Goal: Task Accomplishment & Management: Contribute content

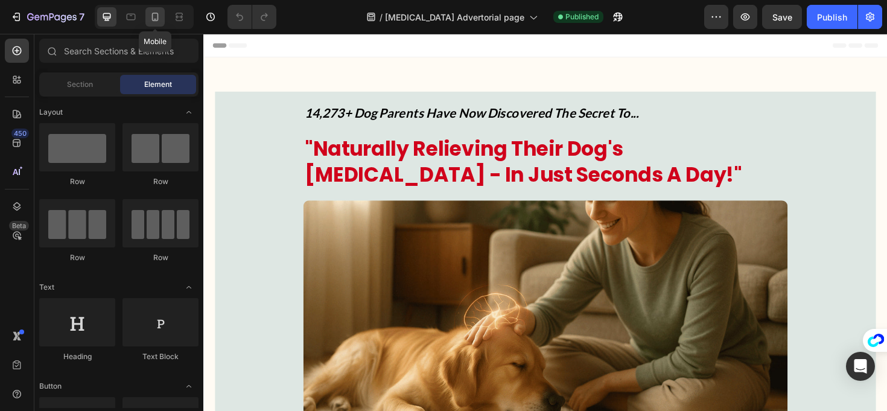
click at [159, 21] on icon at bounding box center [155, 17] width 12 height 12
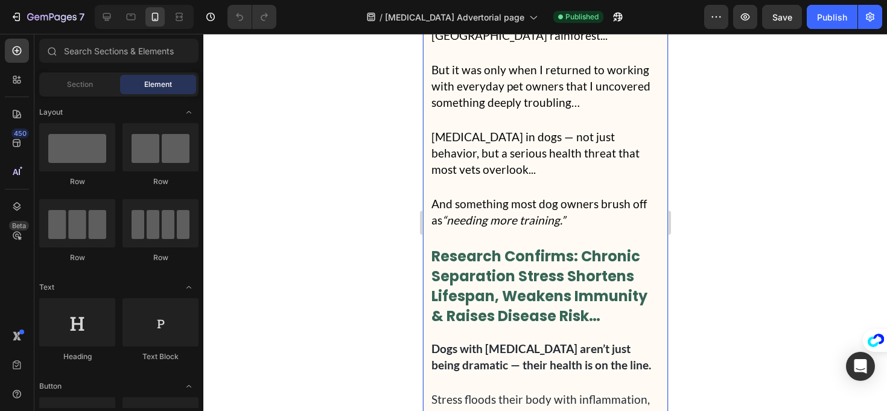
scroll to position [1079, 0]
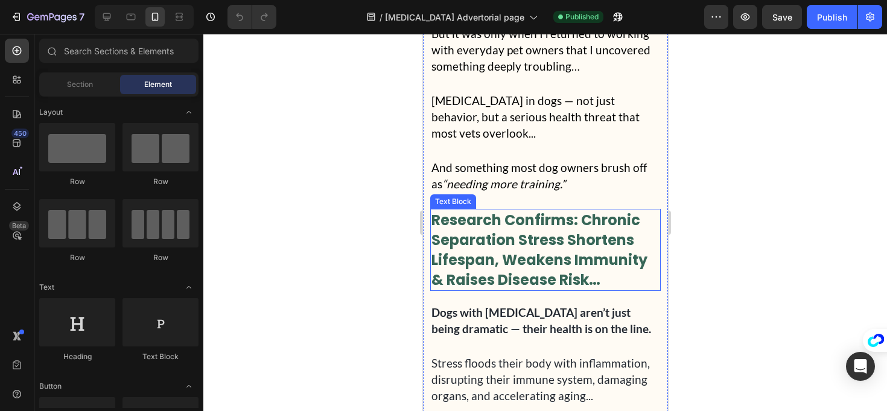
click at [608, 288] on p "Research Confirms: Chronic Separation Stress Shortens Lifespan, Weakens Immunit…" at bounding box center [545, 250] width 228 height 80
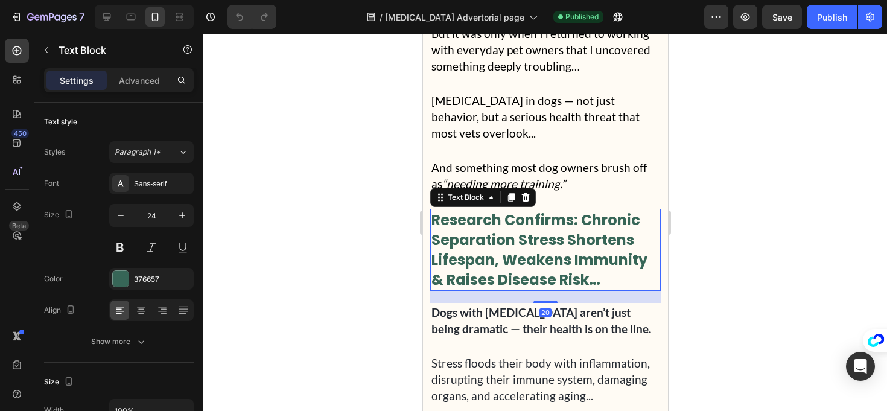
click at [608, 288] on p "Research Confirms: Chronic Separation Stress Shortens Lifespan, Weakens Immunit…" at bounding box center [545, 250] width 228 height 80
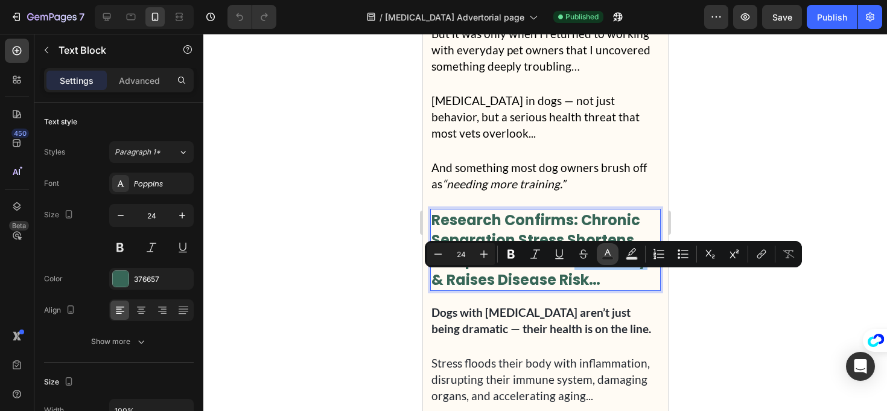
click at [611, 248] on button "Text Color" at bounding box center [608, 254] width 22 height 22
type input "376657"
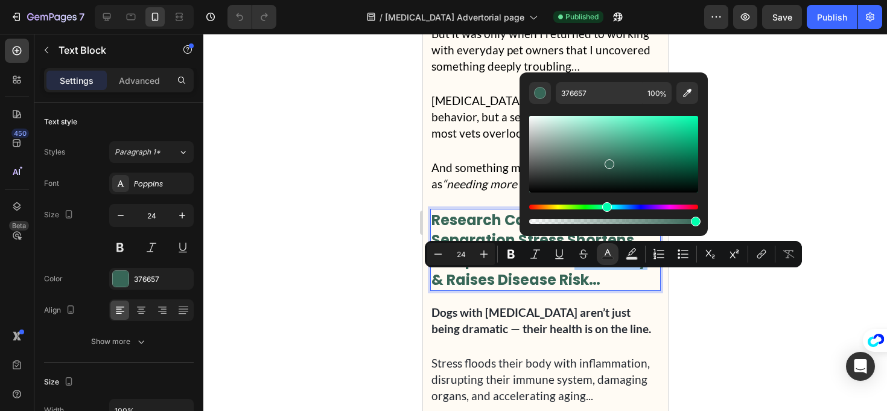
click at [733, 219] on div at bounding box center [545, 222] width 684 height 377
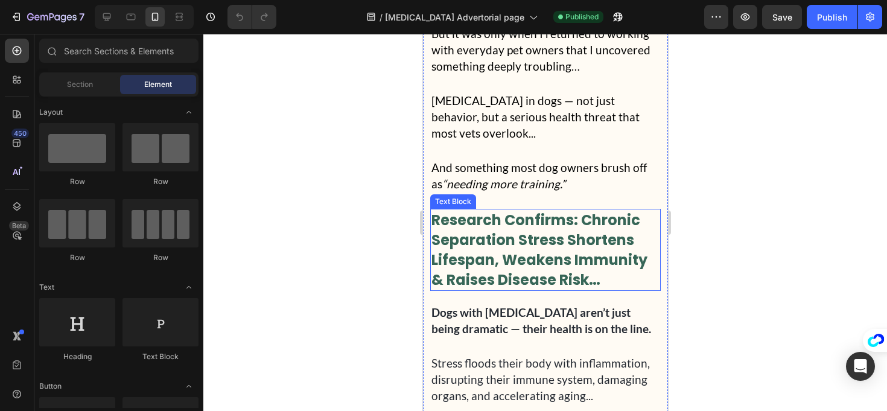
click at [622, 245] on p "Research Confirms: Chronic Separation Stress Shortens Lifespan, Weakens Immunit…" at bounding box center [545, 250] width 228 height 80
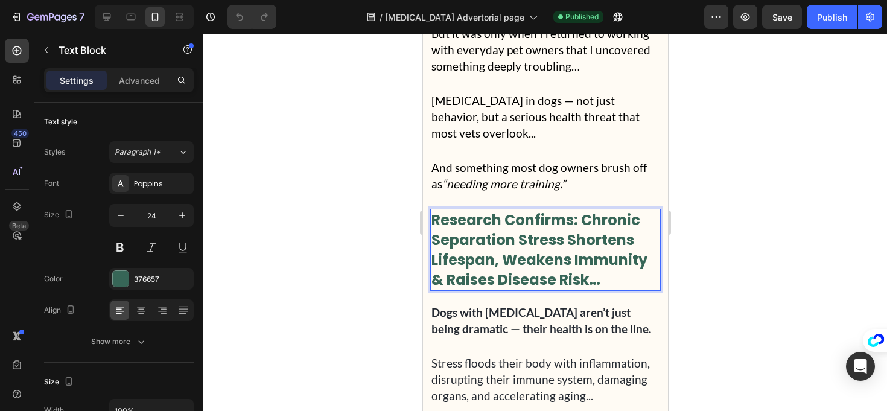
click at [618, 235] on p "Research Confirms: Chronic Separation Stress Shortens Lifespan, Weakens Immunit…" at bounding box center [545, 250] width 228 height 80
click at [430, 263] on div "Research Confirms: Separation Stress Shortens Lifespan, Weakens Immunity & Rais…" at bounding box center [545, 250] width 231 height 82
click at [353, 244] on div at bounding box center [545, 222] width 684 height 377
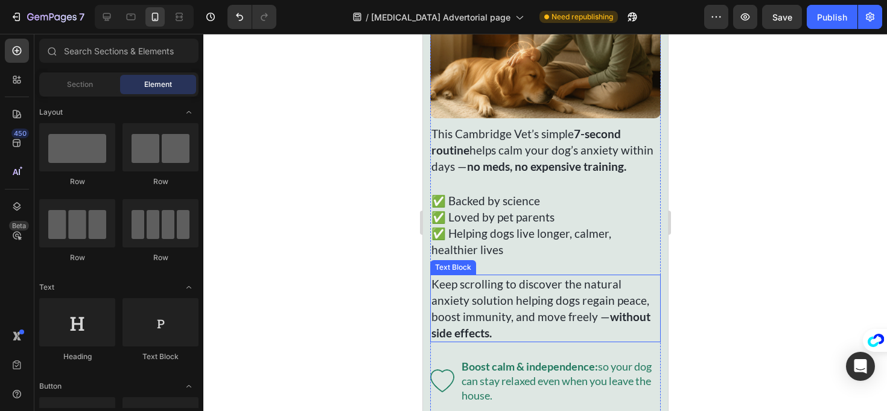
scroll to position [226, 0]
click at [620, 294] on p "Keep scrolling to discover the natural anxiety solution helping dogs regain pea…" at bounding box center [545, 307] width 228 height 65
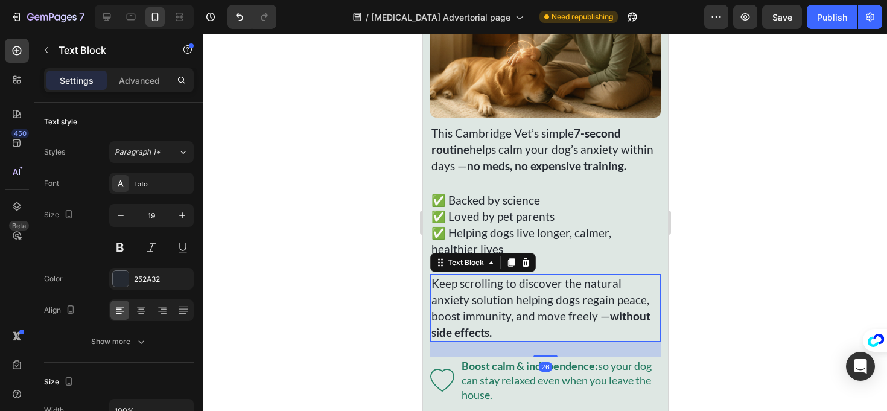
click at [621, 294] on p "Keep scrolling to discover the natural anxiety solution helping dogs regain pea…" at bounding box center [545, 307] width 228 height 65
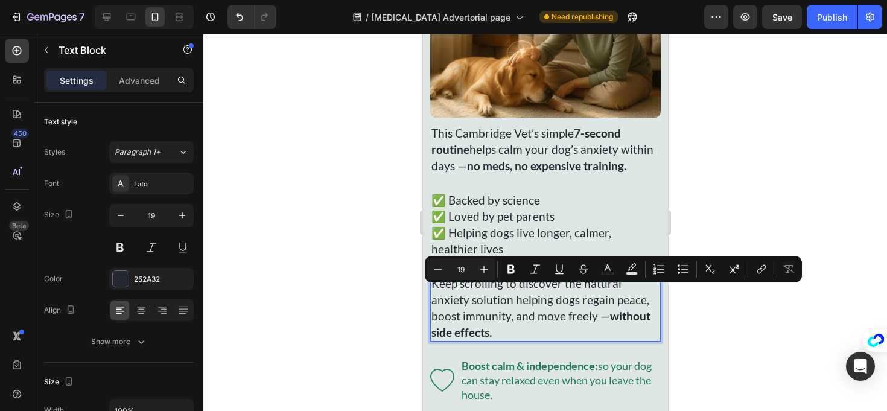
click at [624, 294] on p "Keep scrolling to discover the natural anxiety solution helping dogs regain pea…" at bounding box center [545, 307] width 228 height 65
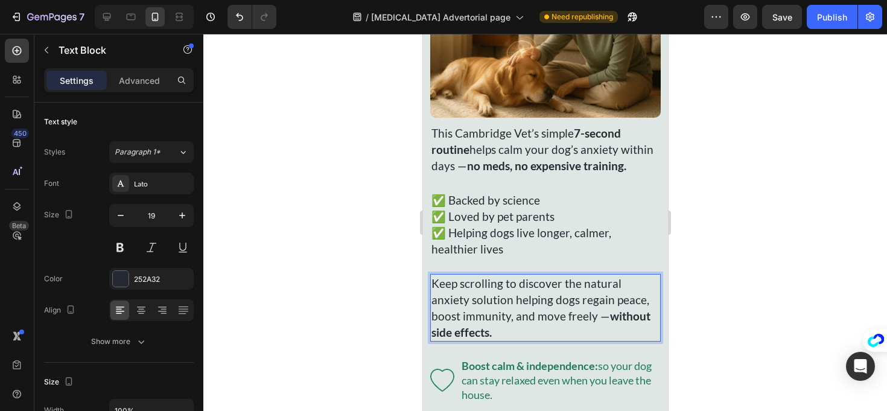
click at [433, 312] on p "Keep scrolling to discover the natural anxiety solution helping dogs regain pea…" at bounding box center [545, 307] width 228 height 65
click at [330, 251] on div at bounding box center [545, 222] width 684 height 377
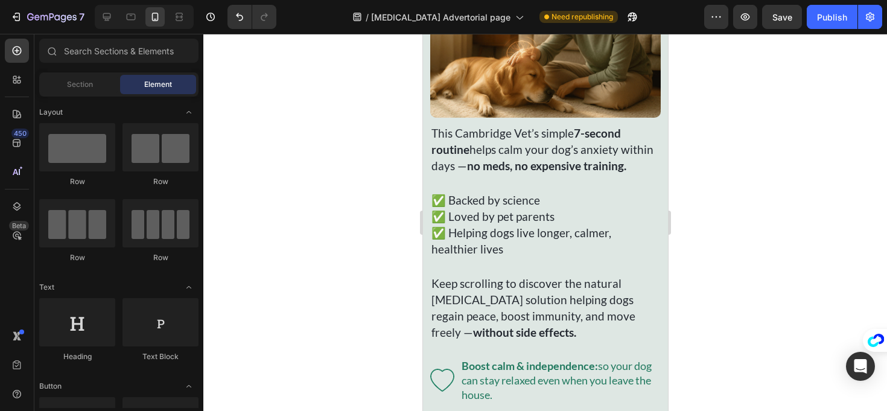
click at [637, 200] on div "14,273+ Dog Parents Have Now Discovered The Secret To... Text Block "Naturally …" at bounding box center [545, 185] width 231 height 680
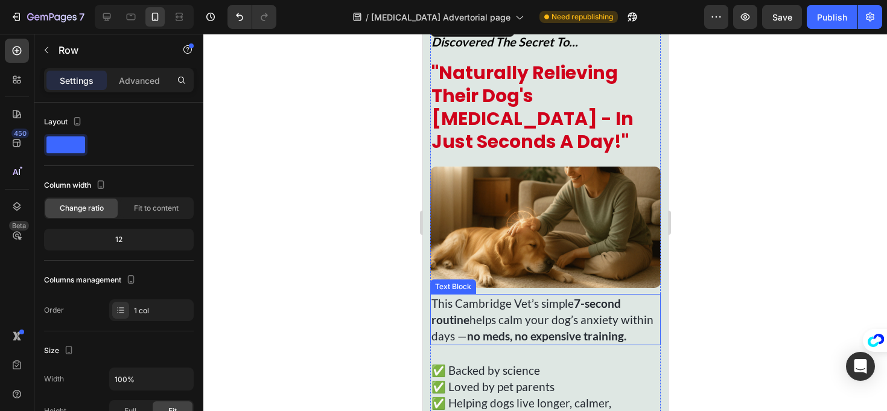
scroll to position [63, 0]
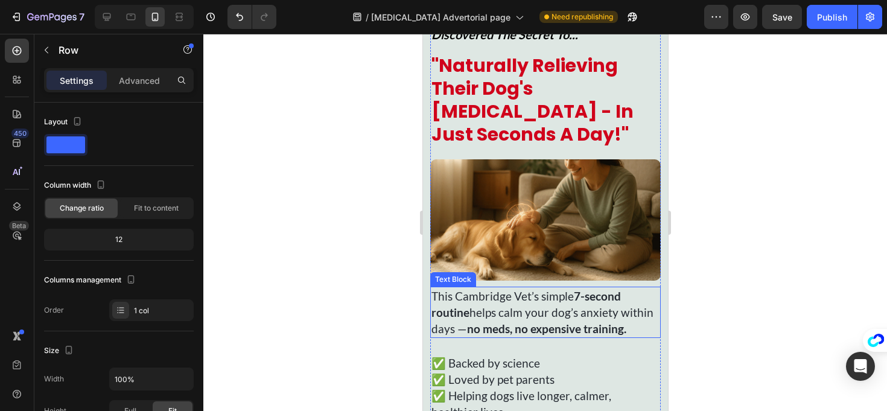
click at [577, 305] on p "This Cambridge Vet’s simple 7-second routine helps calm your dog’s anxiety with…" at bounding box center [545, 312] width 228 height 49
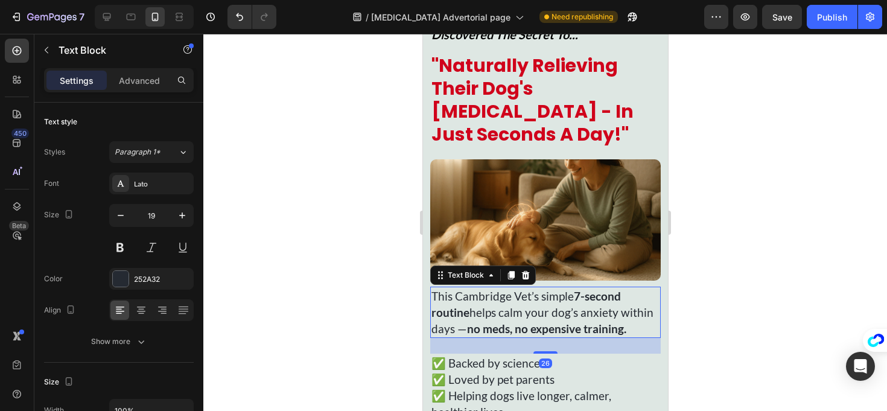
click at [578, 313] on p "This Cambridge Vet’s simple 7-second routine helps calm your dog’s anxiety with…" at bounding box center [545, 312] width 228 height 49
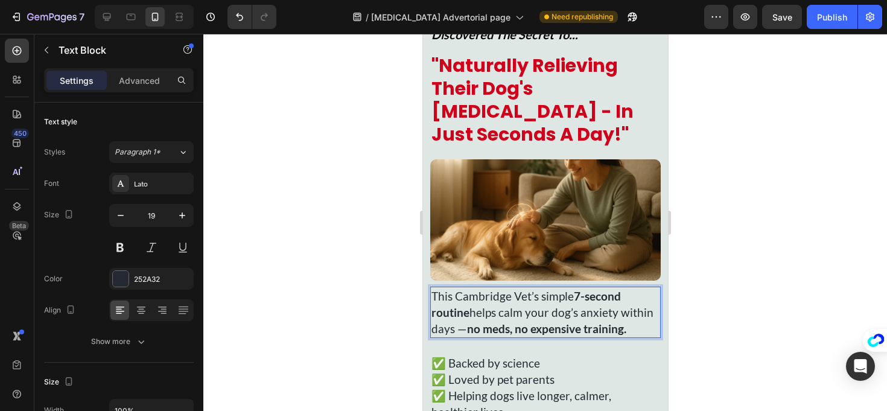
click at [575, 306] on p "This Cambridge Vet’s simple 7-second routine helps calm your dog’s anxiety with…" at bounding box center [545, 312] width 228 height 49
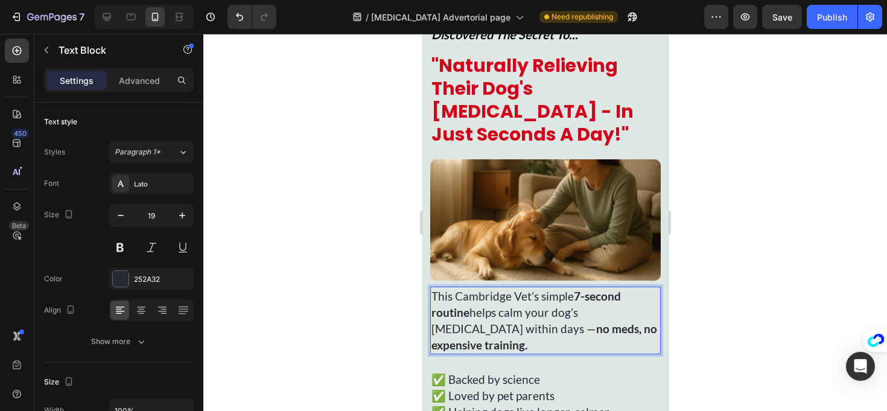
click at [578, 307] on p "This Cambridge Vet’s simple 7-second routine helps calm your dog’s [MEDICAL_DAT…" at bounding box center [545, 320] width 228 height 65
drag, startPoint x: 599, startPoint y: 322, endPoint x: 615, endPoint y: 325, distance: 15.4
click at [600, 322] on strong "no meds, no expensive training." at bounding box center [544, 337] width 226 height 30
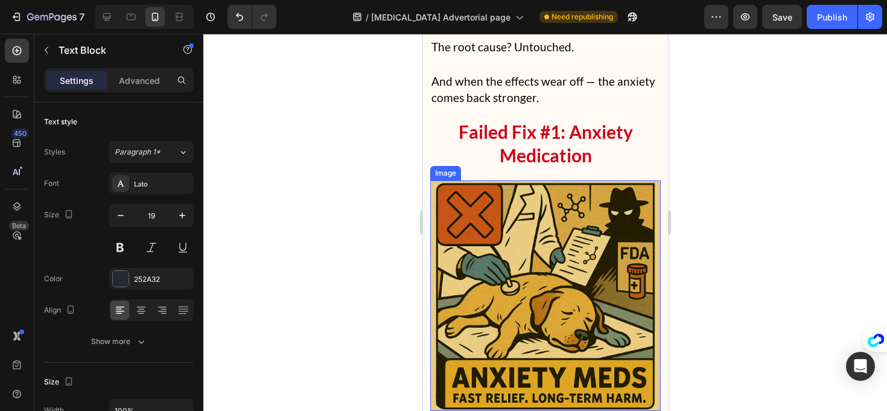
scroll to position [2104, 0]
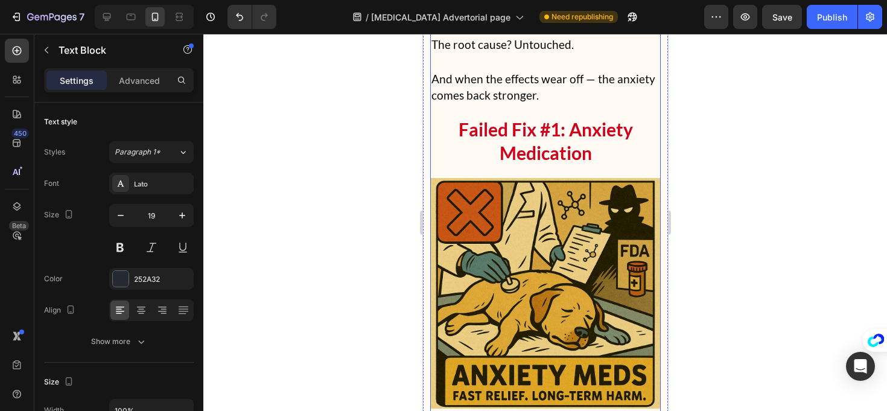
click at [618, 71] on p "And when the effects wear off — the anxiety comes back stronger." at bounding box center [545, 87] width 228 height 33
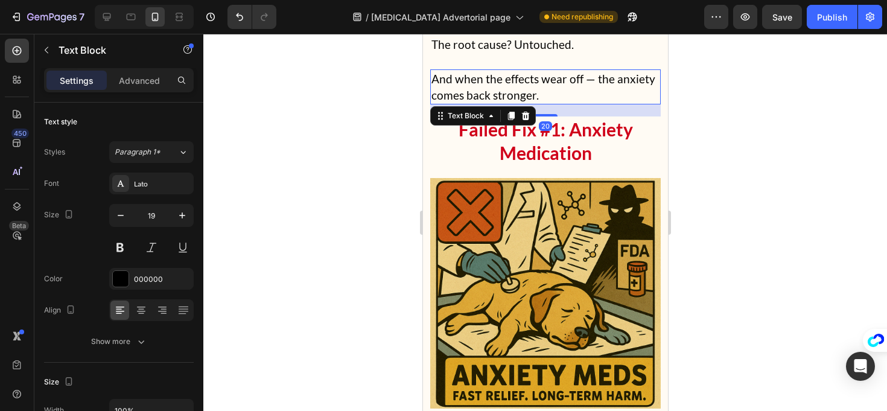
click at [620, 71] on p "And when the effects wear off — the anxiety comes back stronger." at bounding box center [545, 87] width 228 height 33
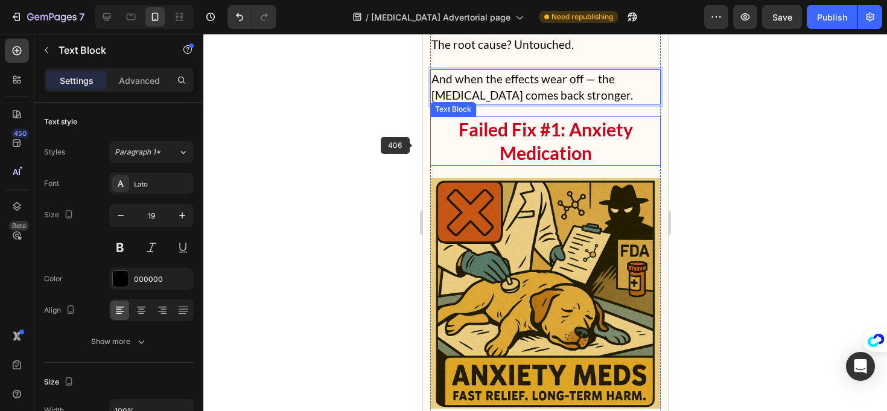
click at [348, 143] on div at bounding box center [545, 222] width 684 height 377
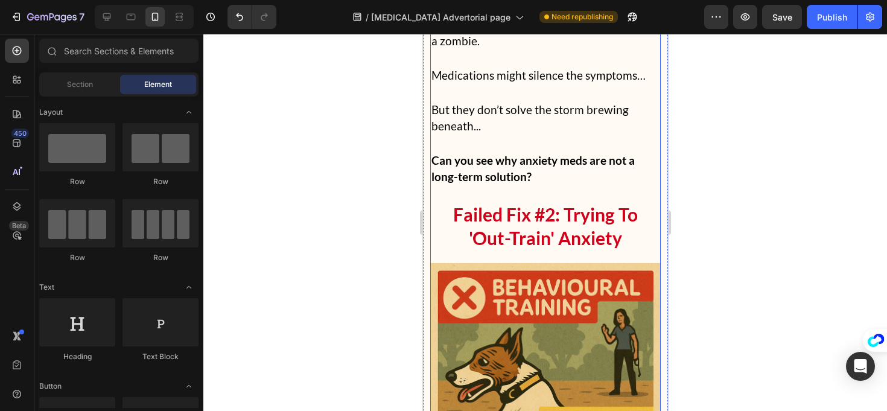
scroll to position [2887, 0]
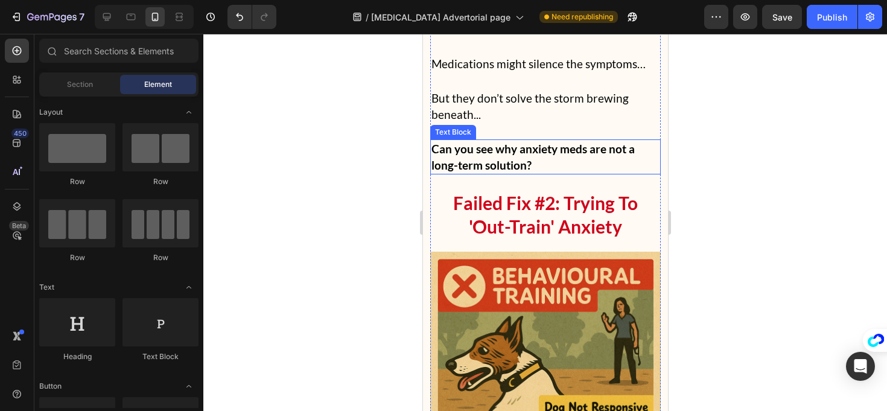
click at [523, 141] on p "Can you see why anxiety meds are not a long-term solution?" at bounding box center [545, 157] width 228 height 33
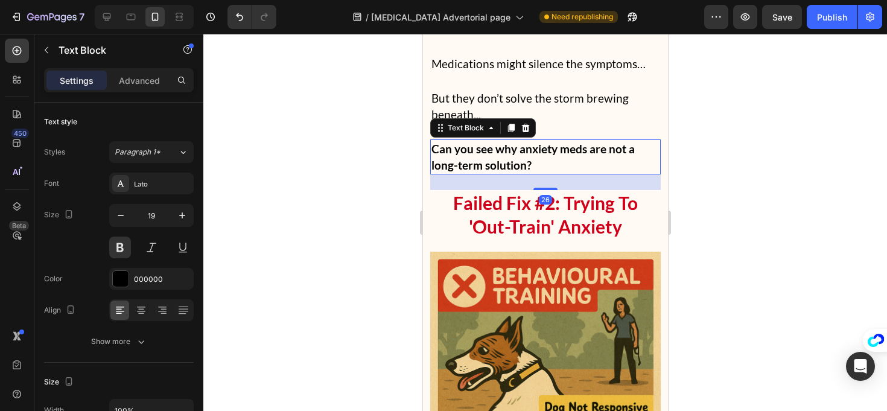
drag, startPoint x: 380, startPoint y: 113, endPoint x: 411, endPoint y: 111, distance: 30.8
click at [380, 112] on div at bounding box center [545, 222] width 684 height 377
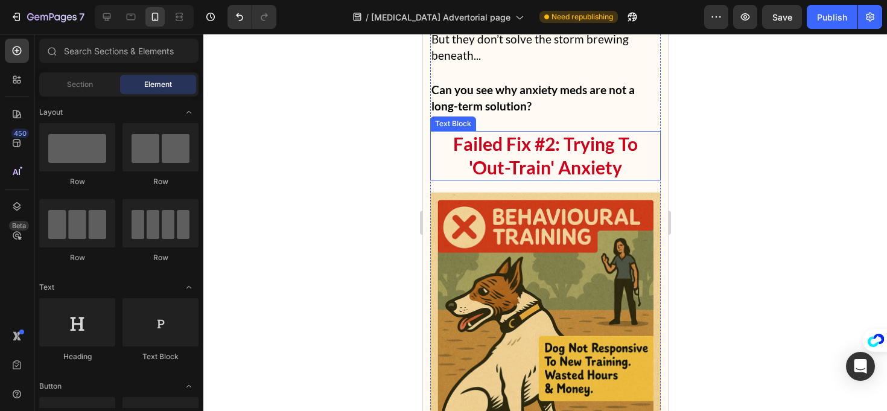
scroll to position [2959, 0]
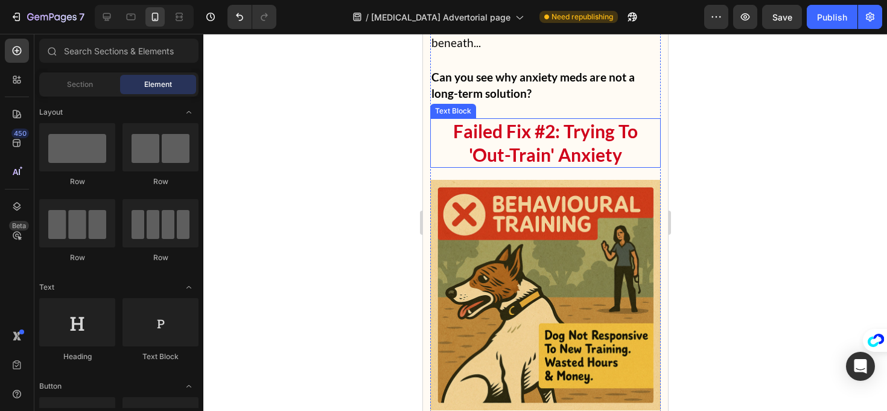
click at [551, 120] on p "Failed Fix #2: Trying To 'Out-Train' Anxiety" at bounding box center [545, 143] width 228 height 47
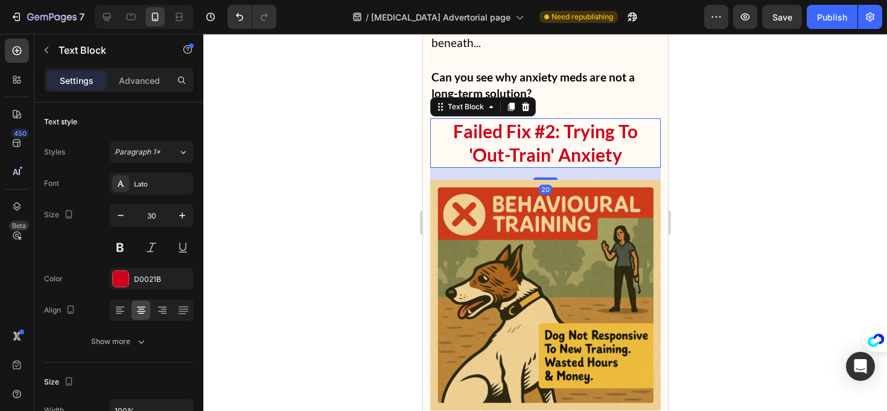
click at [554, 120] on p "Failed Fix #2: Trying To 'Out-Train' Anxiety" at bounding box center [545, 143] width 228 height 47
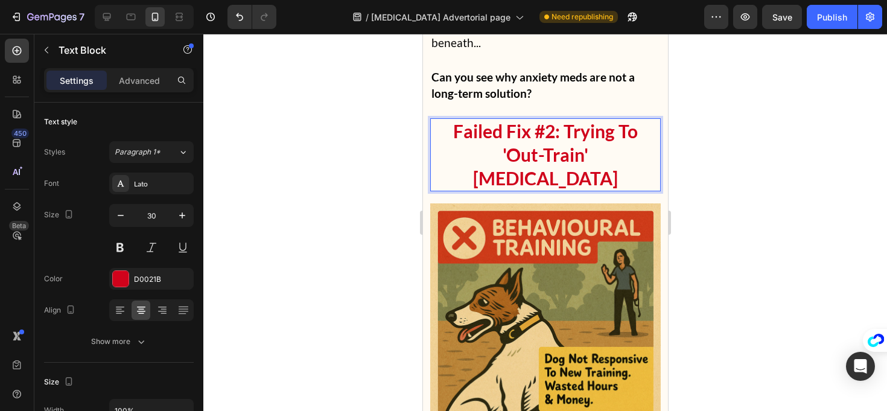
drag, startPoint x: 449, startPoint y: 89, endPoint x: 590, endPoint y: 144, distance: 151.8
click at [599, 145] on p "Failed Fix #2: Trying To 'Out-Train' [MEDICAL_DATA]" at bounding box center [545, 155] width 228 height 71
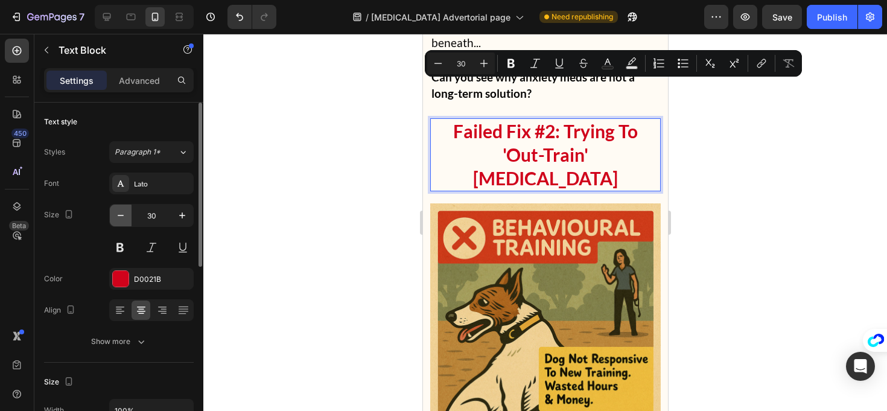
click at [124, 217] on icon "button" at bounding box center [121, 215] width 12 height 12
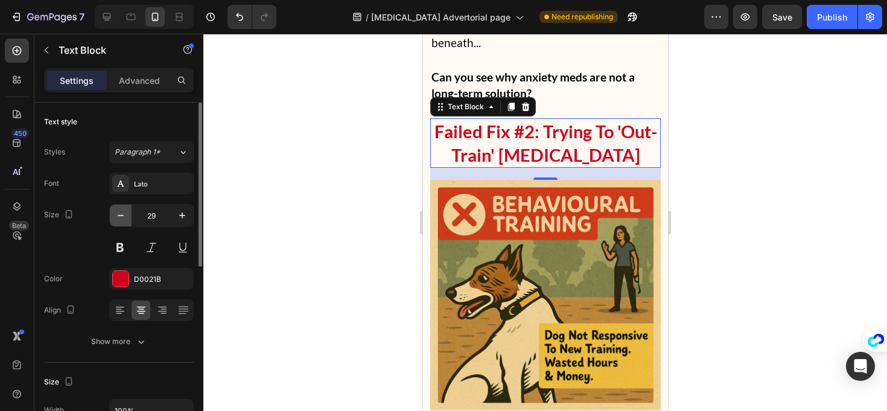
click at [124, 217] on icon "button" at bounding box center [121, 215] width 12 height 12
click at [180, 217] on icon "button" at bounding box center [182, 215] width 12 height 12
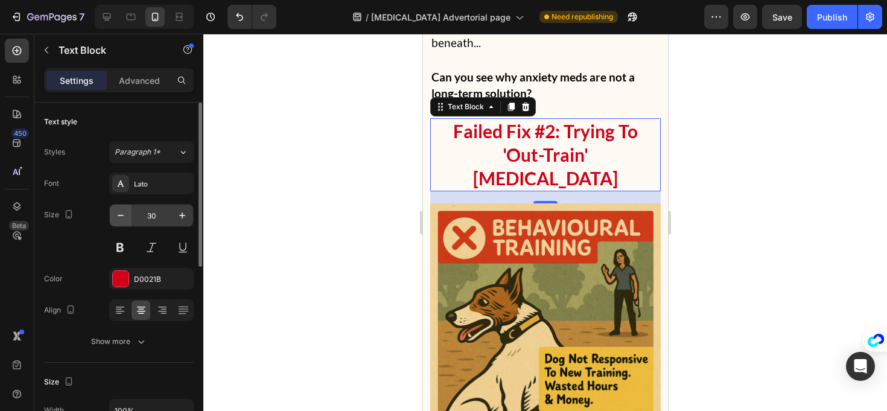
click at [125, 218] on icon "button" at bounding box center [121, 215] width 12 height 12
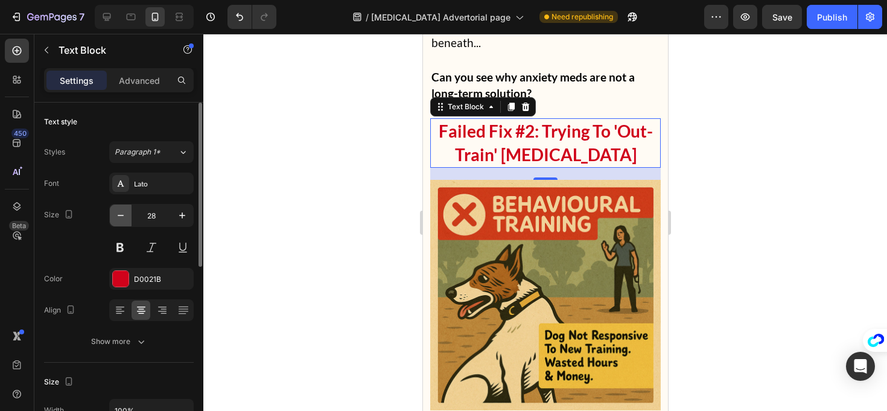
click at [118, 218] on icon "button" at bounding box center [121, 215] width 12 height 12
click at [174, 216] on button "button" at bounding box center [182, 216] width 22 height 22
click at [178, 216] on icon "button" at bounding box center [182, 215] width 12 height 12
click at [130, 219] on button "button" at bounding box center [121, 216] width 22 height 22
type input "28"
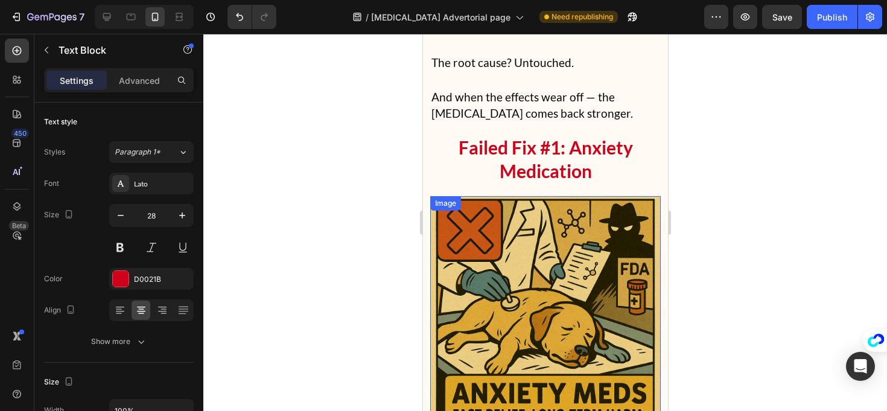
scroll to position [2077, 0]
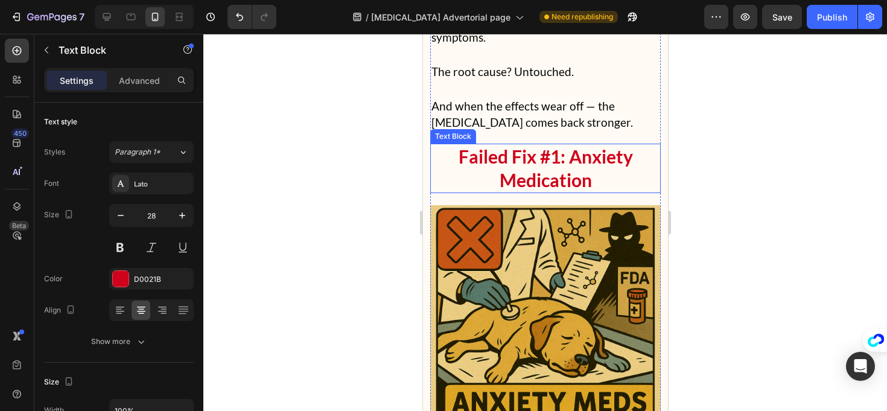
click at [516, 150] on p "Failed Fix #1: Anxiety Medication" at bounding box center [545, 168] width 228 height 47
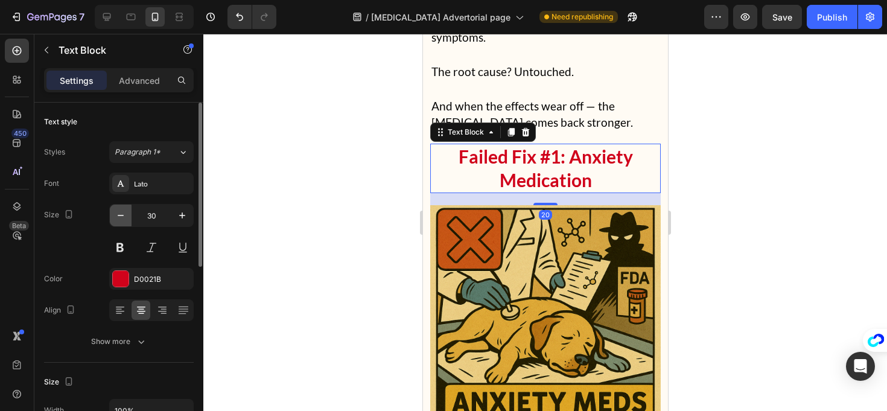
click at [123, 211] on icon "button" at bounding box center [121, 215] width 12 height 12
click at [180, 217] on icon "button" at bounding box center [182, 215] width 12 height 12
type input "30"
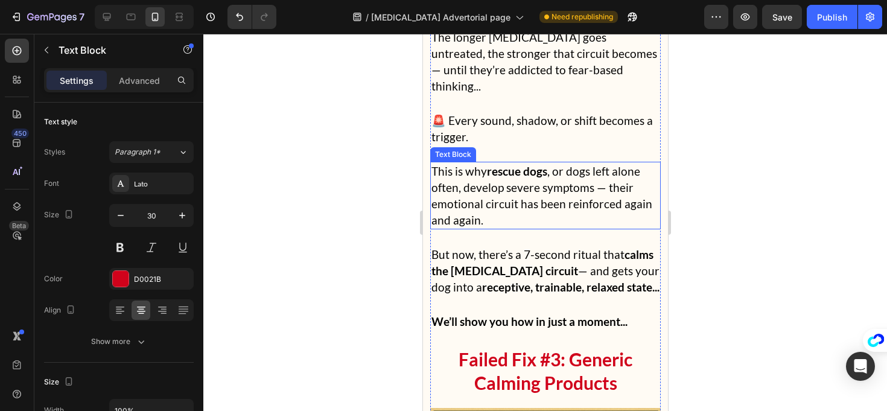
scroll to position [4129, 0]
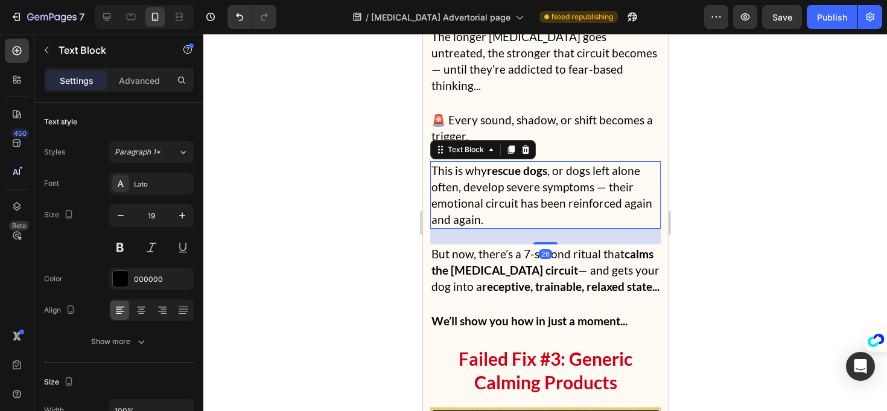
click at [575, 162] on p "This is why rescue dogs , or dogs left alone often, develop severe symptoms — t…" at bounding box center [545, 194] width 228 height 65
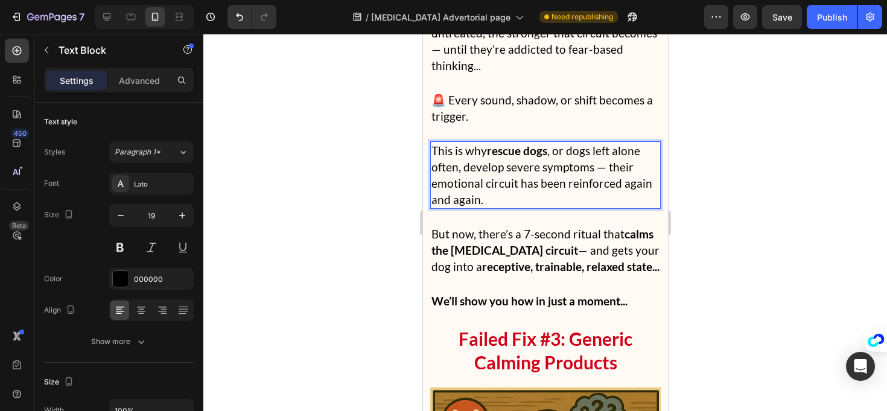
drag, startPoint x: 409, startPoint y: 119, endPoint x: 415, endPoint y: 117, distance: 6.3
click at [410, 118] on div at bounding box center [545, 222] width 684 height 377
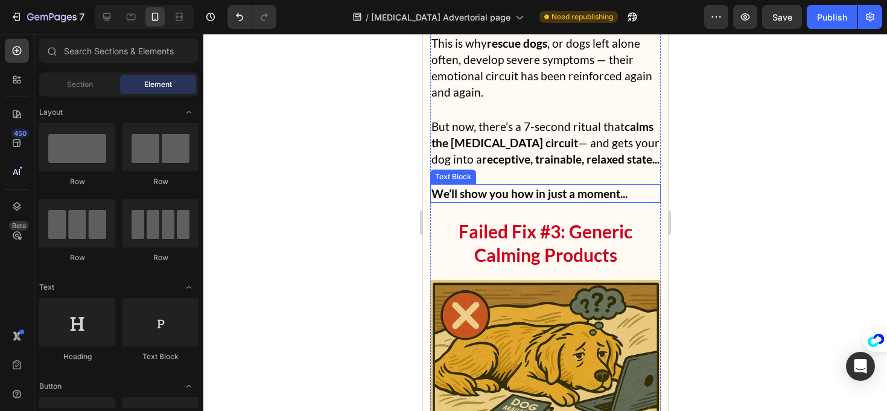
scroll to position [4267, 0]
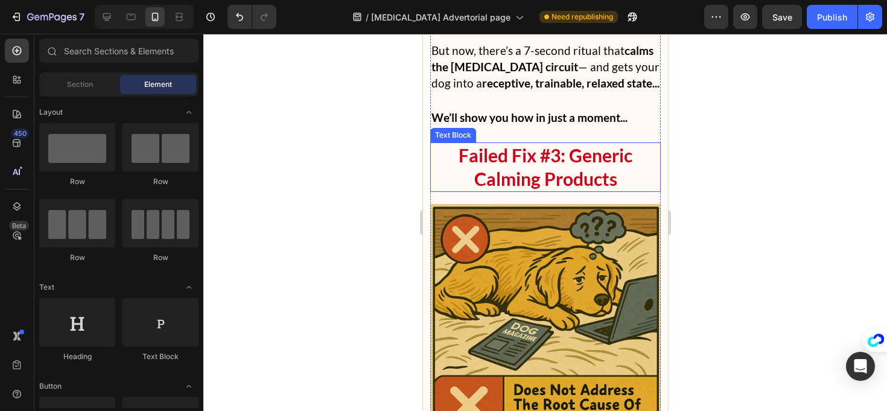
click at [523, 144] on p "Failed Fix #3: Generic Calming Products" at bounding box center [545, 167] width 228 height 47
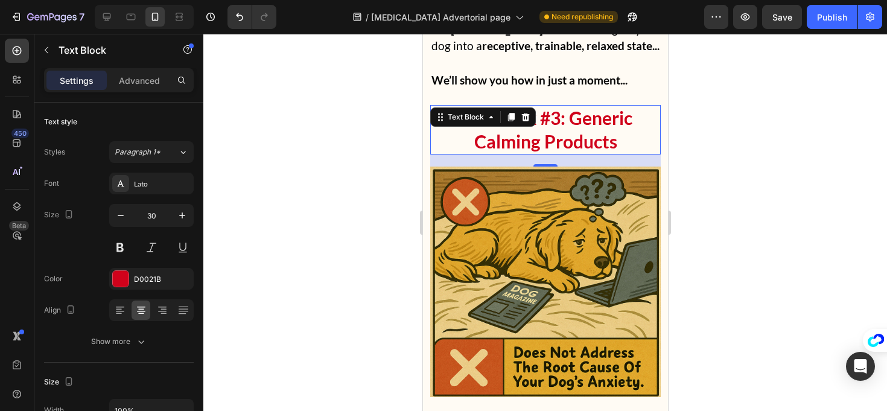
scroll to position [4367, 0]
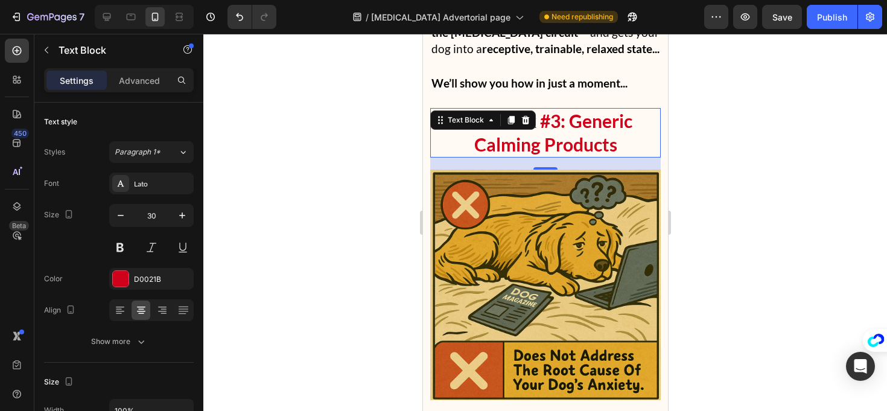
click at [580, 110] on strong "Failed Fix #3: Generic Calming Products" at bounding box center [545, 132] width 174 height 45
copy strong "Generic"
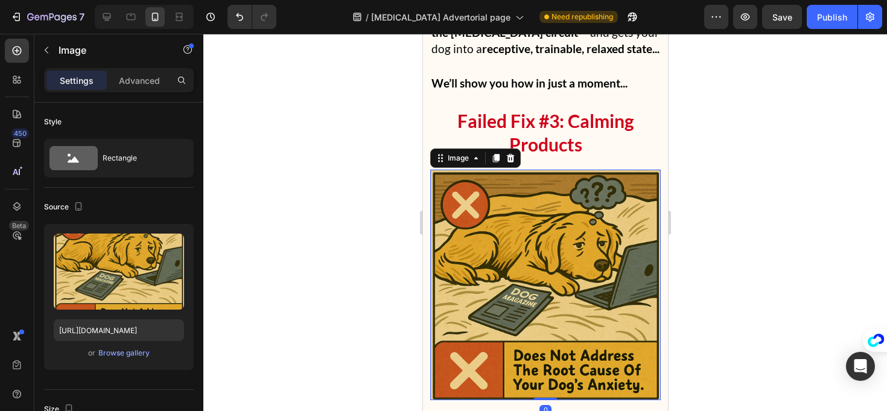
click at [631, 234] on img at bounding box center [545, 285] width 231 height 231
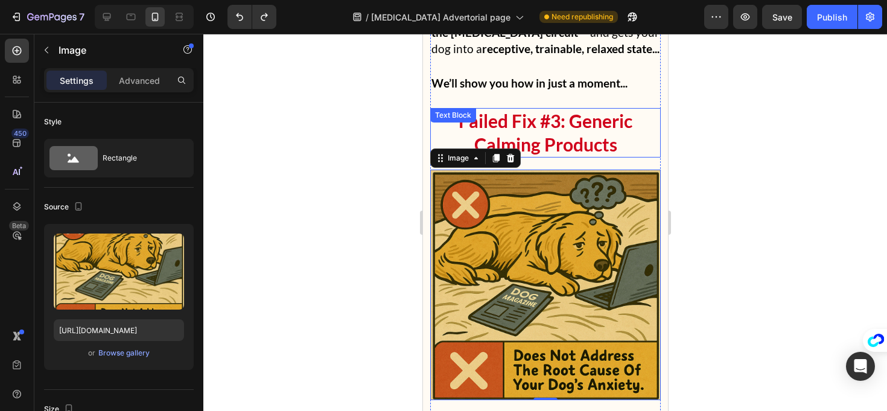
click at [593, 110] on strong "Failed Fix #3: Generic Calming Products" at bounding box center [545, 132] width 174 height 45
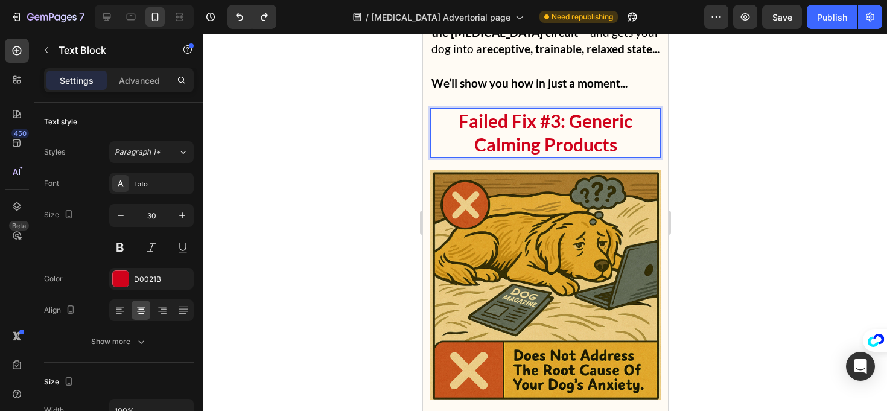
click at [582, 110] on strong "Failed Fix #3: Generic Calming Products" at bounding box center [545, 132] width 174 height 45
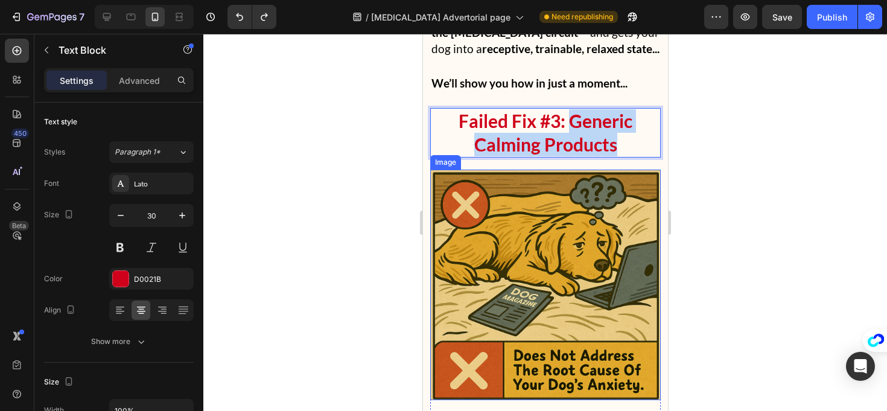
drag, startPoint x: 566, startPoint y: 68, endPoint x: 659, endPoint y: 104, distance: 100.0
copy strong "Generic Calming Products"
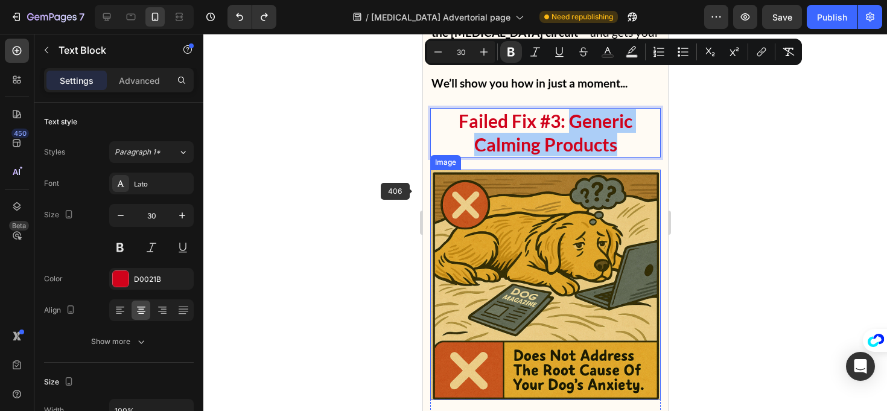
click at [327, 194] on div at bounding box center [545, 222] width 684 height 377
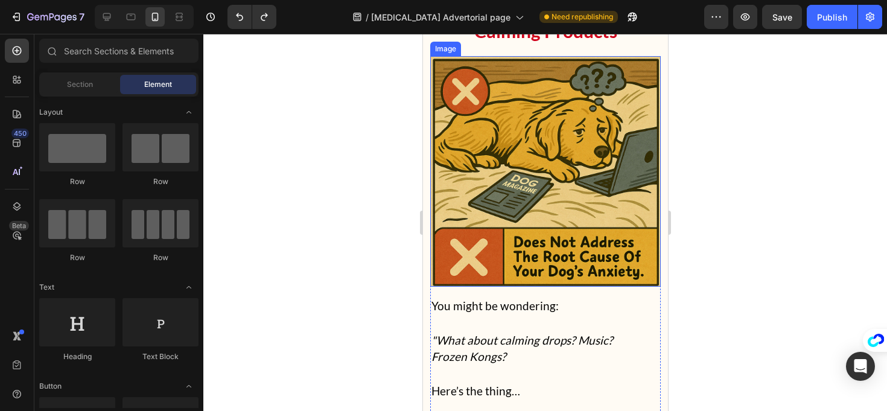
scroll to position [4545, 0]
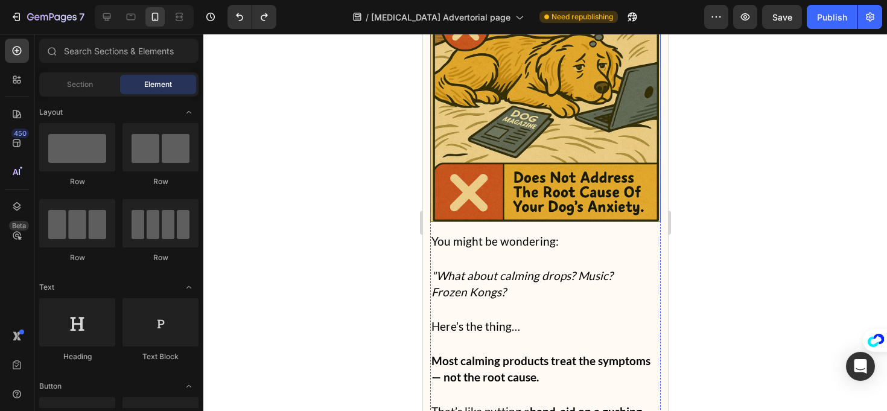
click at [619, 142] on img at bounding box center [545, 107] width 231 height 231
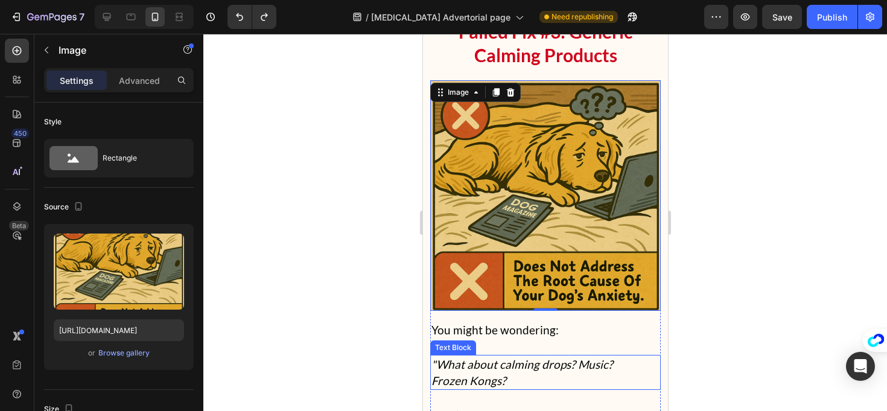
scroll to position [4455, 0]
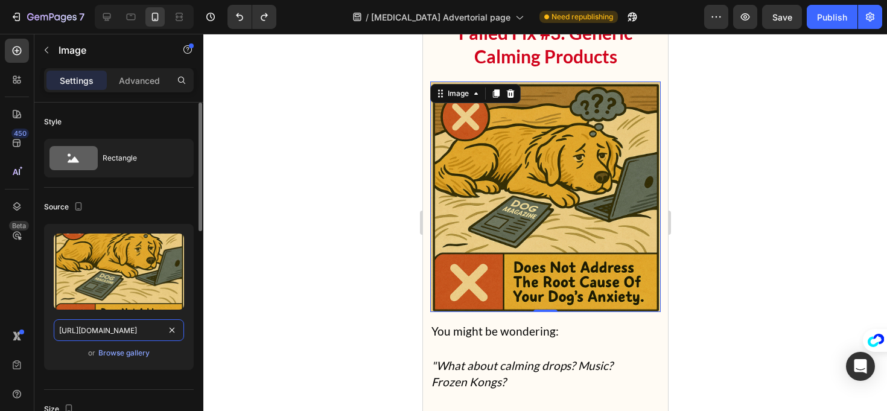
click at [106, 337] on input "[URL][DOMAIN_NAME]" at bounding box center [119, 330] width 130 height 22
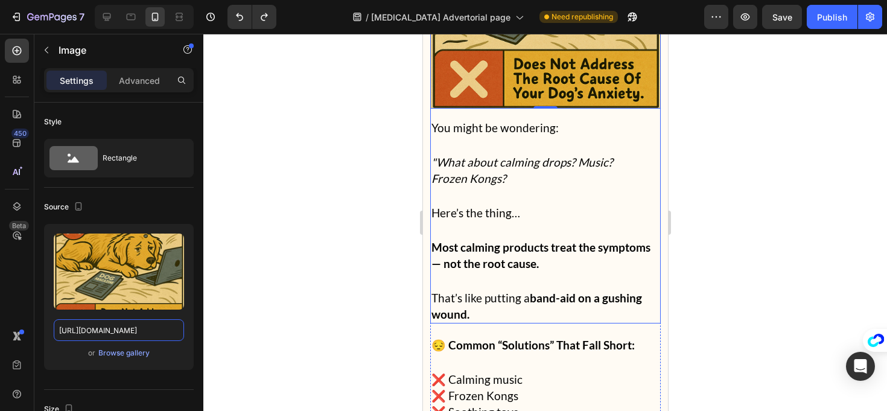
scroll to position [4650, 0]
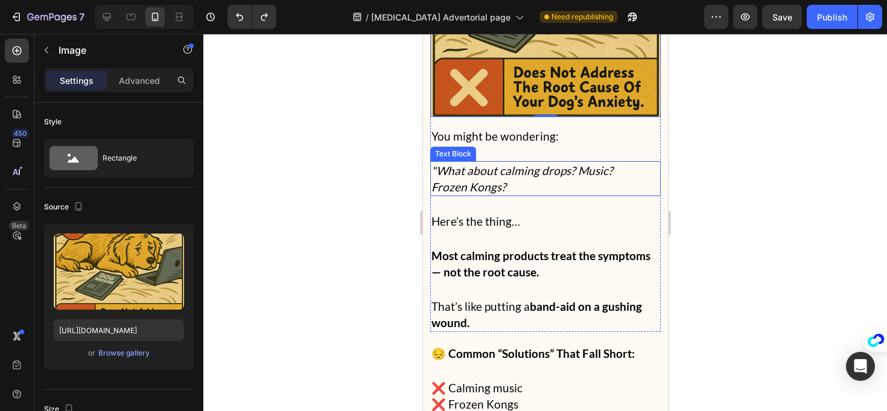
click at [531, 162] on p ""What about calming drops? Music?" at bounding box center [545, 170] width 228 height 16
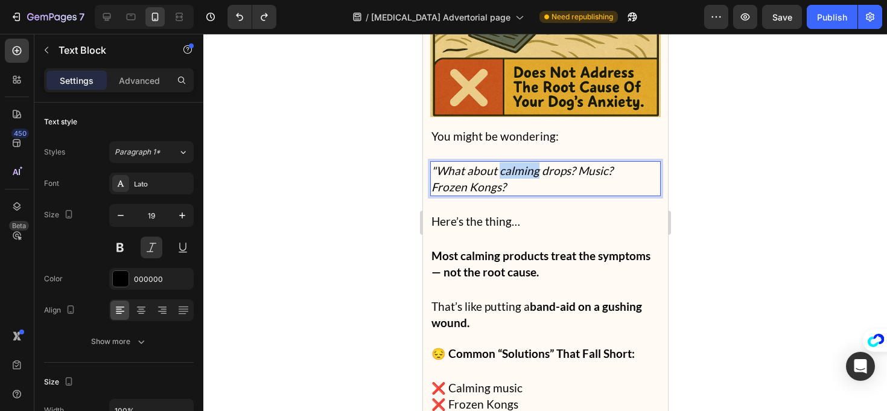
click at [531, 162] on p ""What about calming drops? Music?" at bounding box center [545, 170] width 228 height 16
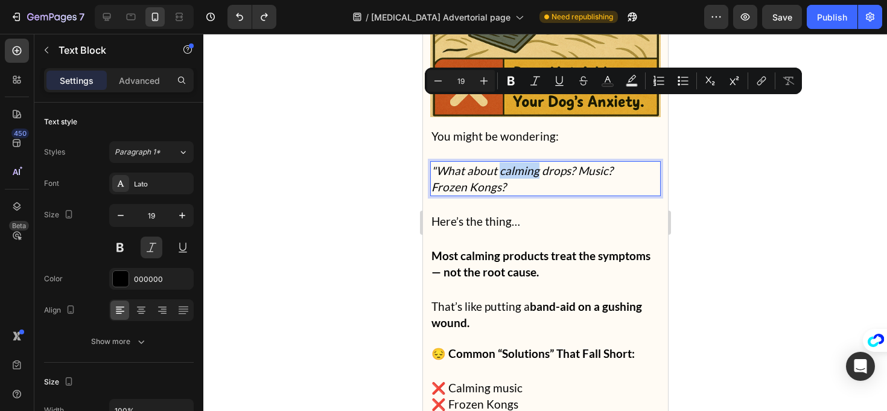
click at [511, 162] on p ""What about calming drops? Music?" at bounding box center [545, 170] width 228 height 16
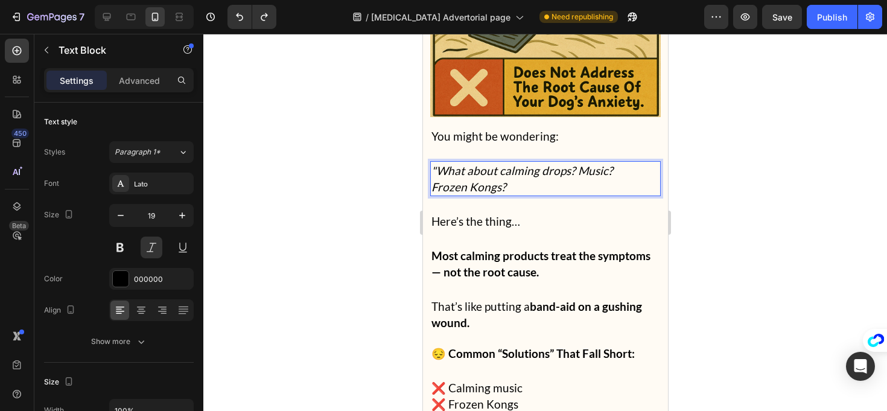
click at [546, 162] on p ""What about calming drops? Music?" at bounding box center [545, 170] width 228 height 16
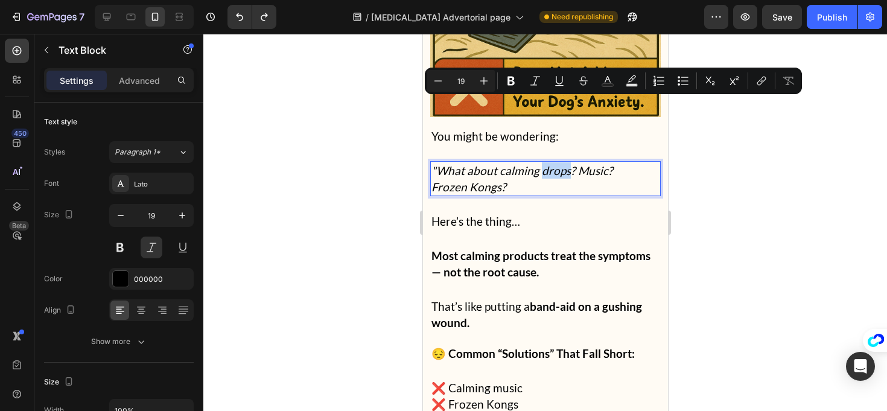
type input "16"
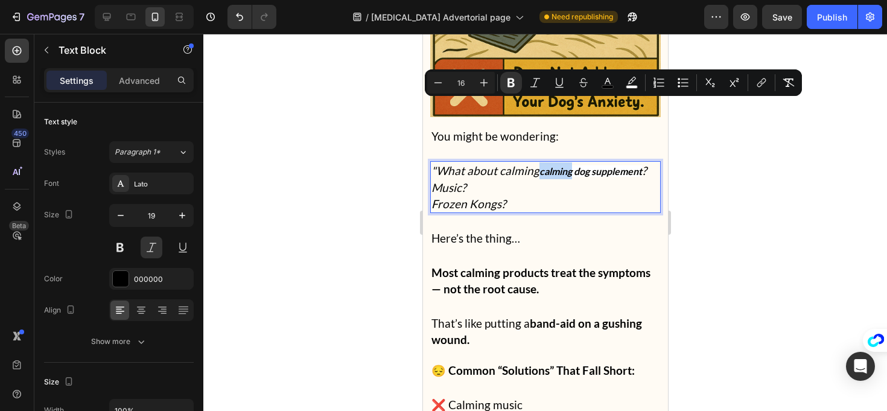
drag, startPoint x: 539, startPoint y: 108, endPoint x: 572, endPoint y: 112, distance: 33.5
click at [572, 165] on strong "calming dog supplement" at bounding box center [590, 170] width 103 height 11
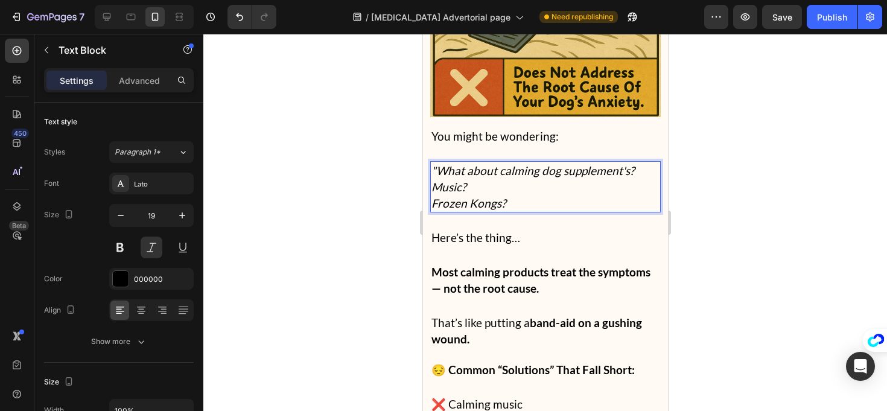
click at [435, 195] on p "Frozen Kongs?" at bounding box center [545, 203] width 228 height 16
click at [431, 195] on p "Frozen Kongs?" at bounding box center [545, 203] width 228 height 16
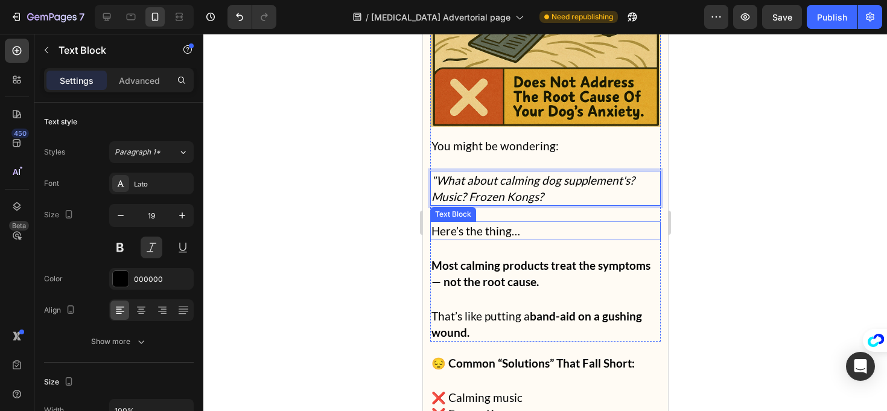
scroll to position [4635, 0]
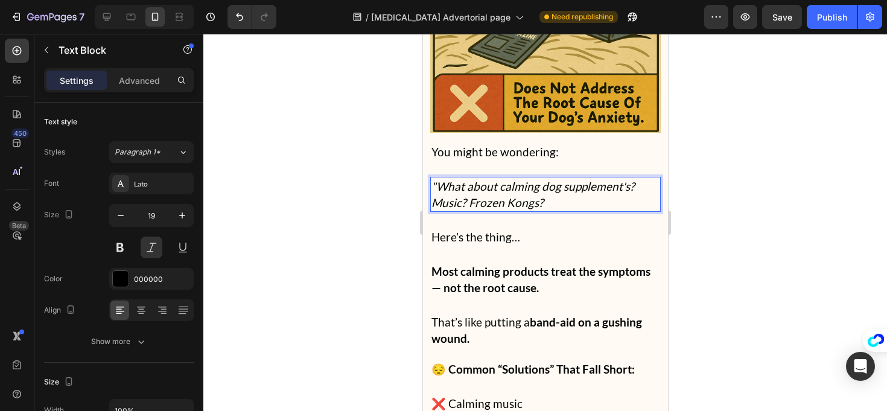
click at [619, 178] on p ""What about calming dog supplement's? Music? Frozen Kongs?" at bounding box center [545, 194] width 228 height 33
copy p "supplement's"
drag, startPoint x: 628, startPoint y: 124, endPoint x: 561, endPoint y: 126, distance: 67.0
click at [561, 178] on p ""What about calming dog supplement's? Music? Frozen Kongs?" at bounding box center [545, 194] width 228 height 33
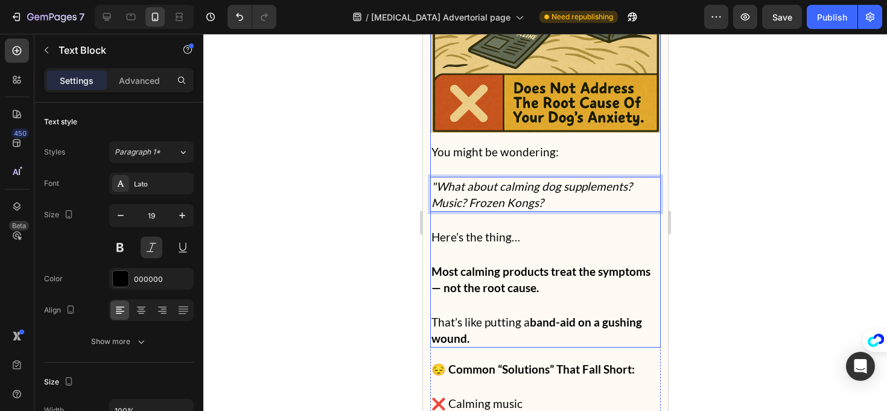
click at [374, 158] on div at bounding box center [545, 222] width 684 height 377
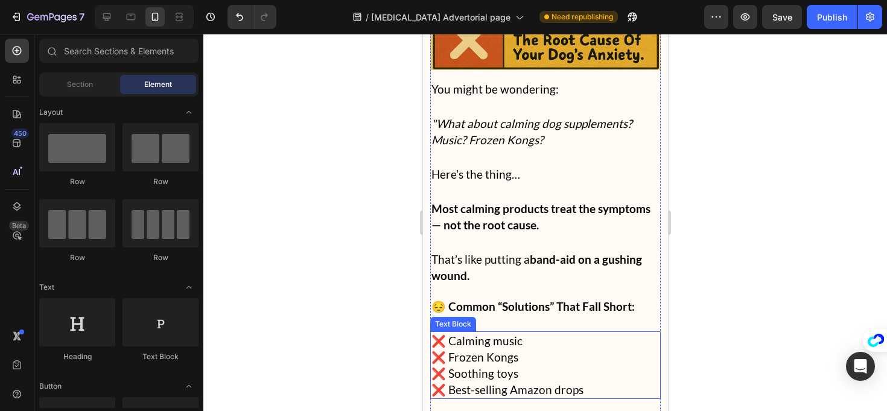
scroll to position [4699, 0]
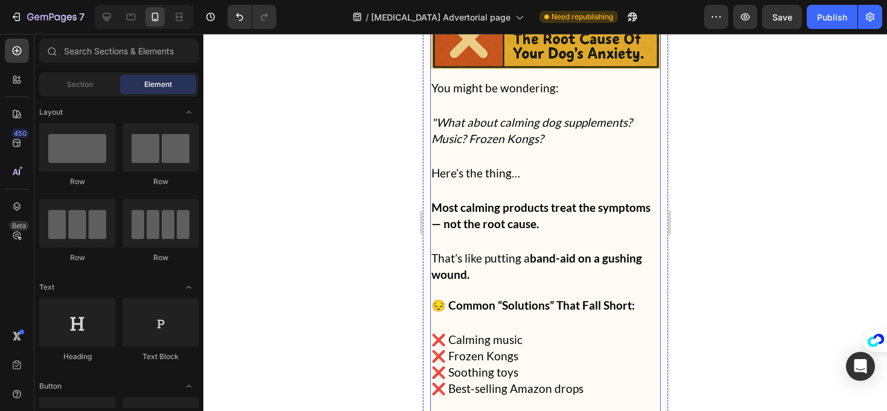
click at [552, 380] on p "❌ Best-selling Amazon drops" at bounding box center [545, 388] width 228 height 16
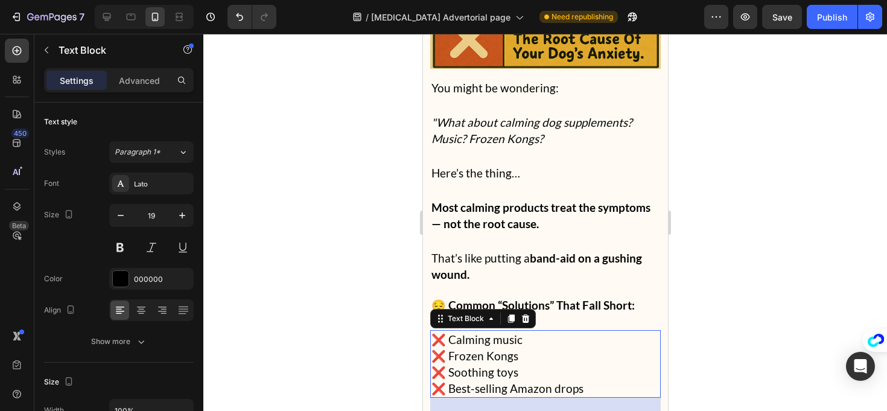
click at [552, 380] on p "❌ Best-selling Amazon drops" at bounding box center [545, 388] width 228 height 16
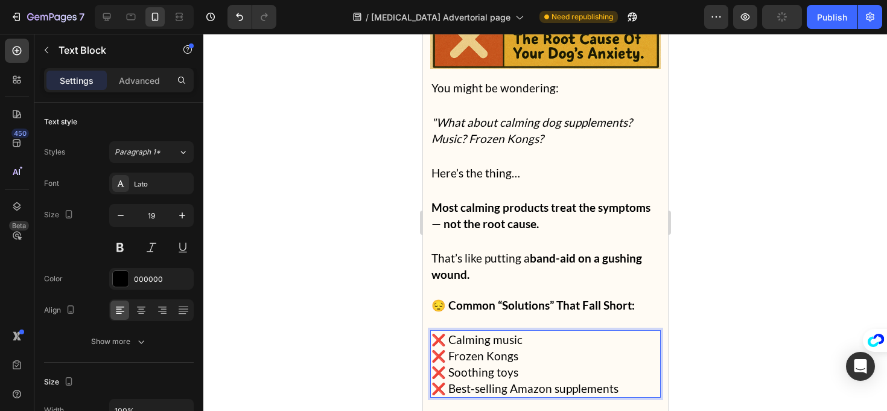
click at [307, 292] on div at bounding box center [545, 222] width 684 height 377
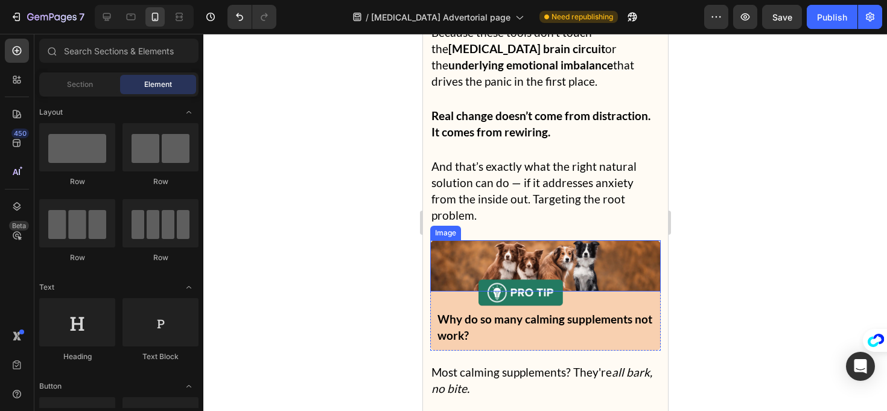
scroll to position [5213, 0]
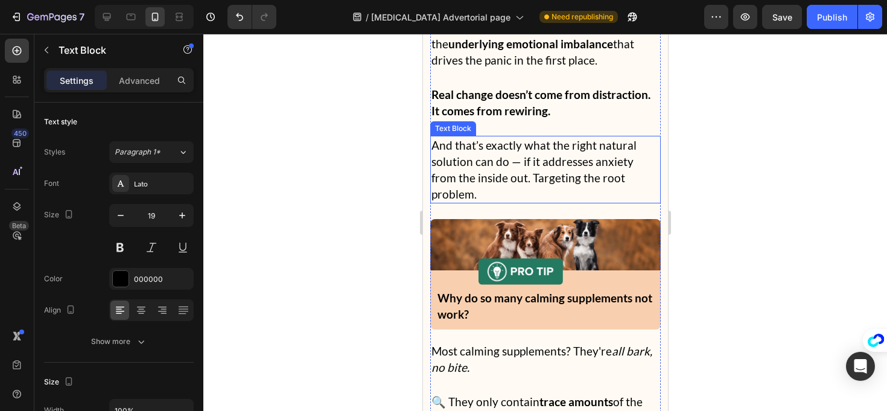
click at [593, 137] on p "And that’s exactly what the right natural solution can do — if it addresses anx…" at bounding box center [545, 169] width 228 height 65
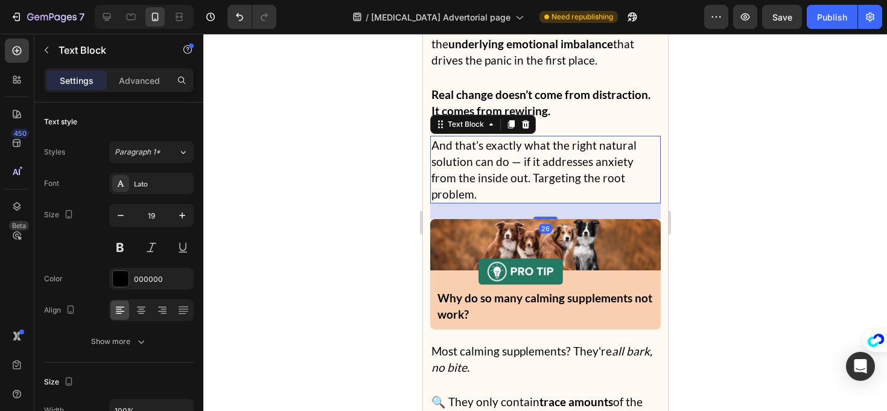
click at [592, 137] on p "And that’s exactly what the right natural solution can do — if it addresses anx…" at bounding box center [545, 169] width 228 height 65
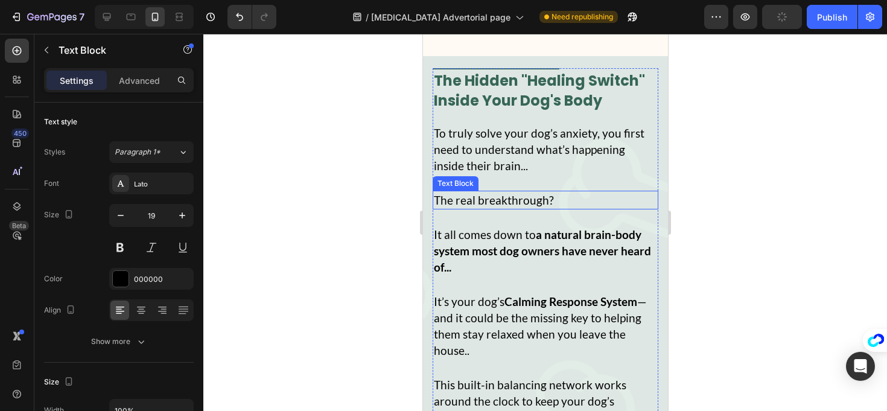
scroll to position [5945, 0]
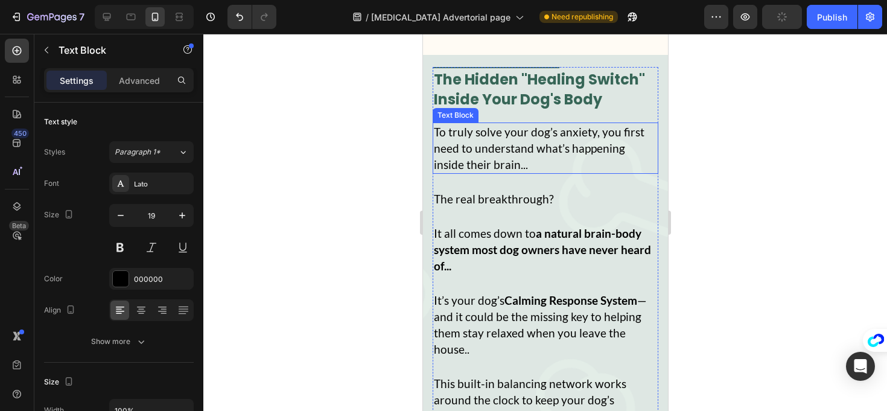
drag, startPoint x: 534, startPoint y: 91, endPoint x: 554, endPoint y: 87, distance: 20.8
click at [534, 124] on p "To truly solve your dog’s anxiety, you first need to understand what’s happenin…" at bounding box center [544, 148] width 223 height 49
click at [554, 124] on p "To truly solve your dog’s anxiety, you first need to understand what’s happenin…" at bounding box center [544, 148] width 223 height 49
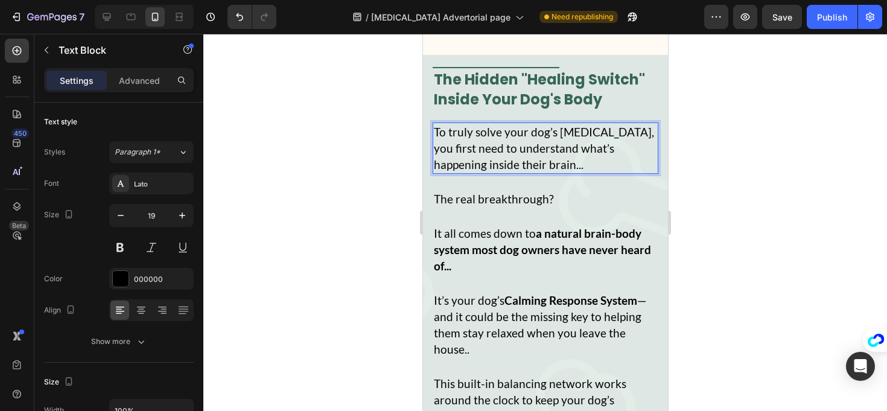
click at [575, 124] on p "To truly solve your dog’s [MEDICAL_DATA], you first need to understand what’s h…" at bounding box center [544, 148] width 223 height 49
copy p "separation"
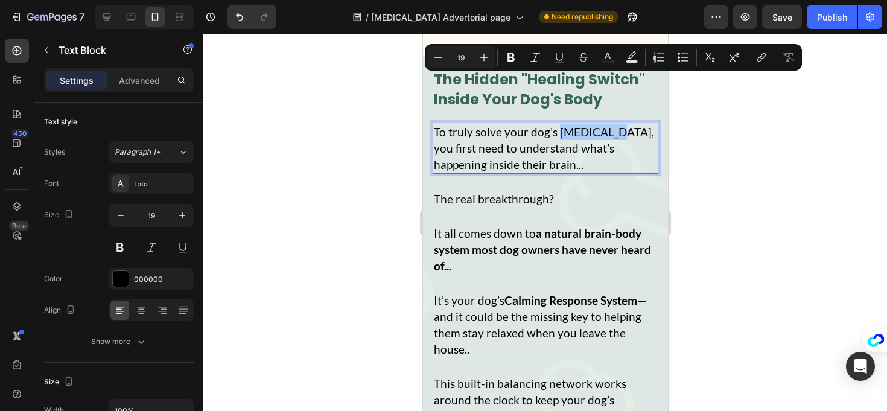
click at [369, 104] on div at bounding box center [545, 222] width 684 height 377
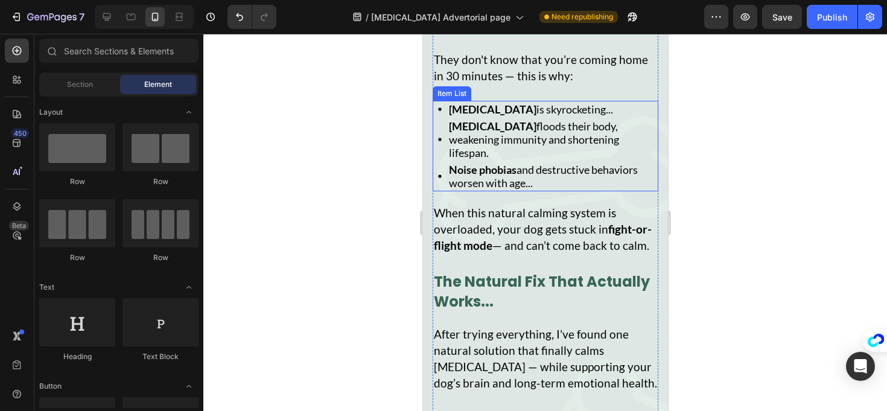
scroll to position [6973, 0]
click at [456, 119] on strong "[MEDICAL_DATA]" at bounding box center [493, 125] width 88 height 13
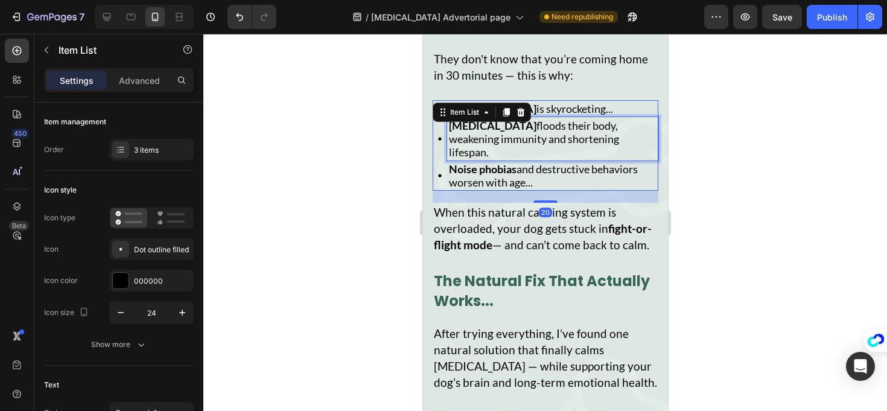
click at [451, 119] on strong "[MEDICAL_DATA]" at bounding box center [493, 125] width 88 height 13
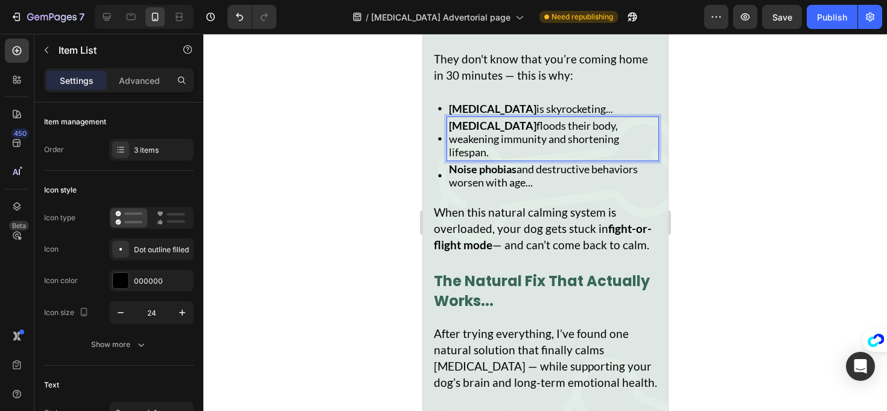
click at [498, 162] on strong "Noise phobias" at bounding box center [483, 168] width 68 height 13
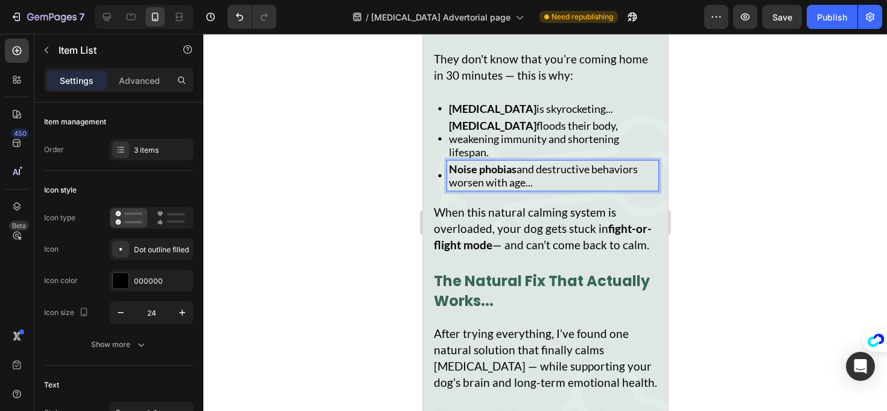
click at [382, 96] on div at bounding box center [545, 222] width 684 height 377
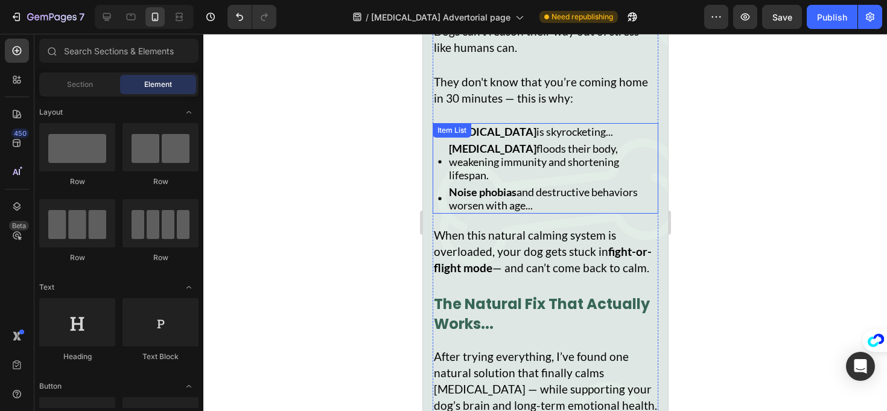
scroll to position [6936, 0]
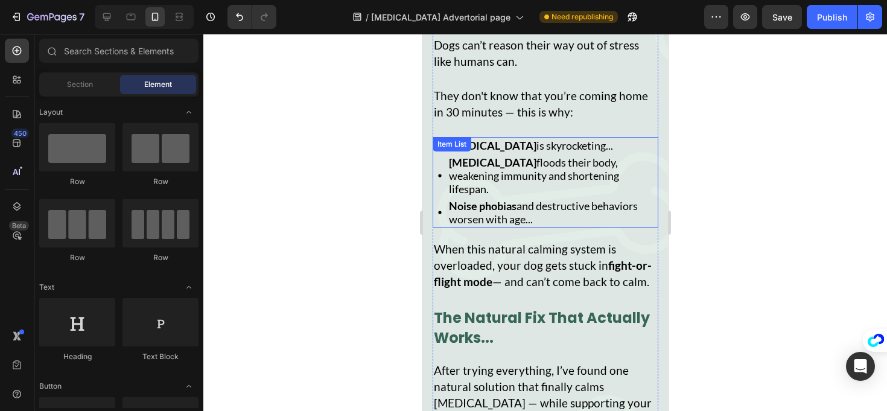
click at [477, 156] on strong "[MEDICAL_DATA]" at bounding box center [493, 162] width 88 height 13
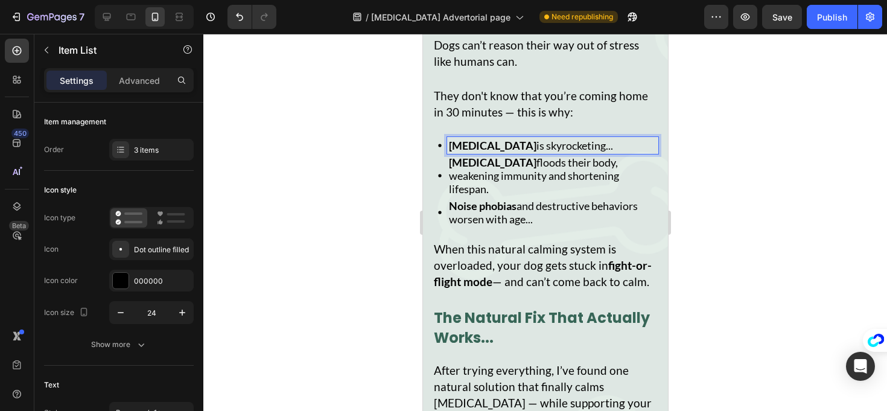
drag, startPoint x: 449, startPoint y: 104, endPoint x: 621, endPoint y: 106, distance: 172.7
click at [621, 139] on p "[MEDICAL_DATA] is skyrocketing..." at bounding box center [553, 145] width 208 height 13
copy p "[MEDICAL_DATA] is skyrocketing..."
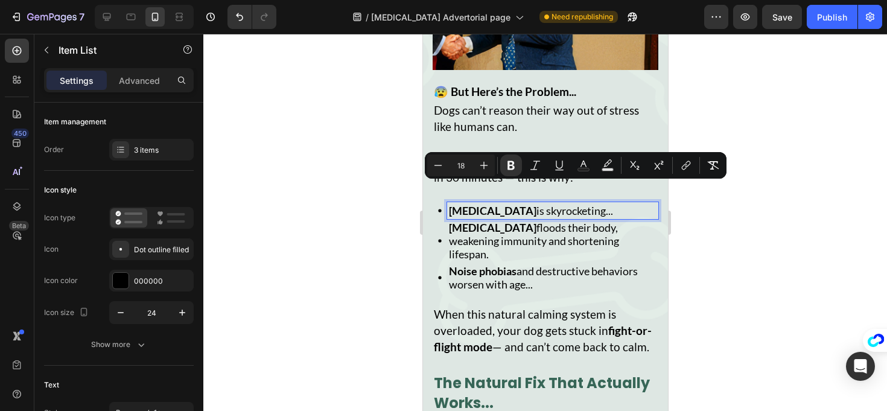
scroll to position [6849, 0]
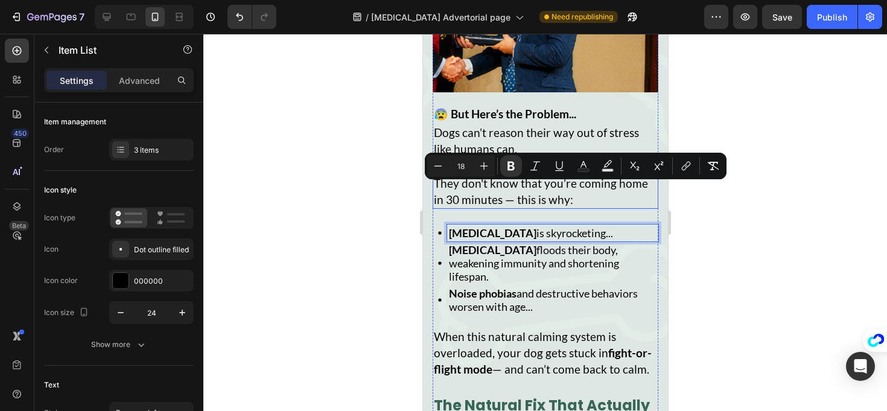
click at [593, 175] on p "They don't know that you’re coming home in 30 minutes — this is why:" at bounding box center [544, 191] width 223 height 33
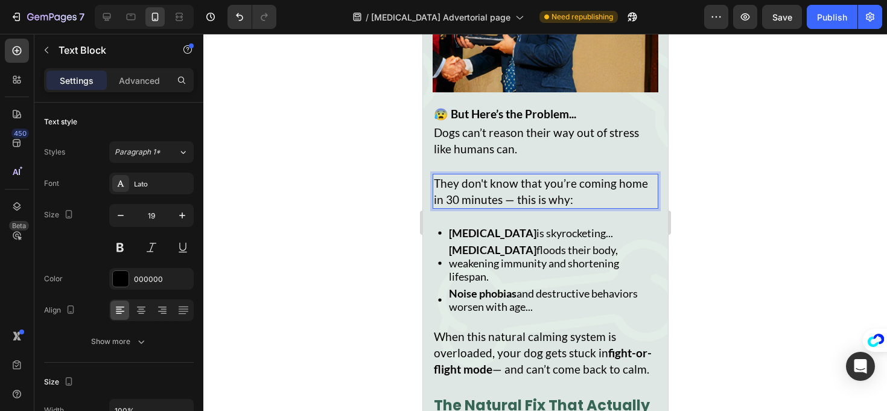
click at [574, 175] on p "They don't know that you’re coming home in 30 minutes — this is why:" at bounding box center [544, 191] width 223 height 33
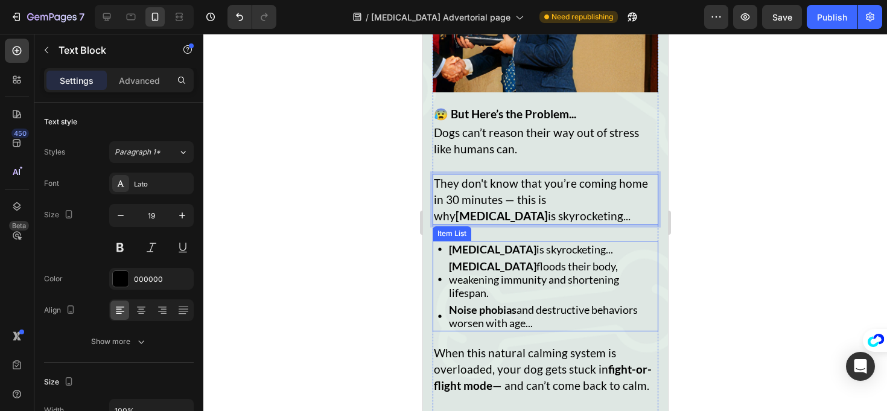
click at [436, 258] on div "[MEDICAL_DATA] floods their body, weakening immunity and shortening lifespan." at bounding box center [545, 279] width 226 height 43
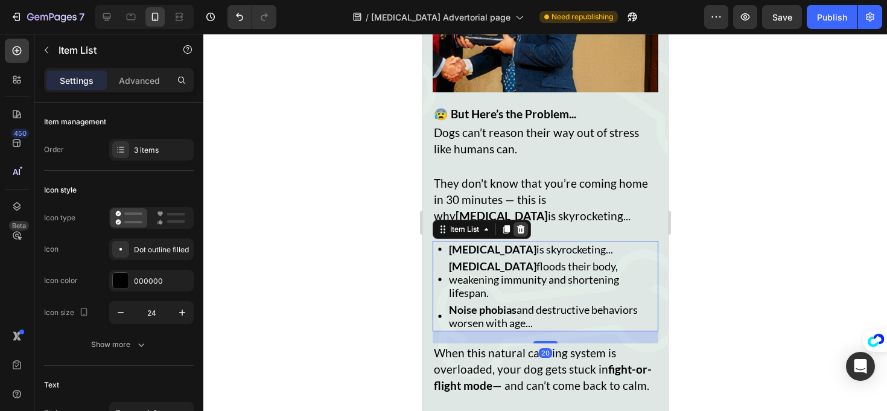
click at [521, 225] on icon at bounding box center [521, 229] width 8 height 8
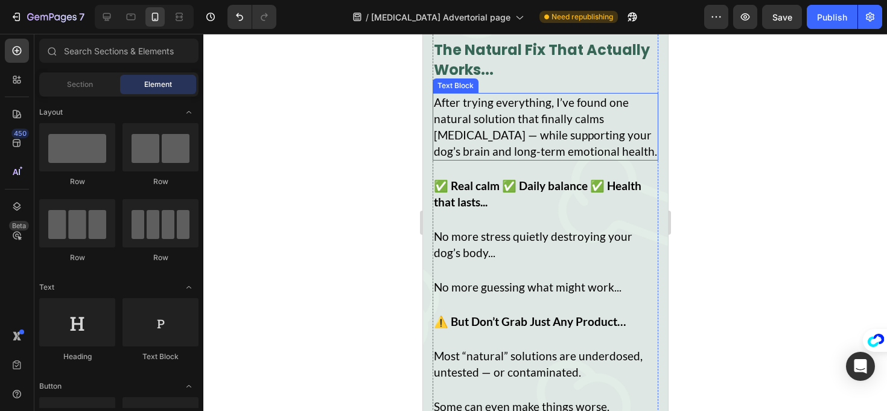
scroll to position [7108, 0]
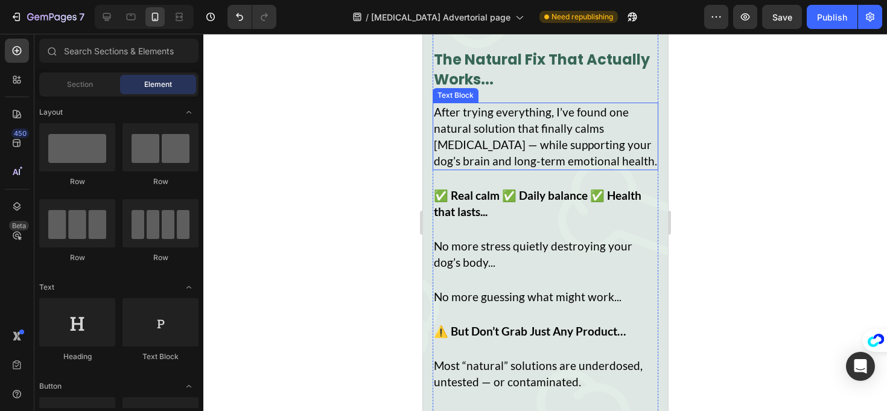
click at [469, 126] on p "After trying everything, I’ve found one natural solution that finally calms [ME…" at bounding box center [544, 136] width 223 height 65
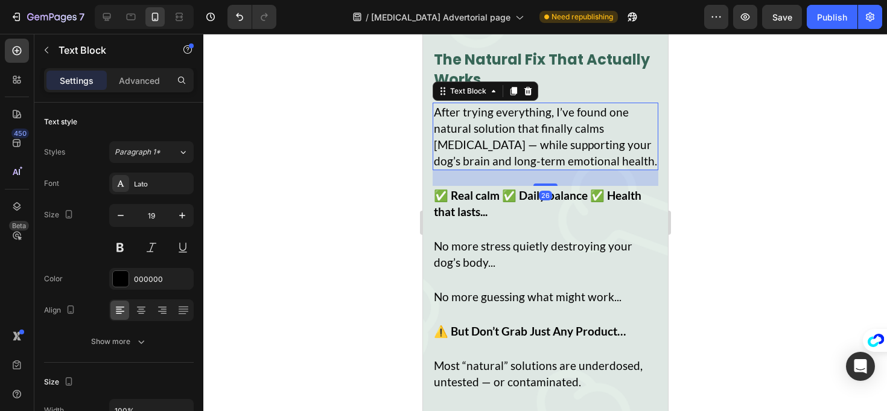
click at [451, 114] on p "After trying everything, I’ve found one natural solution that finally calms [ME…" at bounding box center [544, 136] width 223 height 65
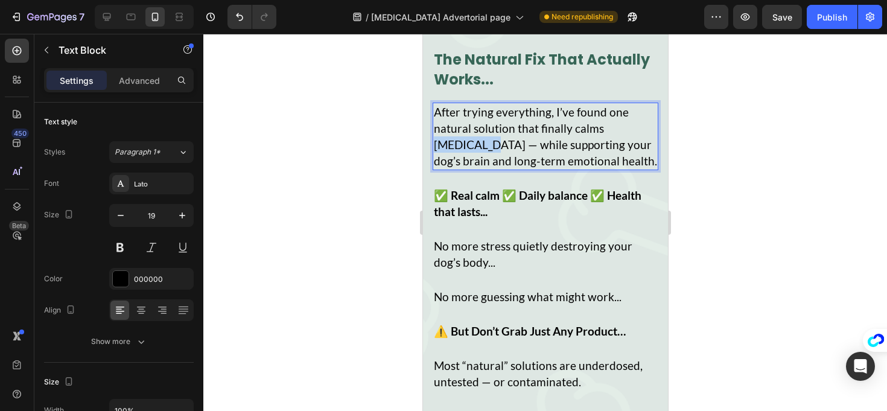
click at [451, 114] on p "After trying everything, I’ve found one natural solution that finally calms [ME…" at bounding box center [544, 136] width 223 height 65
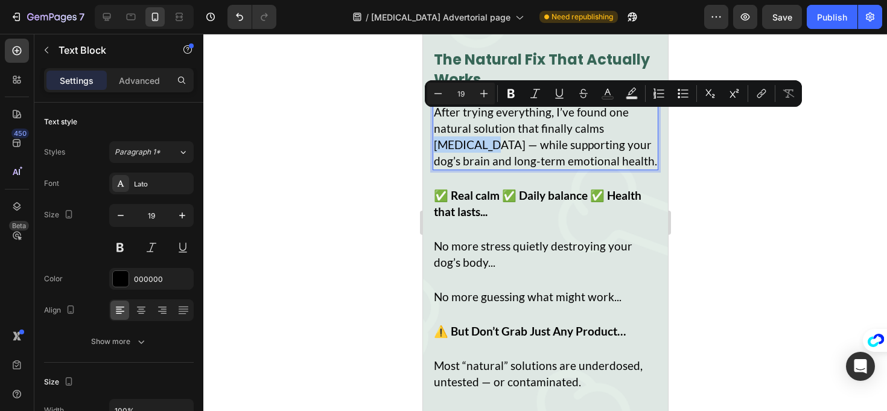
copy p "separation"
click at [398, 127] on div at bounding box center [545, 222] width 684 height 377
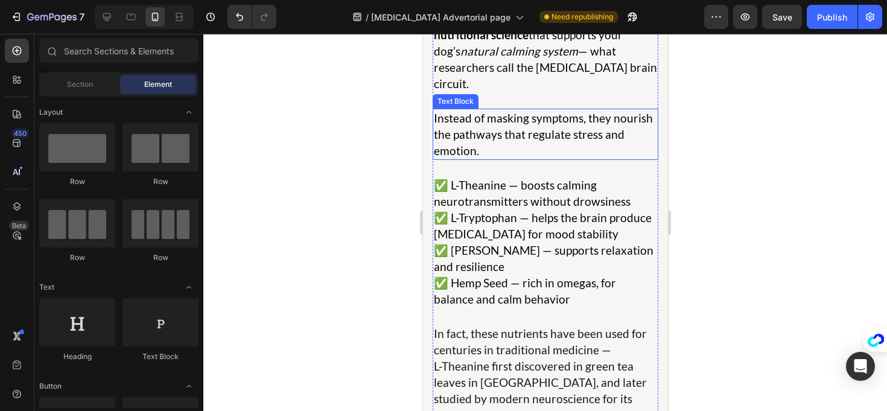
scroll to position [7769, 0]
click at [526, 80] on p "These chews are built on advanced nutritional science that supports your dog’s …" at bounding box center [544, 50] width 223 height 81
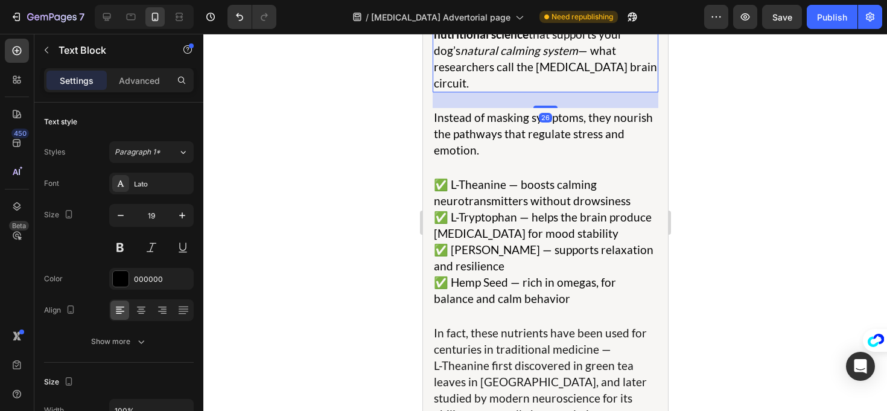
click at [517, 69] on p "These chews are built on advanced nutritional science that supports your dog’s …" at bounding box center [544, 50] width 223 height 81
click at [532, 67] on p "These chews are built on advanced nutritional science that supports your dog’s …" at bounding box center [544, 50] width 223 height 81
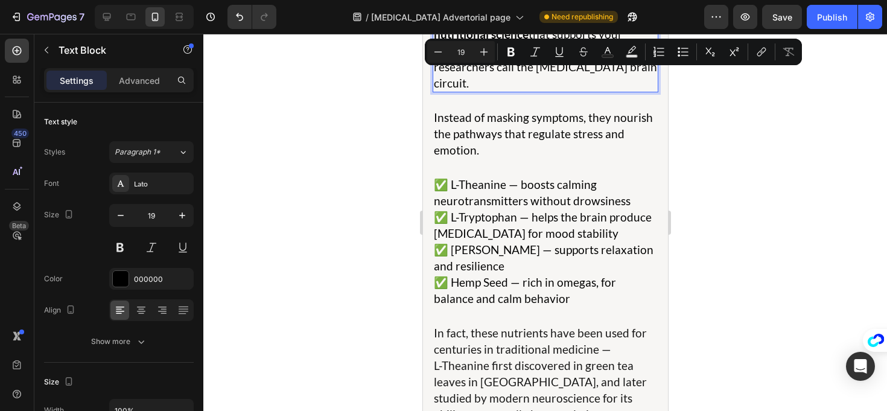
click at [535, 67] on p "These chews are built on advanced nutritional science that supports your dog’s …" at bounding box center [544, 50] width 223 height 81
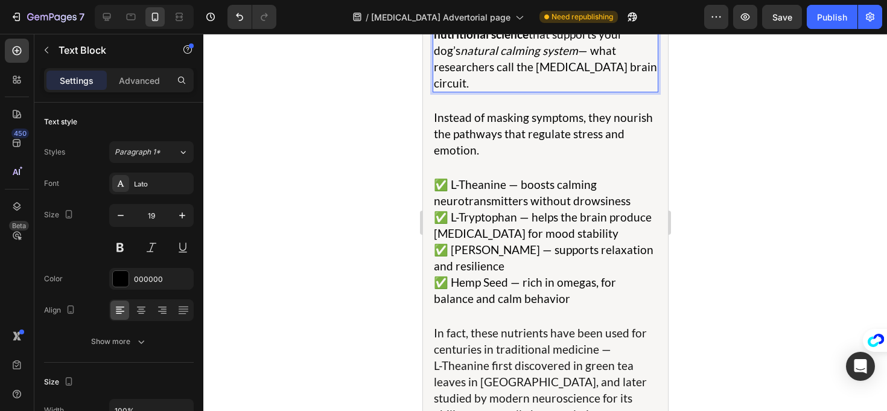
drag, startPoint x: 535, startPoint y: 68, endPoint x: 540, endPoint y: 79, distance: 12.2
click at [540, 80] on p "These chews are built on advanced nutritional science that supports your dog’s …" at bounding box center [544, 50] width 223 height 81
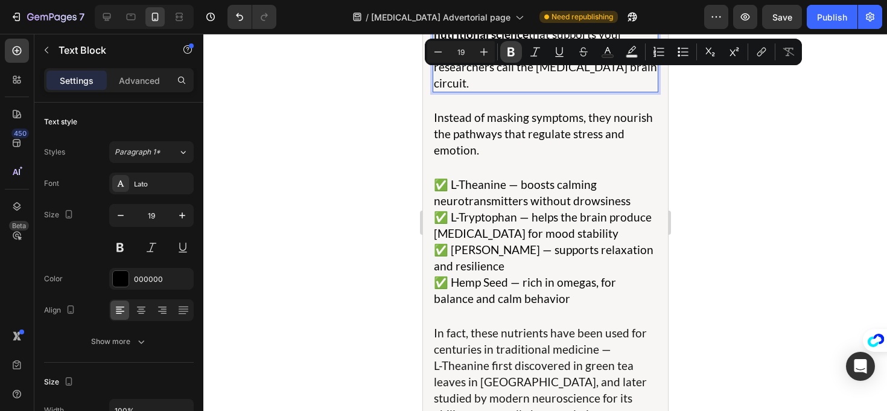
click at [515, 53] on icon "Editor contextual toolbar" at bounding box center [511, 52] width 12 height 12
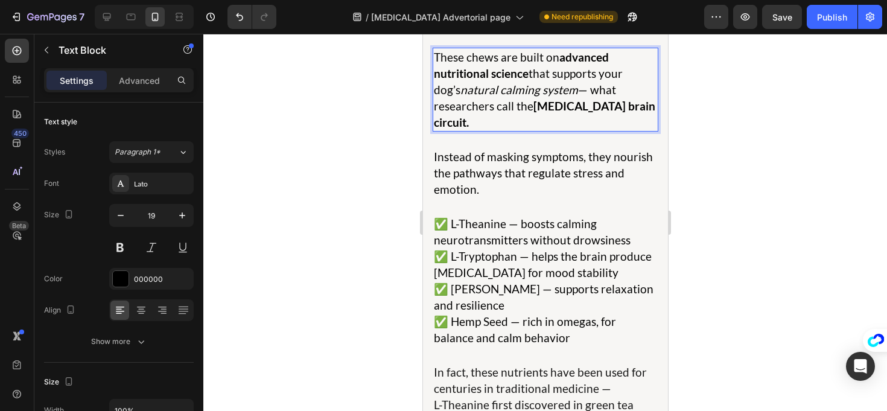
scroll to position [7710, 0]
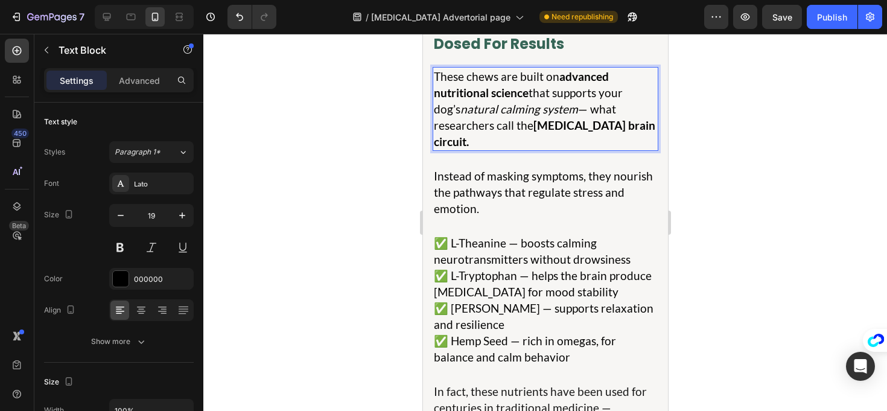
click at [505, 117] on p "These chews are built on advanced nutritional science that supports your dog’s …" at bounding box center [544, 108] width 223 height 81
click at [559, 115] on icon "natural calming system" at bounding box center [519, 109] width 118 height 14
drag, startPoint x: 576, startPoint y: 111, endPoint x: 464, endPoint y: 109, distance: 111.7
click at [464, 109] on p "These chews are built on advanced nutritional science that supports your dog’s …" at bounding box center [544, 108] width 223 height 81
click at [463, 105] on icon "natural calming system" at bounding box center [519, 109] width 118 height 14
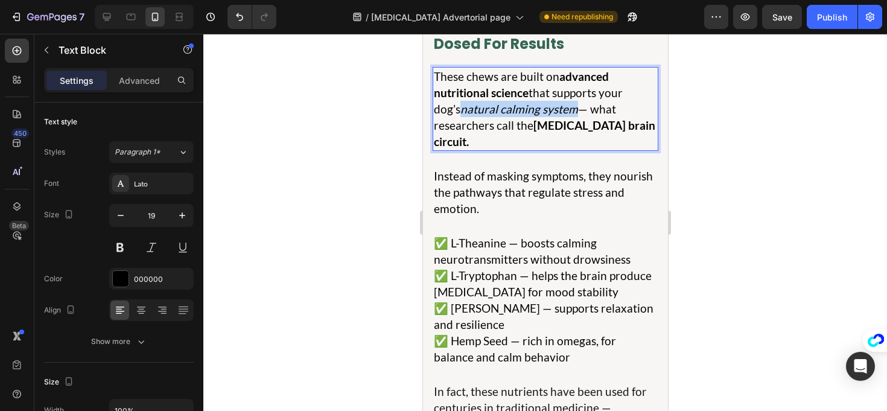
click at [463, 106] on icon "natural calming system" at bounding box center [519, 109] width 118 height 14
drag, startPoint x: 464, startPoint y: 107, endPoint x: 578, endPoint y: 112, distance: 114.2
click at [578, 112] on p "These chews are built on advanced nutritional science that supports your dog’s …" at bounding box center [544, 108] width 223 height 81
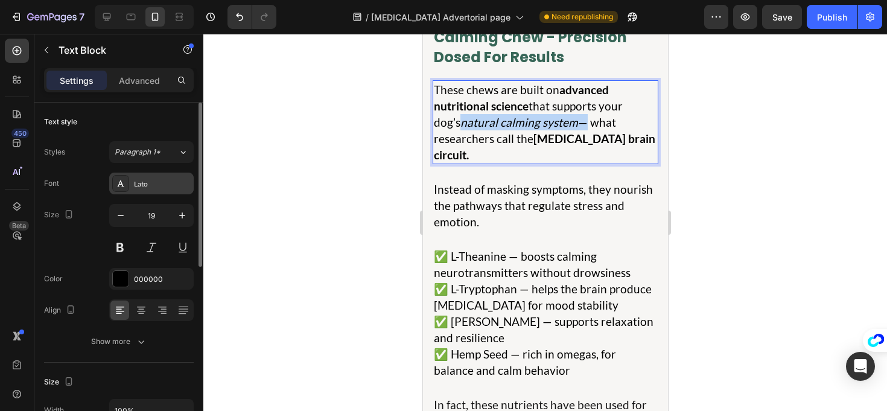
scroll to position [7697, 0]
click at [120, 251] on button at bounding box center [120, 248] width 22 height 22
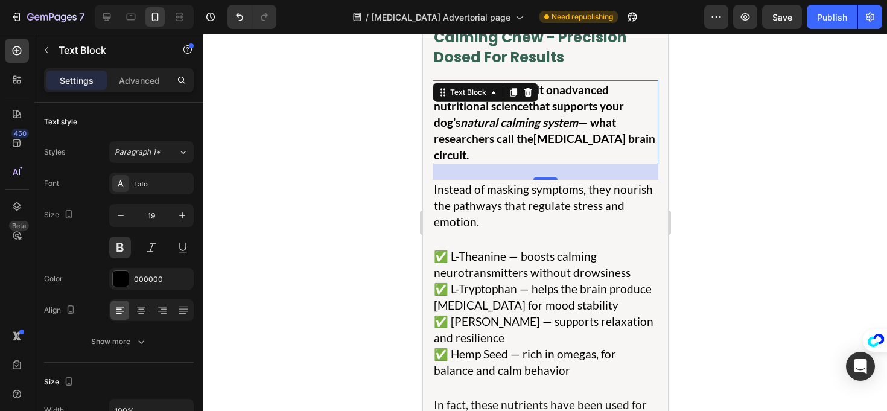
click at [510, 156] on p "These chews are built on advanced nutritional science that supports your dog’s …" at bounding box center [544, 121] width 223 height 81
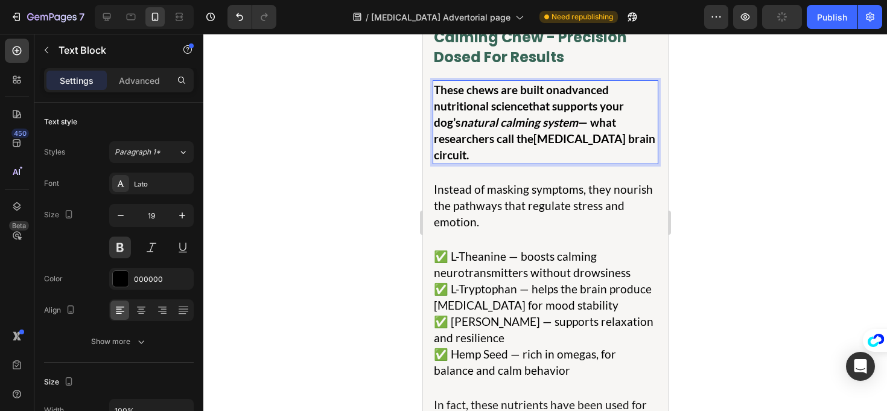
click at [307, 221] on div at bounding box center [545, 222] width 684 height 377
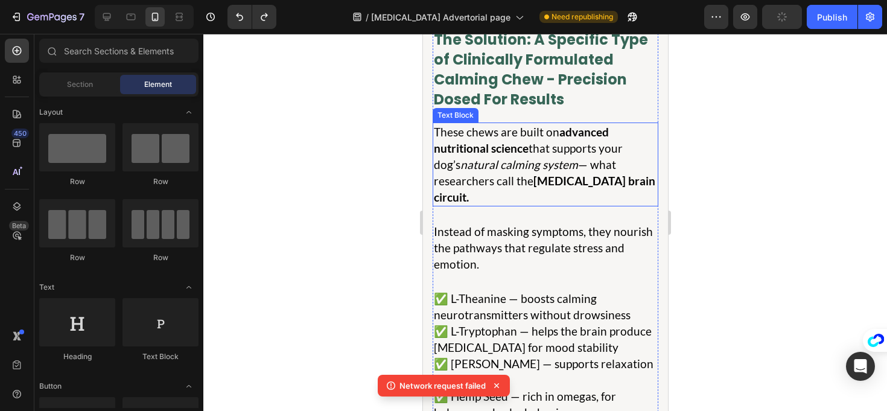
scroll to position [7648, 0]
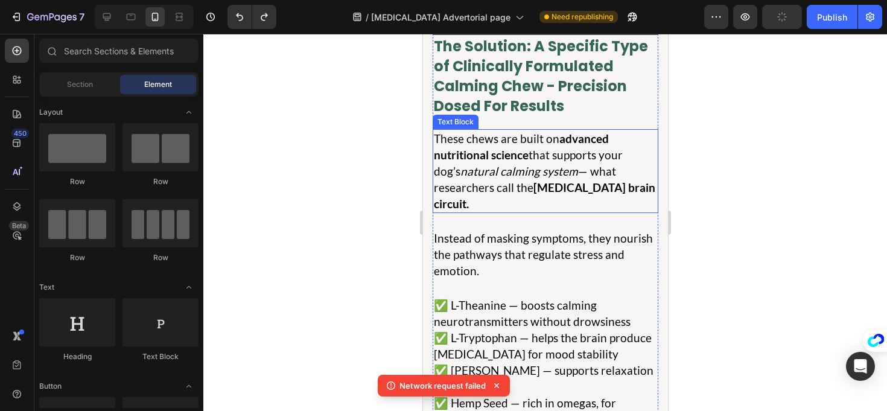
click at [514, 162] on p "These chews are built on advanced nutritional science that supports your dog’s …" at bounding box center [544, 170] width 223 height 81
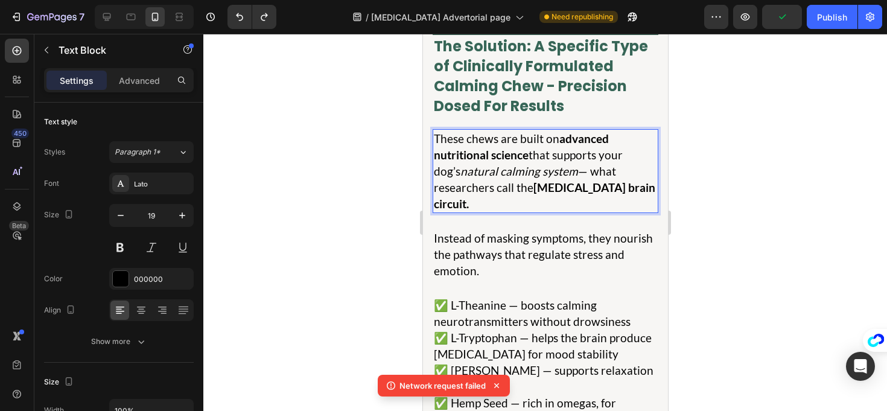
click at [564, 173] on icon "natural calming system" at bounding box center [519, 171] width 118 height 14
click at [580, 176] on p "These chews are built on advanced nutritional science that supports your dog’s …" at bounding box center [544, 170] width 223 height 81
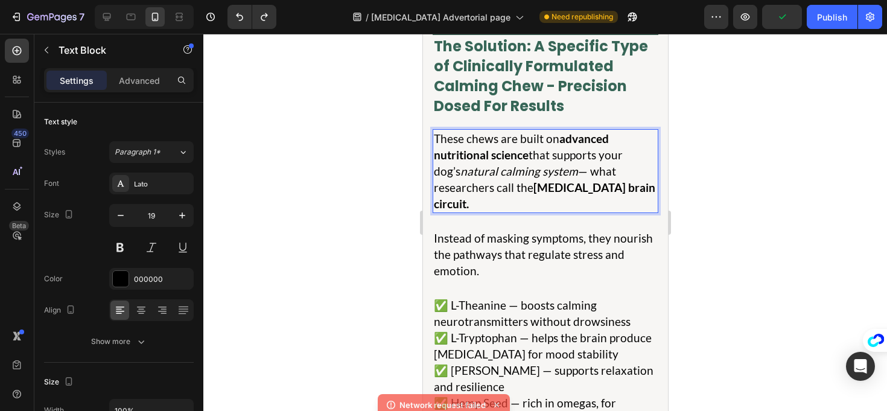
click at [558, 173] on icon "natural calming system" at bounding box center [519, 171] width 118 height 14
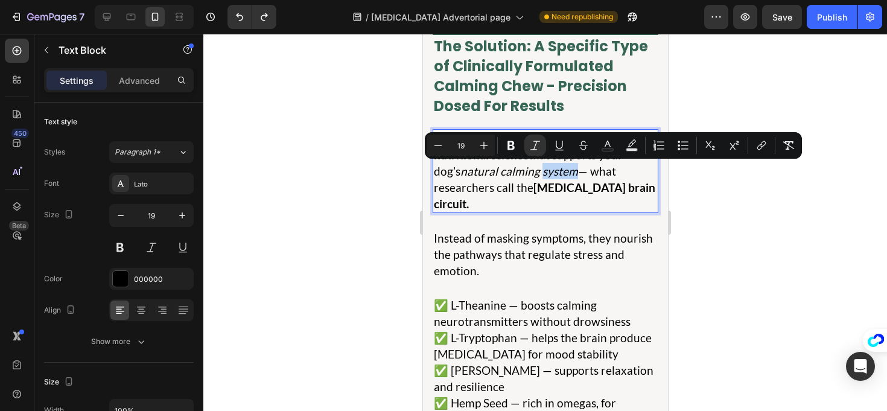
click at [574, 174] on icon "natural calming system" at bounding box center [519, 171] width 118 height 14
drag, startPoint x: 574, startPoint y: 174, endPoint x: 467, endPoint y: 174, distance: 106.9
click at [467, 174] on icon "natural calming system" at bounding box center [519, 171] width 118 height 14
click at [514, 151] on icon "Editor contextual toolbar" at bounding box center [511, 145] width 12 height 12
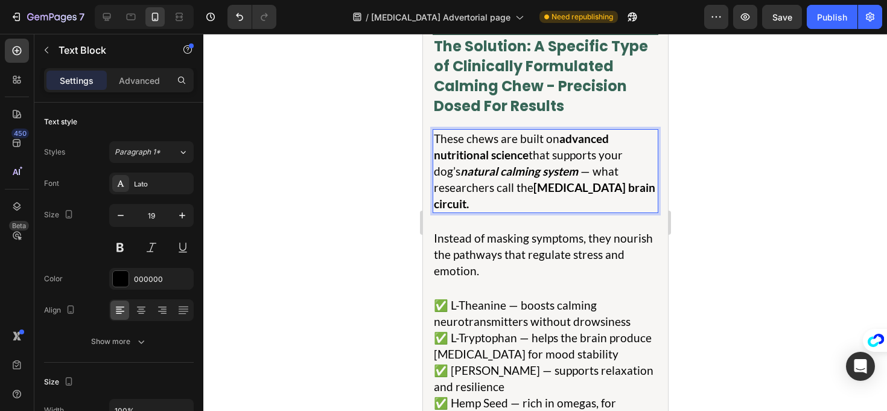
click at [407, 175] on div at bounding box center [545, 222] width 684 height 377
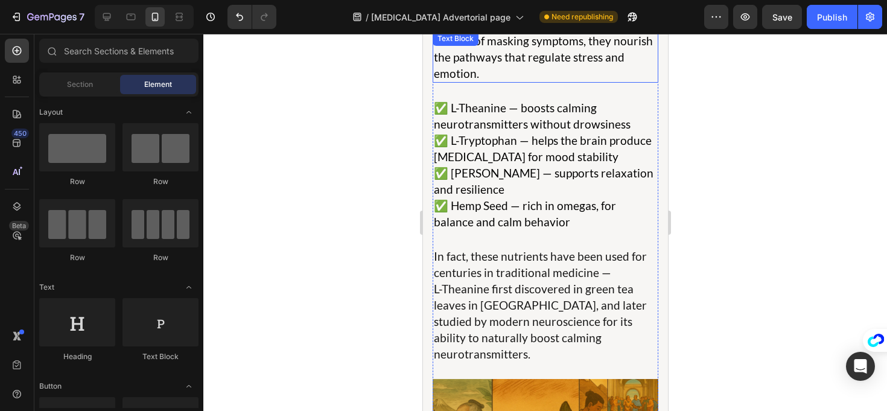
click at [609, 59] on p "Instead of masking symptoms, they nourish the pathways that regulate stress and…" at bounding box center [544, 57] width 223 height 49
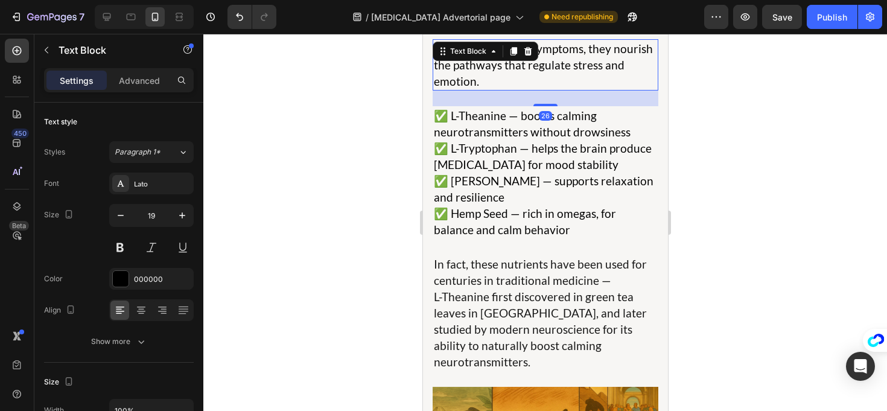
scroll to position [7826, 0]
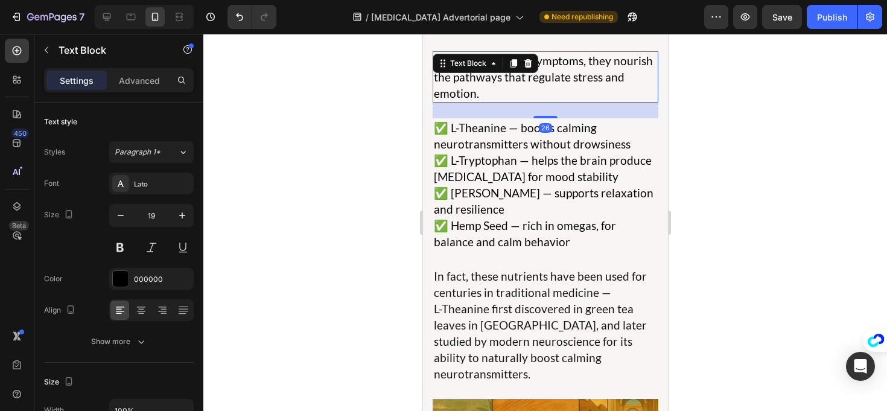
click at [609, 79] on p "Instead of masking symptoms, they nourish the pathways that regulate stress and…" at bounding box center [544, 77] width 223 height 49
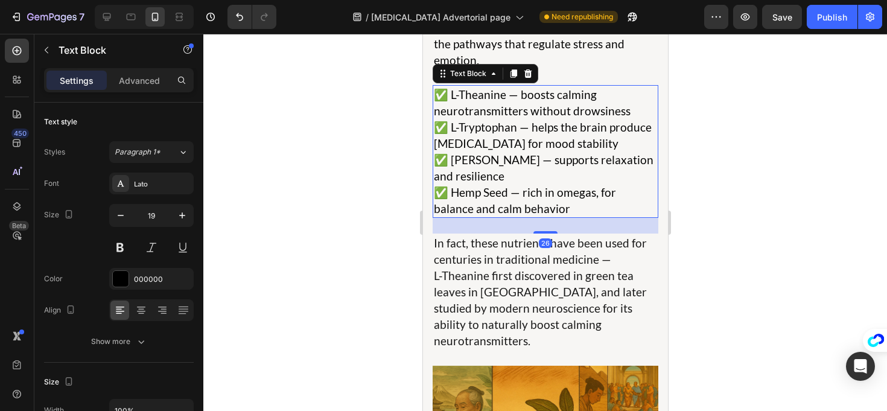
click at [503, 141] on p "✅ L-Theanine — boosts calming neurotransmitters without drowsiness ✅ L-Tryptoph…" at bounding box center [544, 151] width 223 height 130
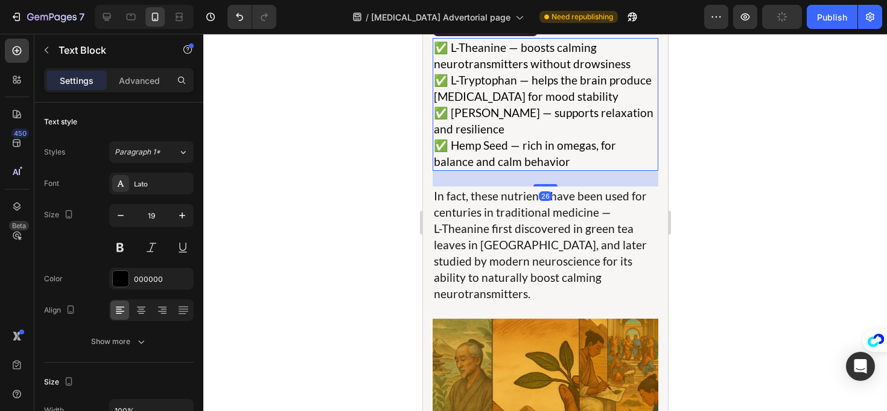
scroll to position [7920, 0]
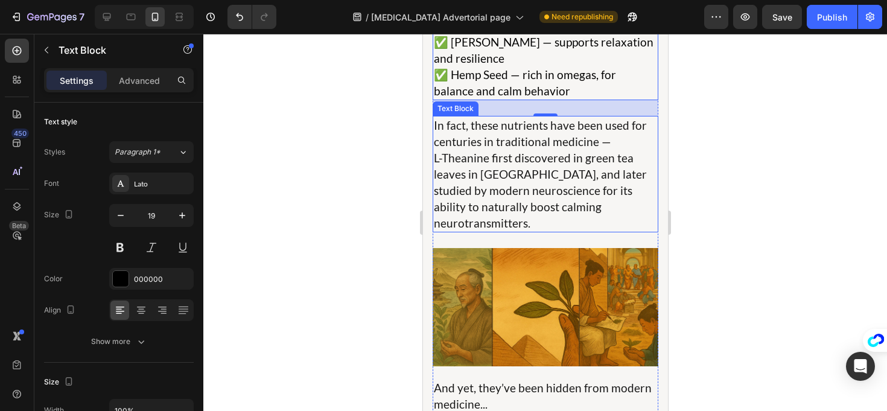
click at [507, 158] on p "L-Theanine first discovered in green tea leaves in [GEOGRAPHIC_DATA], and later…" at bounding box center [544, 190] width 223 height 81
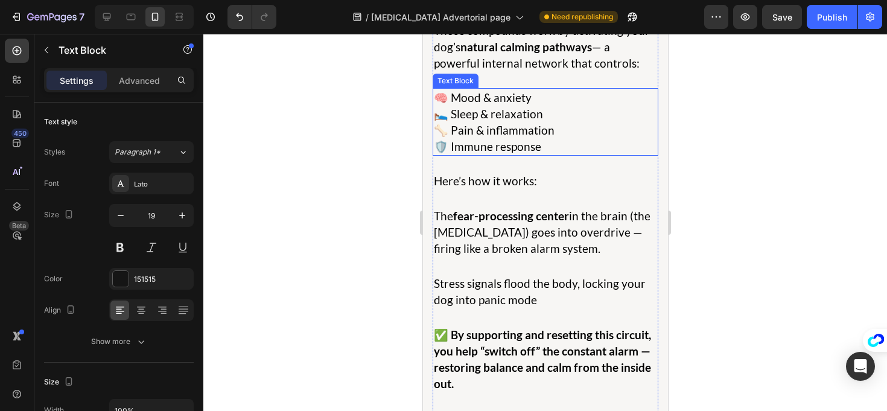
scroll to position [8807, 0]
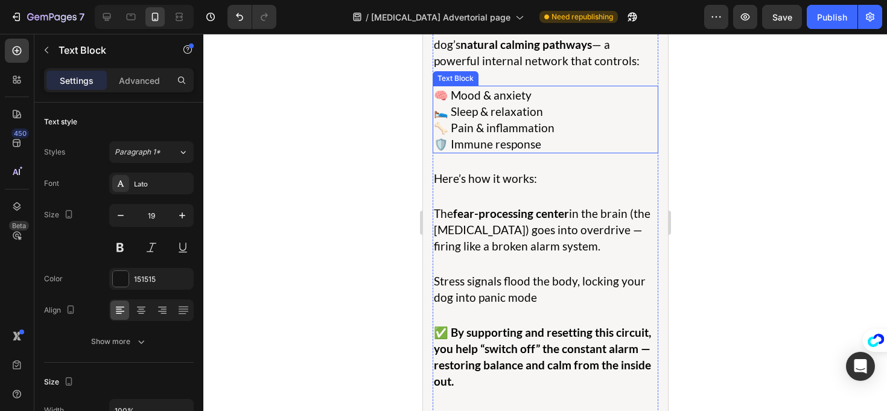
click at [491, 97] on p "🧠 Mood & anxiety" at bounding box center [544, 95] width 223 height 16
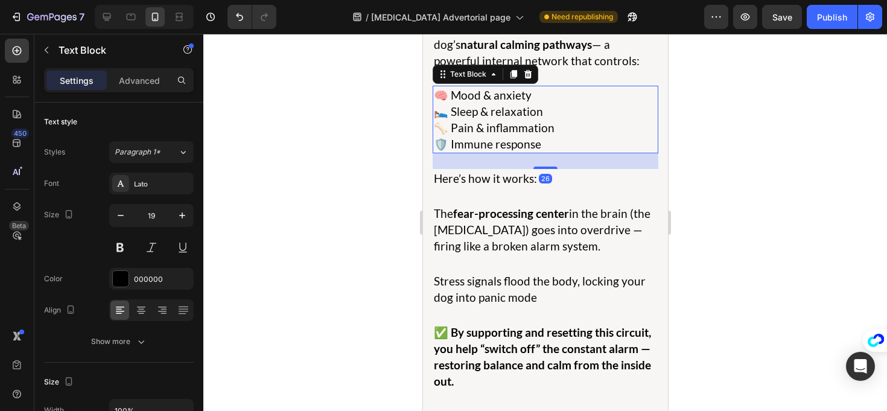
click at [490, 95] on p "🧠 Mood & anxiety" at bounding box center [544, 95] width 223 height 16
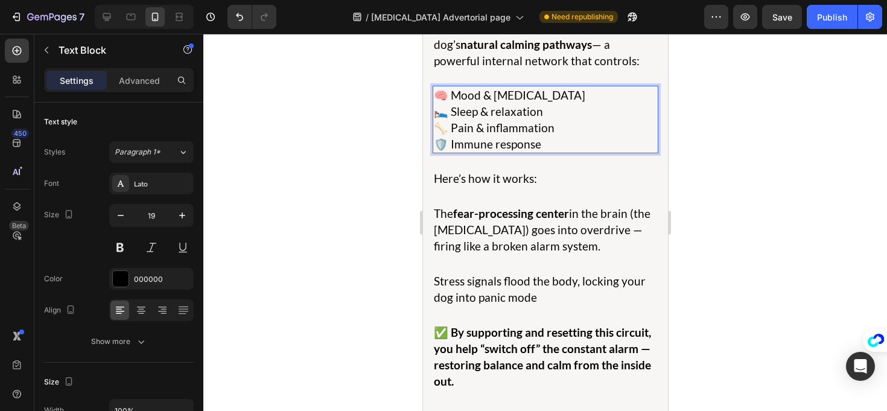
copy p "[MEDICAL_DATA]"
drag, startPoint x: 552, startPoint y: 88, endPoint x: 487, endPoint y: 91, distance: 64.7
click at [487, 91] on p "🧠 Mood & [MEDICAL_DATA]" at bounding box center [544, 95] width 223 height 16
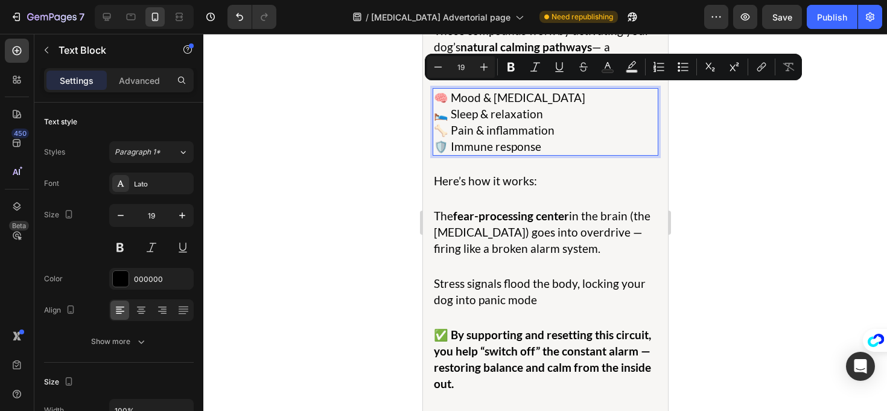
drag, startPoint x: 340, startPoint y: 161, endPoint x: 386, endPoint y: 165, distance: 46.7
click at [341, 161] on div at bounding box center [545, 222] width 684 height 377
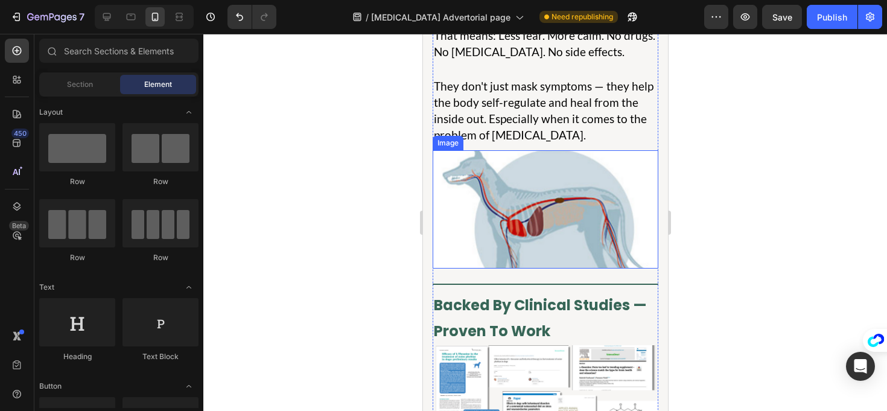
scroll to position [9198, 0]
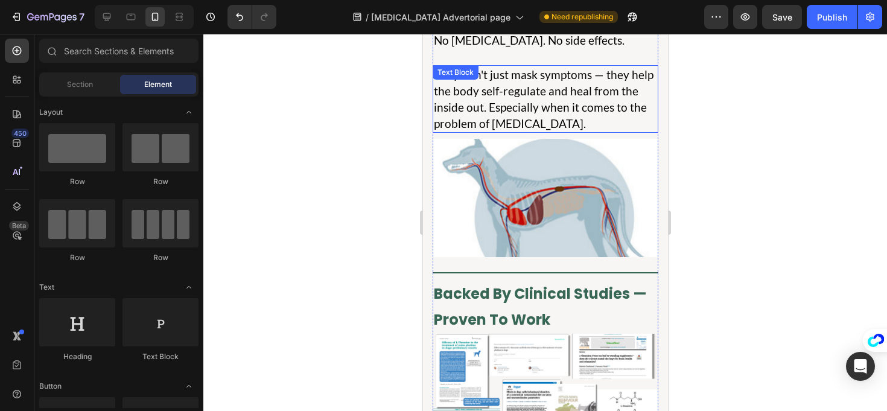
click at [580, 124] on p "They don't just mask symptoms — they help the body self-regulate and heal from …" at bounding box center [544, 98] width 223 height 65
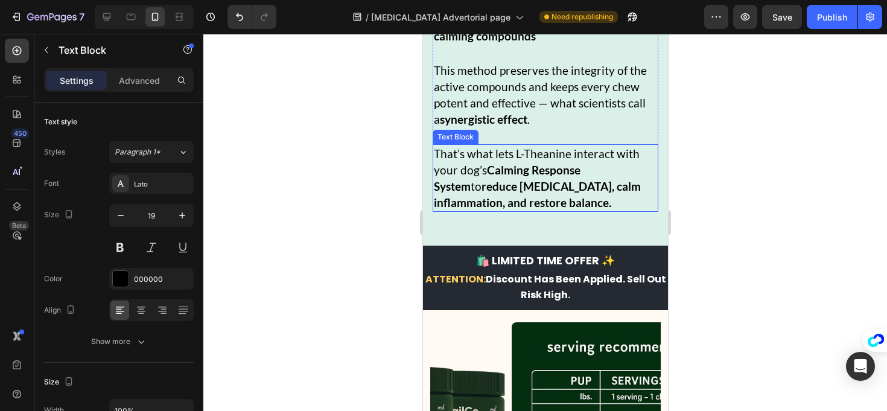
scroll to position [11901, 0]
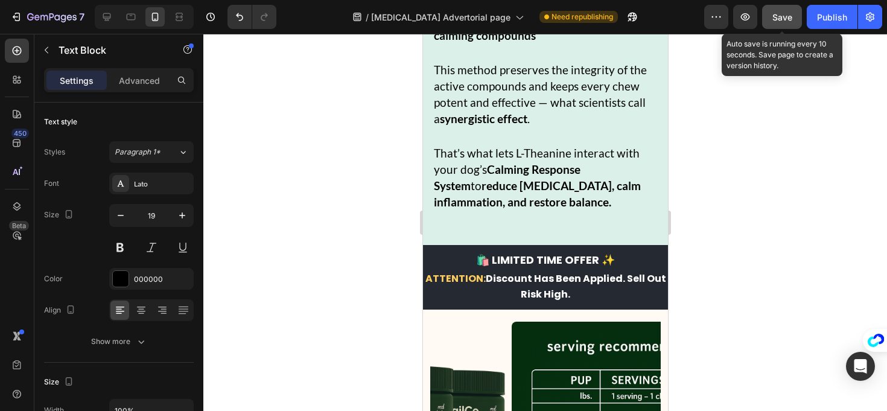
click at [774, 24] on button "Save" at bounding box center [782, 17] width 40 height 24
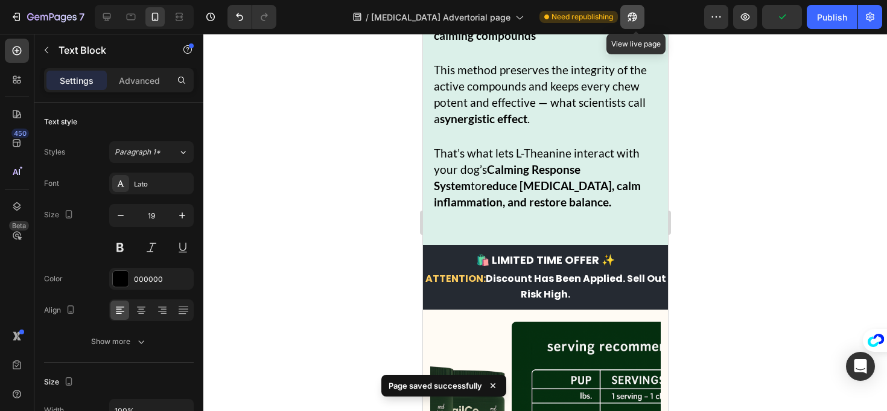
click at [640, 24] on button "button" at bounding box center [633, 17] width 24 height 24
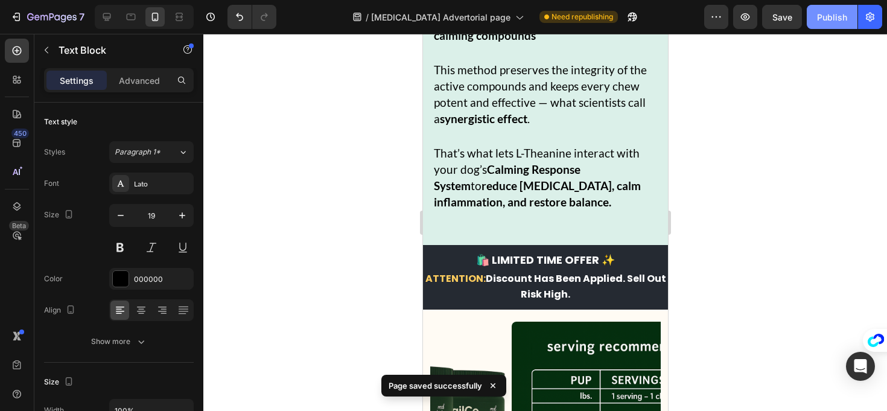
click at [819, 17] on div "Publish" at bounding box center [832, 17] width 30 height 13
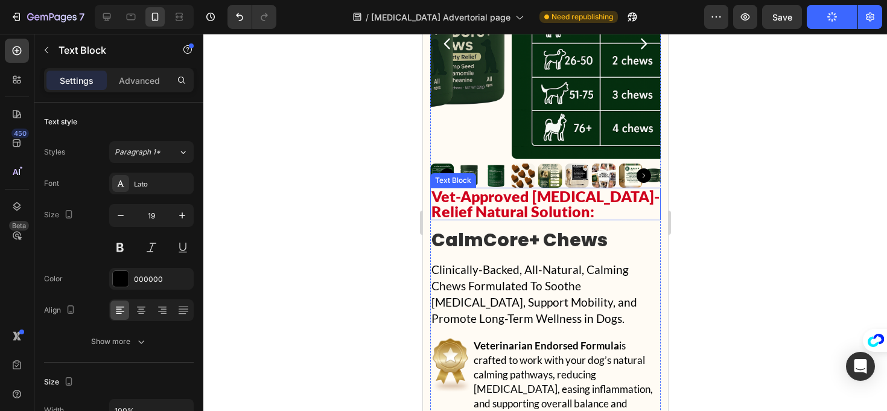
scroll to position [12295, 0]
click at [527, 188] on p "Vet-Approved [MEDICAL_DATA]-Relief Natural Solution:" at bounding box center [545, 203] width 228 height 30
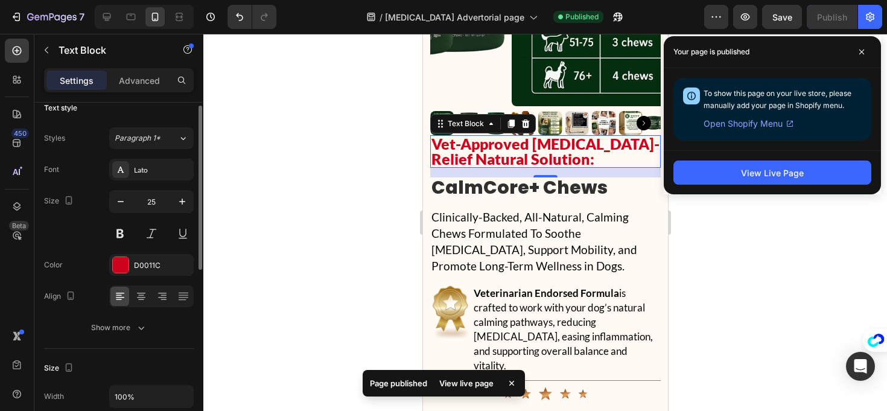
scroll to position [0, 0]
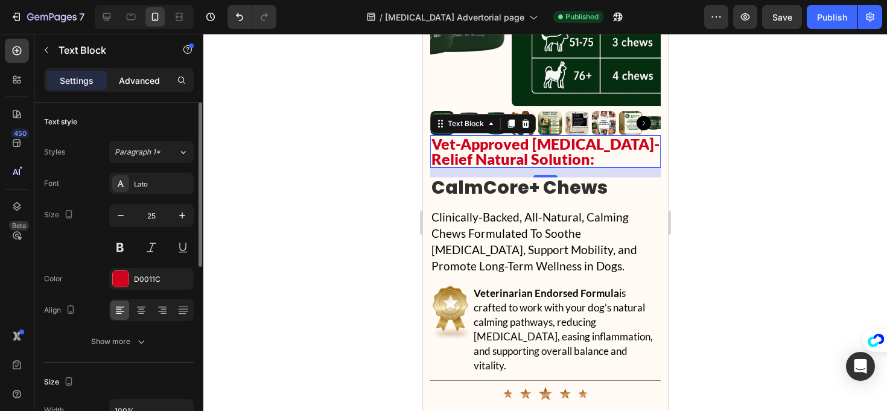
click at [132, 77] on p "Advanced" at bounding box center [139, 80] width 41 height 13
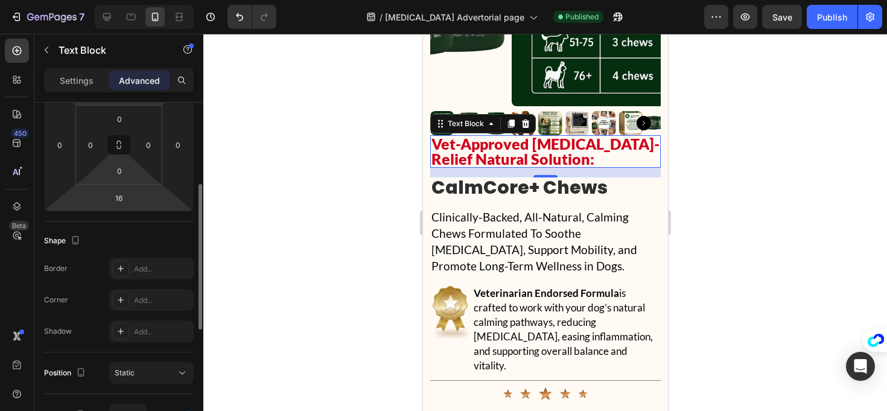
scroll to position [108, 0]
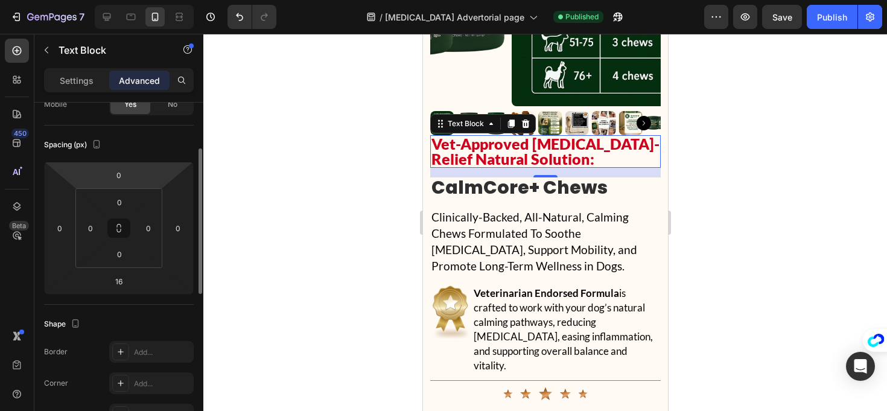
click at [135, 0] on html "7 Version history / [MEDICAL_DATA] Advertorial page Published Preview Save Publ…" at bounding box center [443, 0] width 887 height 0
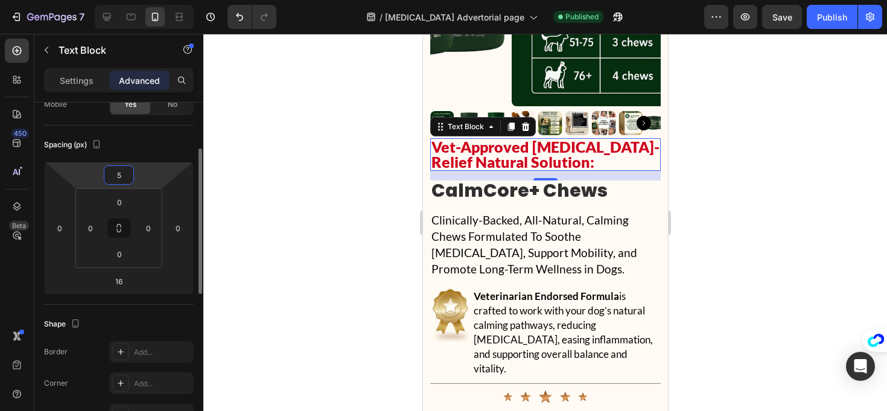
type input "5"
click at [168, 149] on div "Spacing (px)" at bounding box center [119, 144] width 150 height 19
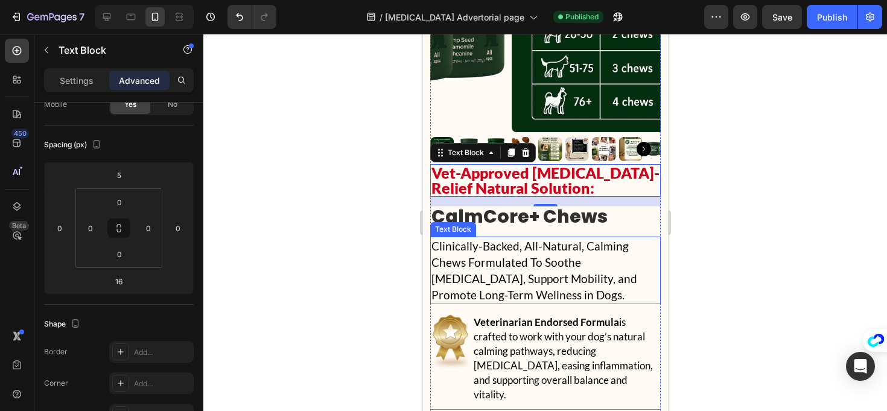
scroll to position [12321, 0]
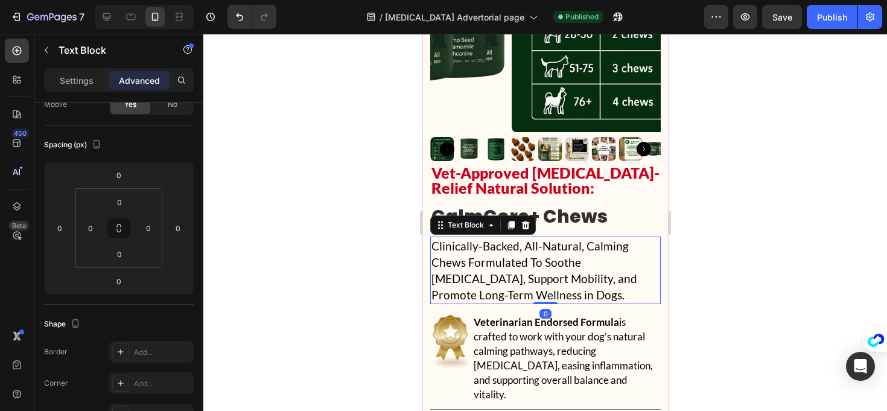
click at [552, 244] on p "Clinically-Backed, All-Natural, Calming Chews Formulated To Soothe [MEDICAL_DAT…" at bounding box center [545, 270] width 228 height 65
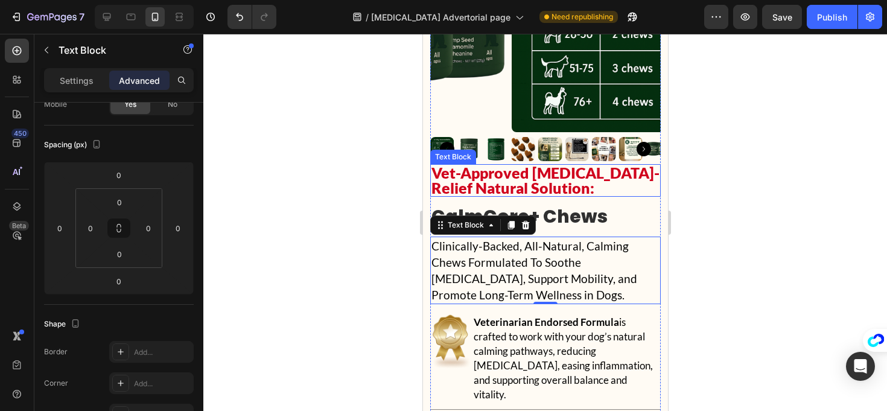
click at [455, 165] on p "Vet-Approved [MEDICAL_DATA]-Relief Natural Solution:" at bounding box center [545, 180] width 228 height 30
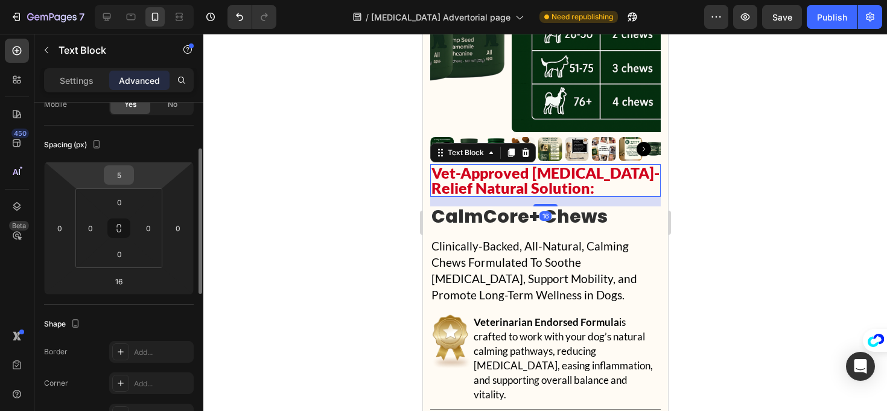
click at [123, 176] on input "5" at bounding box center [119, 175] width 24 height 18
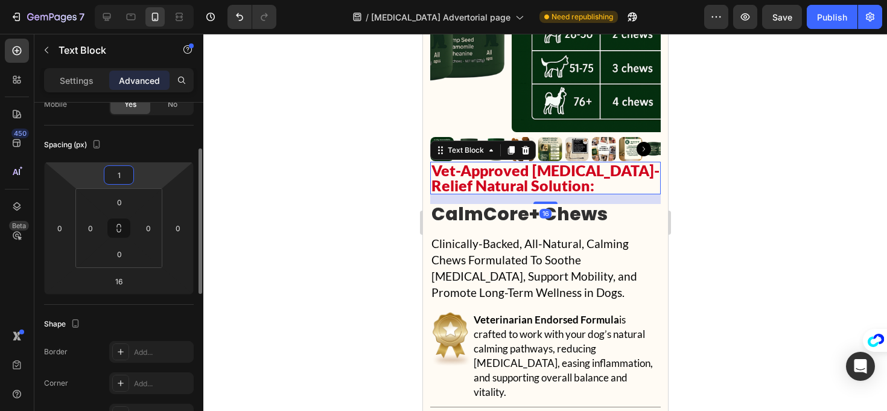
type input "10"
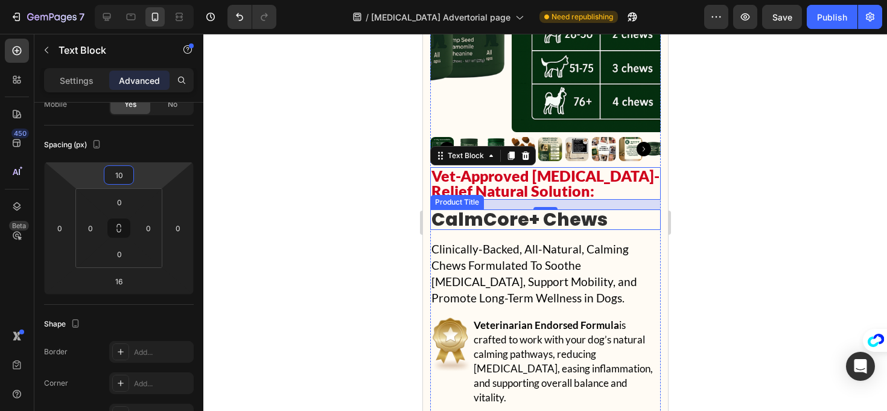
click at [458, 213] on h2 "CalmCore+ Chews" at bounding box center [545, 219] width 231 height 21
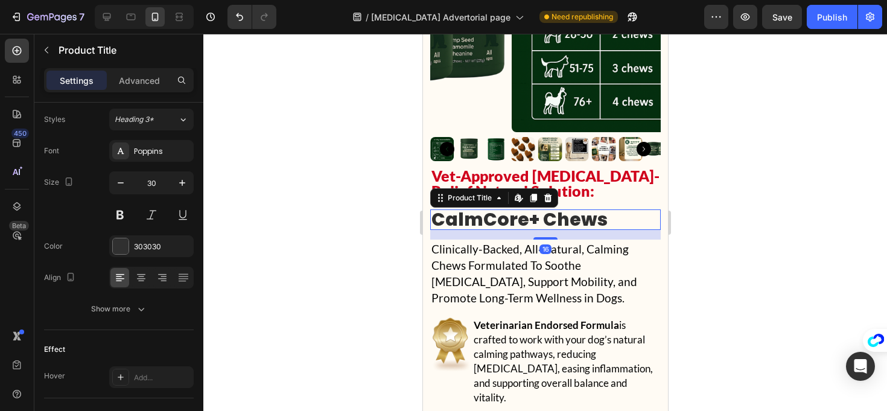
scroll to position [0, 0]
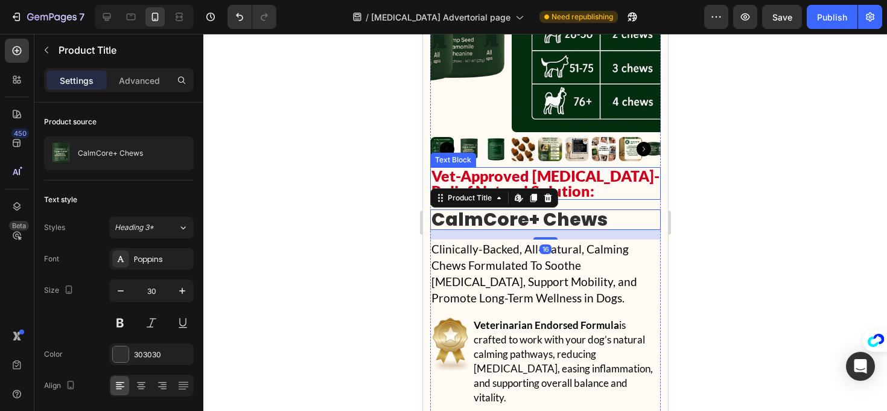
click at [458, 168] on p "Vet-Approved [MEDICAL_DATA]-Relief Natural Solution:" at bounding box center [545, 183] width 228 height 30
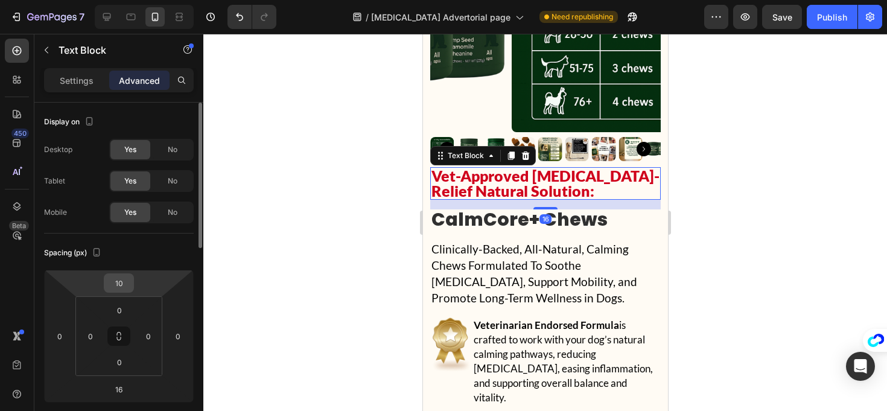
click at [133, 287] on div "10" at bounding box center [119, 282] width 30 height 19
click at [121, 286] on input "10" at bounding box center [119, 283] width 24 height 18
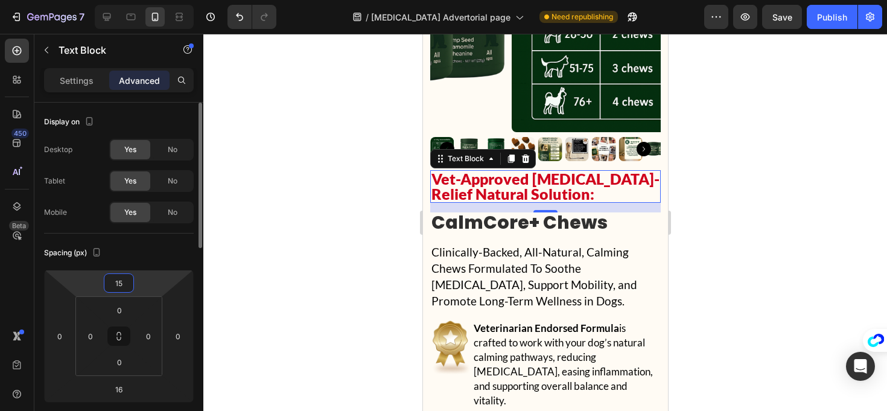
type input "15"
click at [140, 260] on div "Spacing (px)" at bounding box center [119, 252] width 150 height 19
click at [523, 213] on h2 "CalmCore+ Chews" at bounding box center [545, 222] width 231 height 21
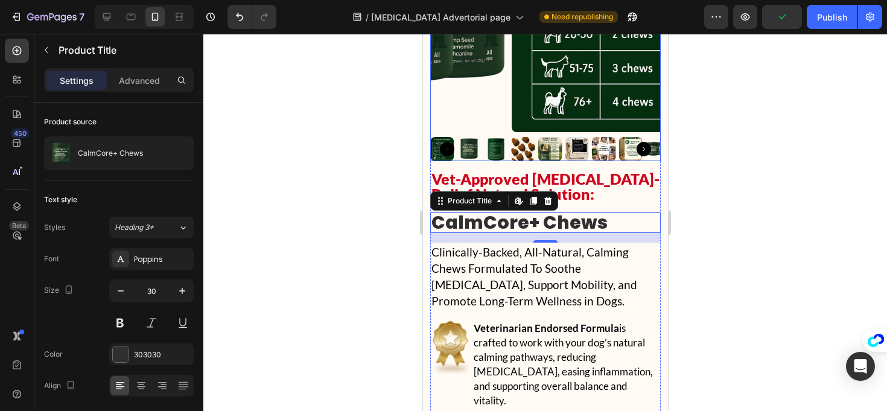
click at [557, 171] on p "Vet-Approved [MEDICAL_DATA]-Relief Natural Solution:" at bounding box center [545, 186] width 228 height 30
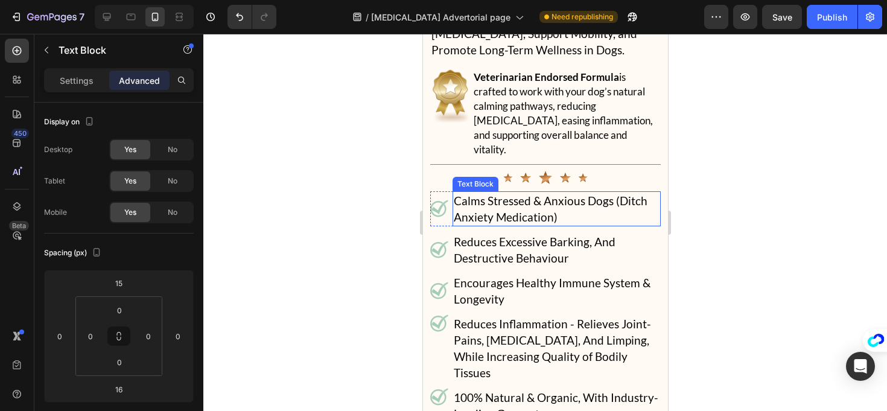
scroll to position [12572, 0]
click at [560, 193] on p "Calms Stressed & Anxious Dogs (Ditch Anxiety Medication)" at bounding box center [556, 209] width 206 height 33
click at [558, 193] on p "Calms Stressed & Anxious Dogs (Ditch Anxiety Medication)" at bounding box center [556, 209] width 206 height 33
click at [543, 193] on p "Calms Stressed & Anxious Dogs (Ditch Anxiety Medication)" at bounding box center [556, 209] width 206 height 33
click at [560, 193] on p "Calms Stressed & Anxious Dogs (Ditch Anxiety Medication)" at bounding box center [556, 209] width 206 height 33
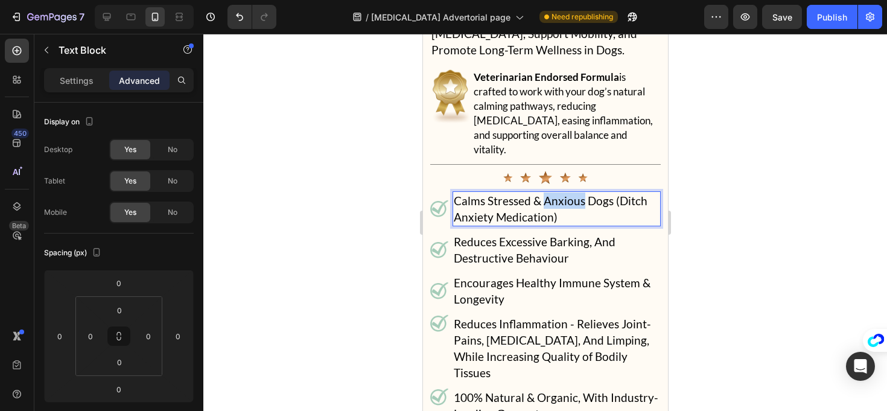
click at [560, 193] on p "Calms Stressed & Anxious Dogs (Ditch Anxiety Medication)" at bounding box center [556, 209] width 206 height 33
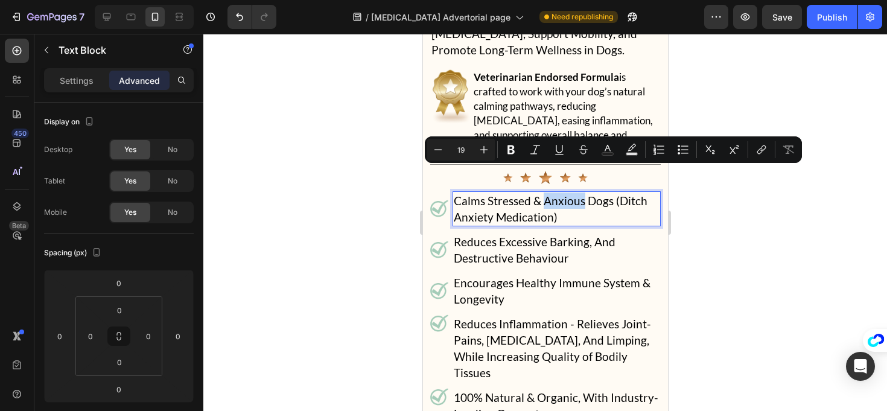
copy p "Anxious"
click at [511, 193] on p "Calms Stressed & Anxious Dogs (Ditch Anxiety Medication)" at bounding box center [556, 209] width 206 height 33
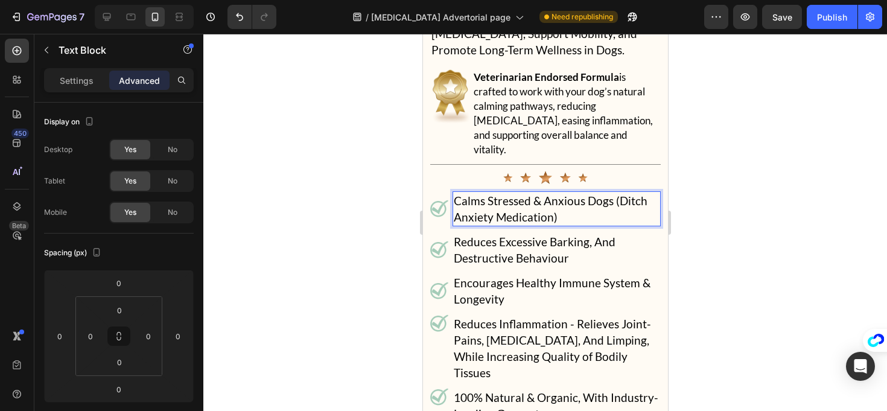
click at [482, 193] on p "Calms Stressed & Anxious Dogs (Ditch Anxiety Medication)" at bounding box center [556, 209] width 206 height 33
click at [484, 193] on p "Calms Stressed & Anxious Dogs (Ditch Anxiety Medication)" at bounding box center [556, 209] width 206 height 33
click at [486, 193] on p "Calms Stressed & Anxious Dogs (Ditch Anxiety Medication)" at bounding box center [556, 209] width 206 height 33
click at [613, 193] on p "Calms Stressed & Anxious Dogs (Ditch Anxiety Medication)" at bounding box center [556, 209] width 206 height 33
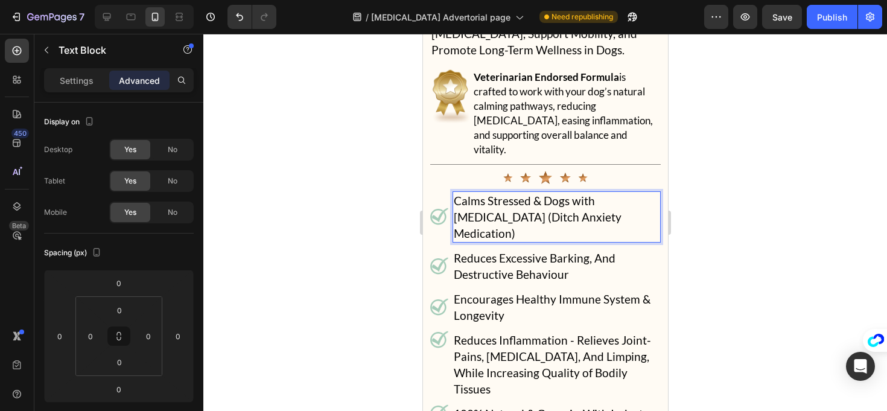
click at [545, 193] on p "Calms Stressed & Dogs with [MEDICAL_DATA] (Ditch Anxiety Medication)" at bounding box center [556, 217] width 206 height 49
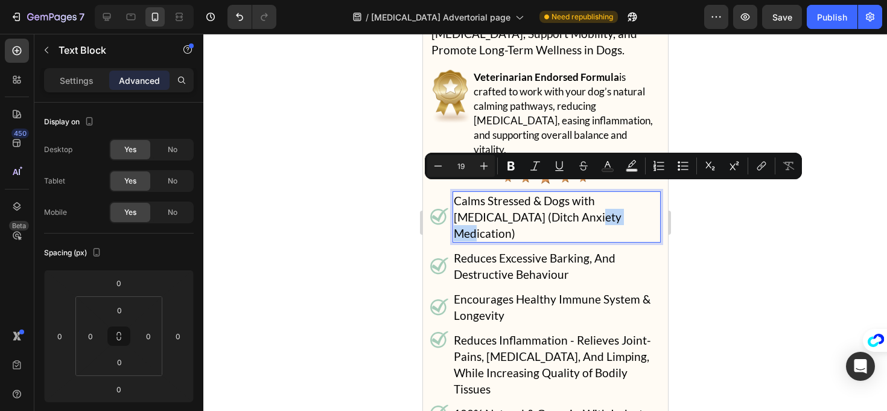
copy p "Anxiety"
click at [491, 193] on p "Calms Stressed & Dogs with [MEDICAL_DATA] (Ditch Anxiety Medication)" at bounding box center [556, 217] width 206 height 49
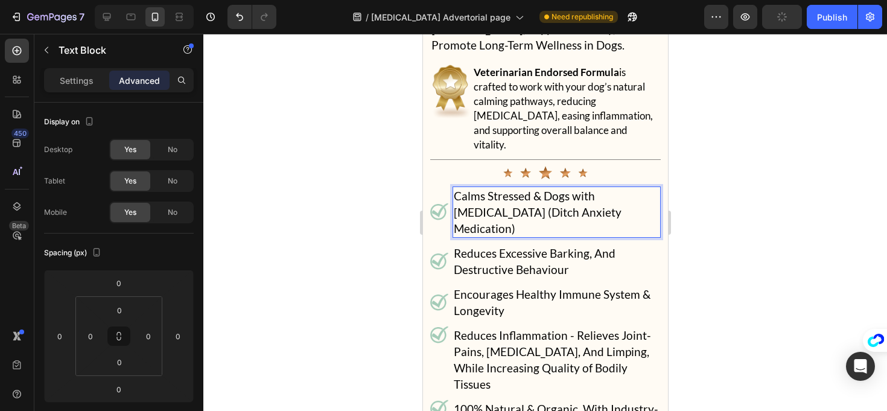
scroll to position [12577, 0]
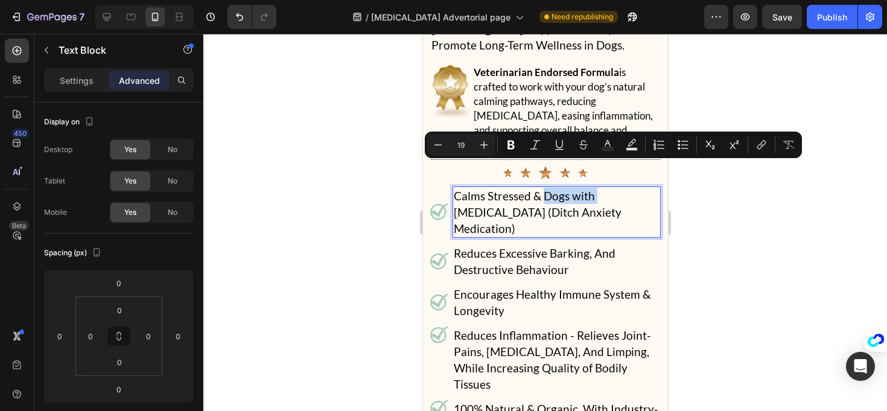
drag, startPoint x: 595, startPoint y: 171, endPoint x: 545, endPoint y: 170, distance: 50.7
click at [545, 188] on p "Calms Stressed & Dogs with [MEDICAL_DATA] (Ditch Anxiety Medication)" at bounding box center [556, 212] width 206 height 49
click at [543, 188] on p "Calms Stressed & Dogs with [MEDICAL_DATA] (Ditch Anxiety Medication)" at bounding box center [556, 212] width 206 height 49
copy p "&"
click at [525, 188] on p "Calms Stressed & Dogs with [MEDICAL_DATA] (Ditch Anxiety Medication)" at bounding box center [556, 212] width 206 height 49
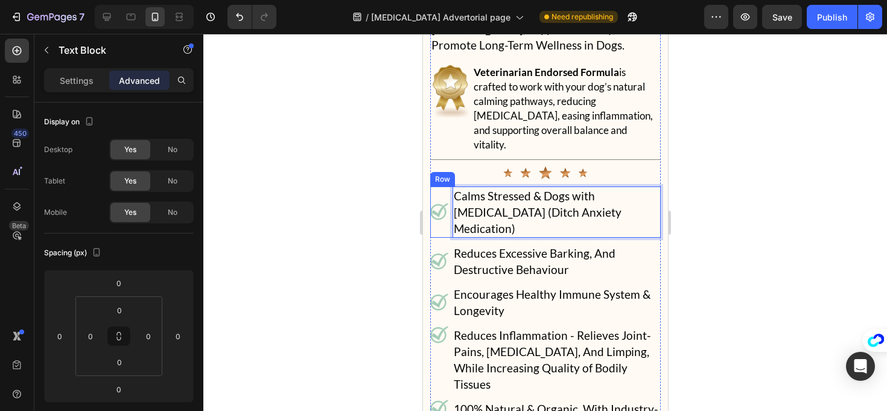
drag, startPoint x: 639, startPoint y: 188, endPoint x: 443, endPoint y: 162, distance: 198.0
click at [443, 187] on div "Image Calms Stressed & Dogs with [MEDICAL_DATA] (Ditch Anxiety Medication) Text…" at bounding box center [545, 212] width 231 height 51
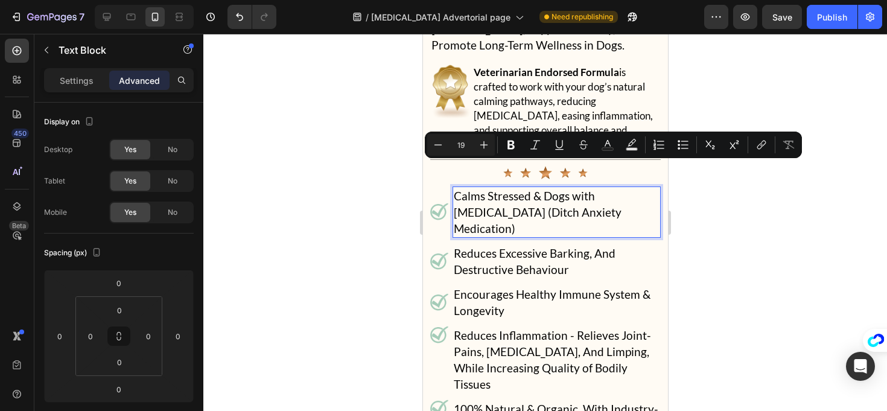
click at [374, 193] on div at bounding box center [545, 222] width 684 height 377
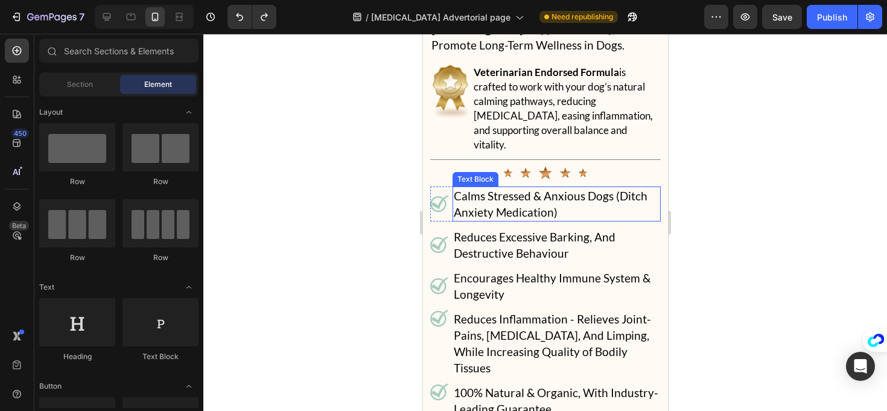
click at [598, 188] on p "Calms Stressed & Anxious Dogs (Ditch Anxiety Medication)" at bounding box center [556, 204] width 206 height 33
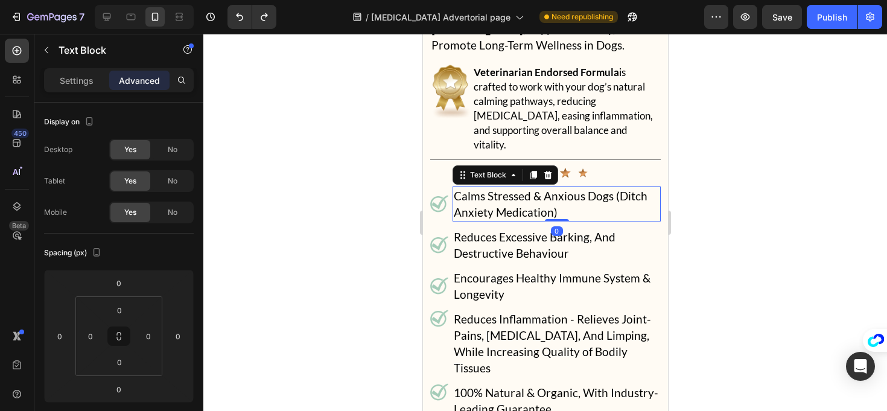
click at [578, 188] on p "Calms Stressed & Anxious Dogs (Ditch Anxiety Medication)" at bounding box center [556, 204] width 206 height 33
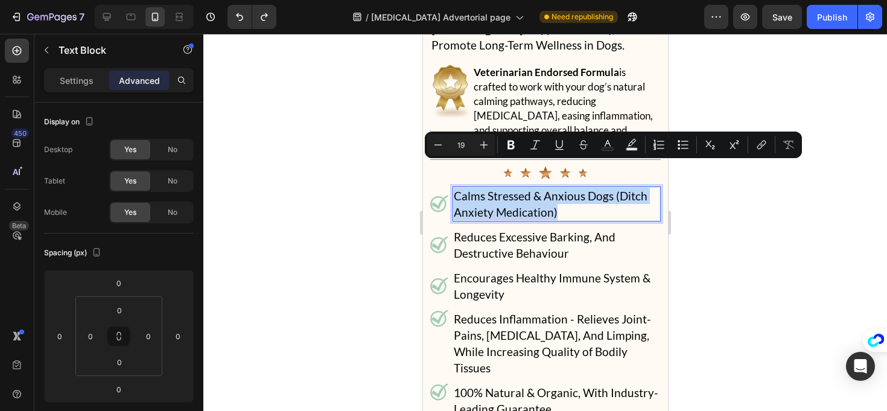
drag, startPoint x: 574, startPoint y: 189, endPoint x: 584, endPoint y: 187, distance: 9.8
click at [584, 188] on p "Calms Stressed & Anxious Dogs (Ditch Anxiety Medication)" at bounding box center [556, 204] width 206 height 33
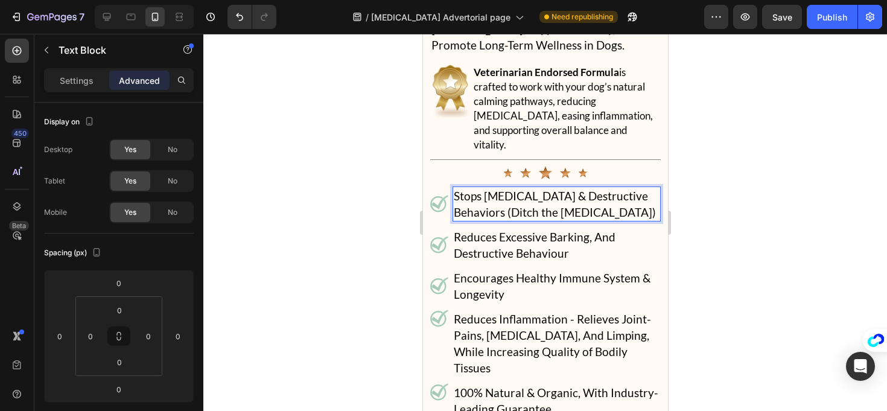
click at [319, 208] on div at bounding box center [545, 222] width 684 height 377
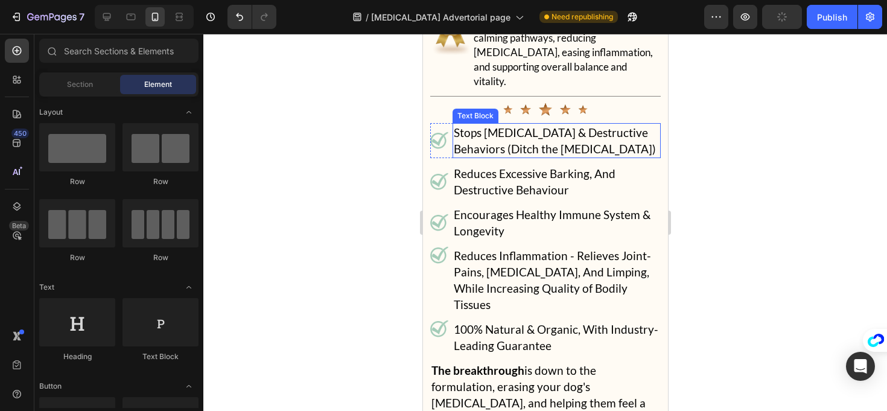
scroll to position [12642, 0]
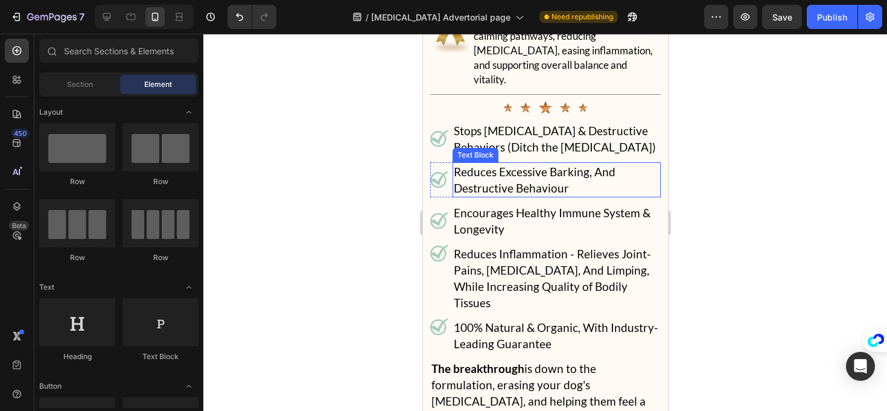
click at [508, 174] on p "Reduces Excessive Barking, And Destructive Behaviour" at bounding box center [556, 180] width 206 height 33
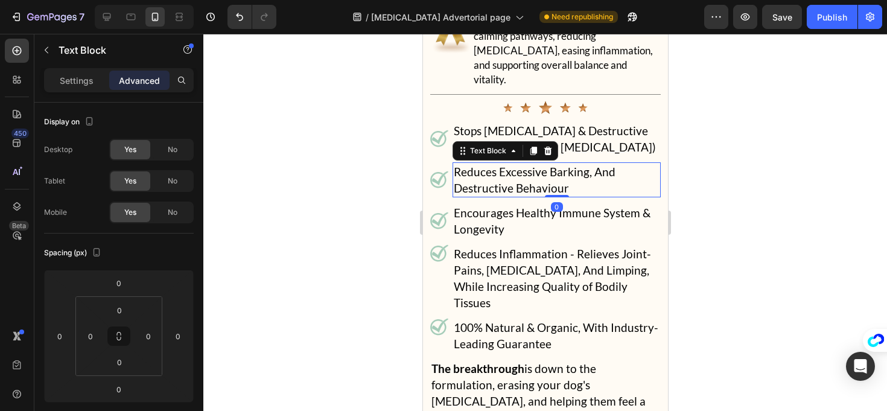
click at [570, 179] on p "Reduces Excessive Barking, And Destructive Behaviour" at bounding box center [556, 180] width 206 height 33
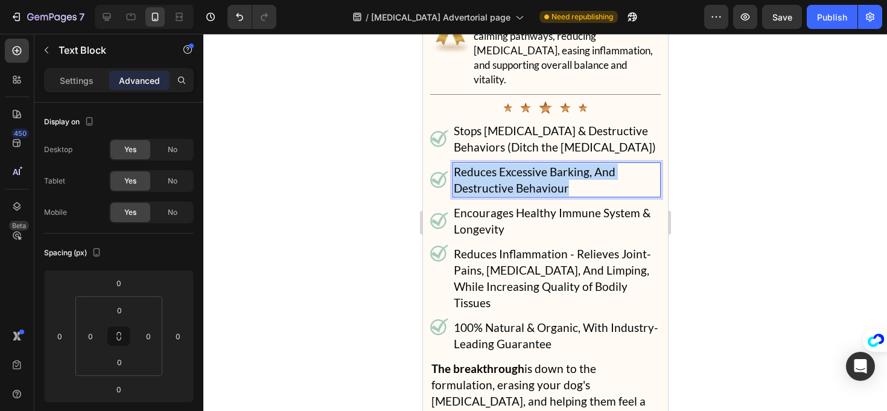
drag, startPoint x: 577, startPoint y: 180, endPoint x: 398, endPoint y: 139, distance: 183.3
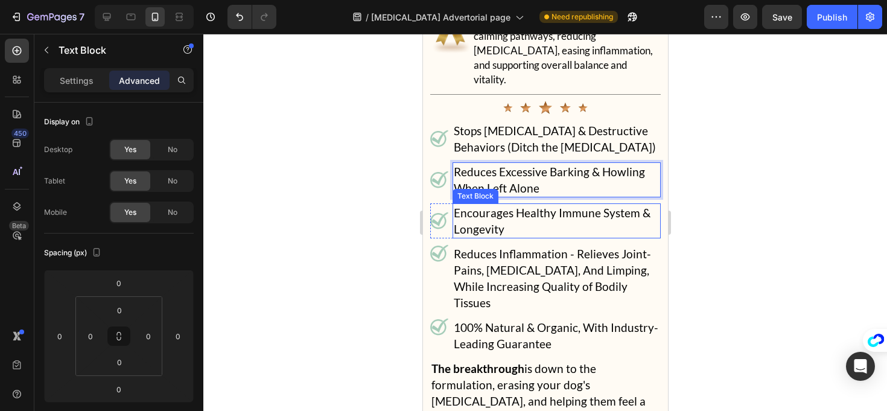
click at [526, 217] on p "Encourages Healthy Immune System & Longevity" at bounding box center [556, 221] width 206 height 33
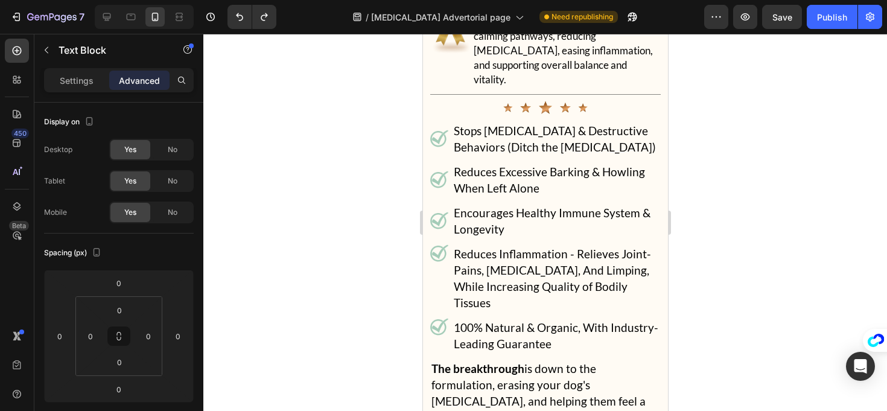
click at [554, 211] on p "Encourages Healthy Immune System & Longevity" at bounding box center [556, 221] width 206 height 33
click at [516, 209] on p "Encourages Healthy Immune System & Longevity" at bounding box center [556, 221] width 206 height 33
click at [534, 219] on p "Encourages Healthy Immune System & Longevity" at bounding box center [556, 221] width 206 height 33
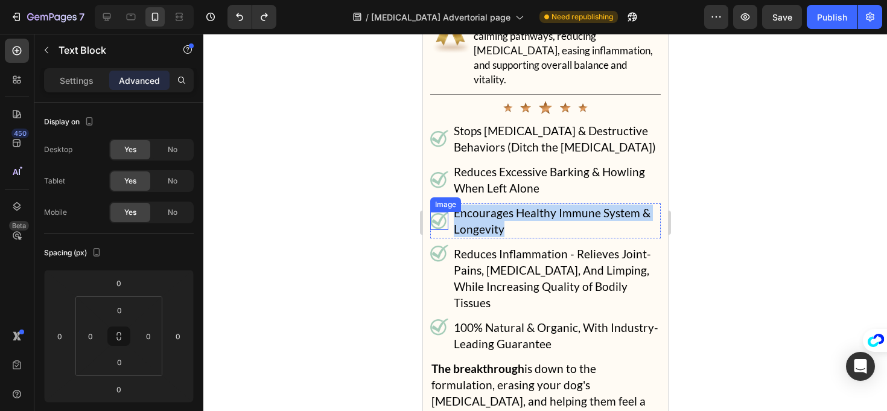
drag, startPoint x: 509, startPoint y: 222, endPoint x: 443, endPoint y: 202, distance: 69.3
click at [443, 203] on div "Image Encourages Healthy Immune System & Longevity Text Block Row" at bounding box center [545, 220] width 231 height 35
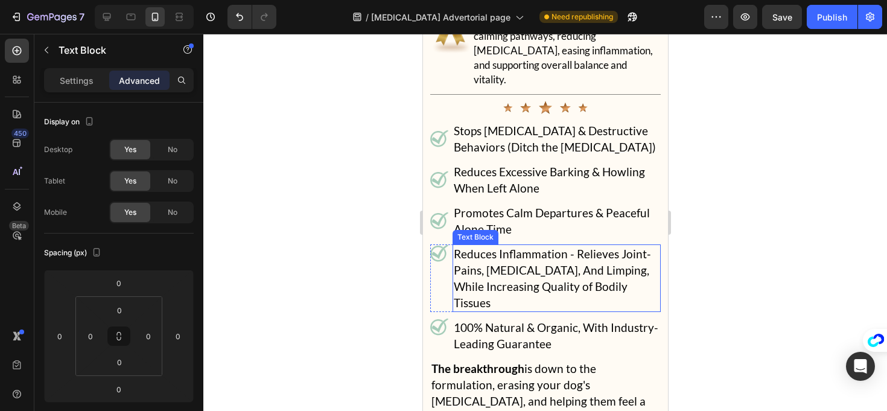
click at [521, 246] on p "Reduces Inflammation - Relieves Joint-Pains, [MEDICAL_DATA], And Limping, While…" at bounding box center [556, 278] width 206 height 65
drag, startPoint x: 536, startPoint y: 263, endPoint x: 555, endPoint y: 266, distance: 19.0
click at [537, 263] on p "Reduces Inflammation - Relieves Joint-Pains, [MEDICAL_DATA], And Limping, While…" at bounding box center [556, 278] width 206 height 65
click at [632, 271] on p "Reduces Inflammation - Relieves Joint-Pains, [MEDICAL_DATA], And Limping, While…" at bounding box center [556, 278] width 206 height 65
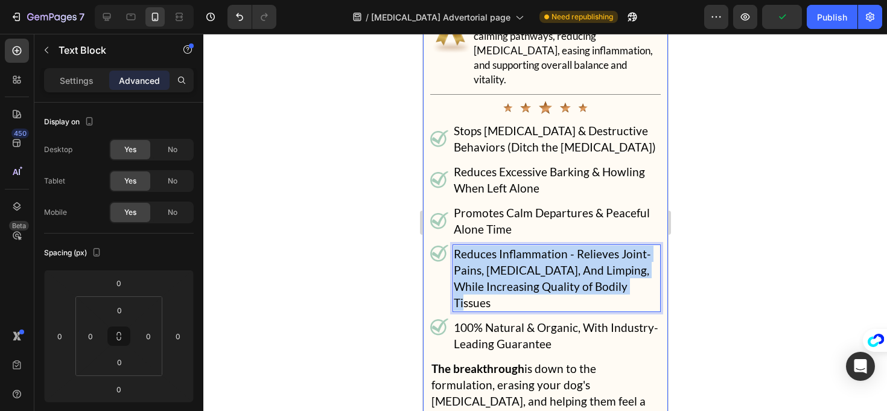
drag, startPoint x: 601, startPoint y: 266, endPoint x: 425, endPoint y: 224, distance: 180.7
click at [425, 224] on div "Product Images Vet-Approved [MEDICAL_DATA]-Relief Natural Solution: Text Block …" at bounding box center [545, 179] width 245 height 1222
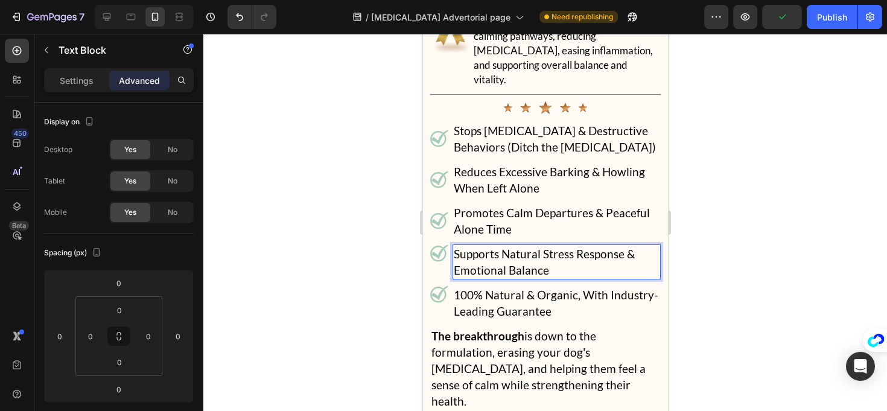
click at [539, 291] on p "100% Natural & Organic, With Industry-Leading Guarantee" at bounding box center [556, 303] width 206 height 33
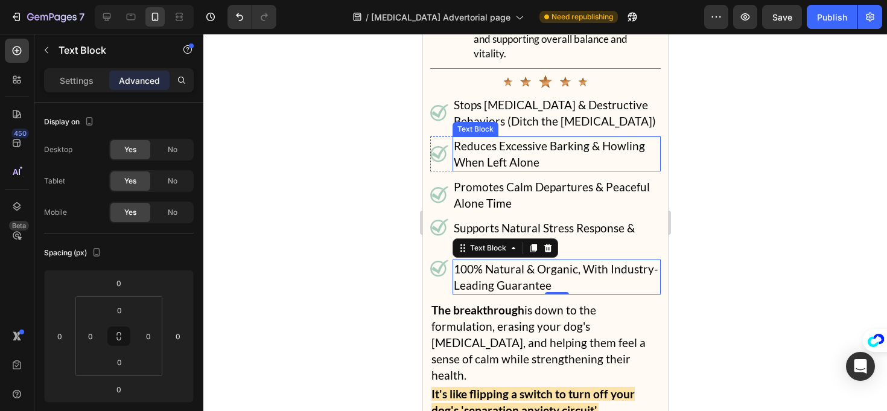
scroll to position [12667, 0]
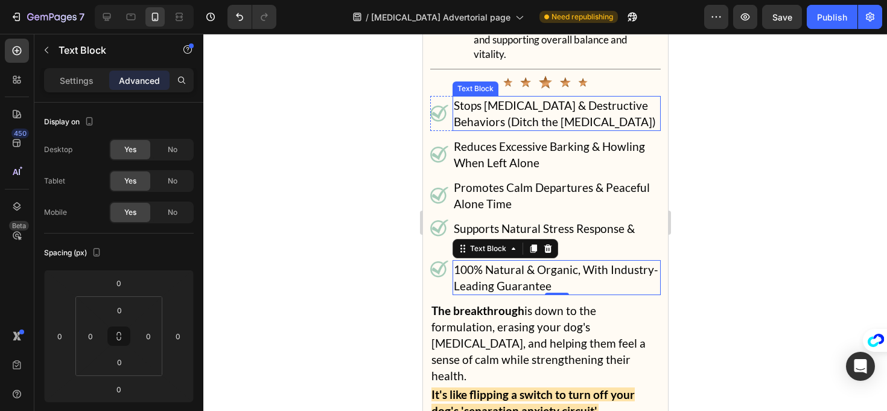
click at [546, 97] on p "Stops [MEDICAL_DATA] & Destructive Behaviors (Ditch the [MEDICAL_DATA])" at bounding box center [556, 113] width 206 height 33
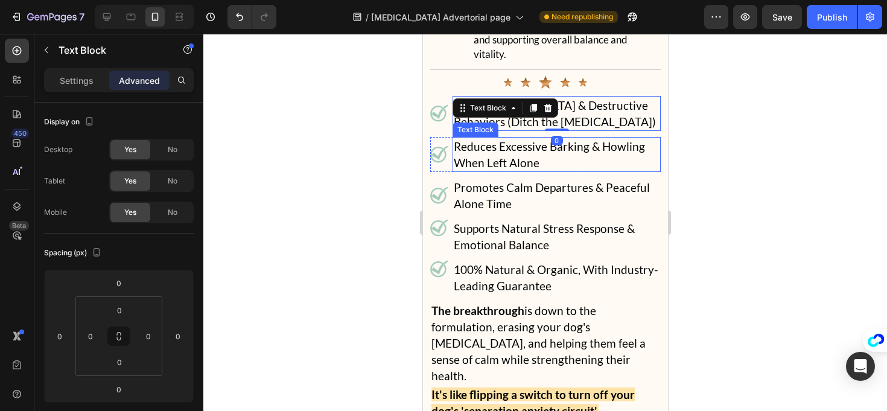
click at [511, 149] on p "Reduces Excessive Barking & Howling When Left Alone" at bounding box center [556, 154] width 206 height 33
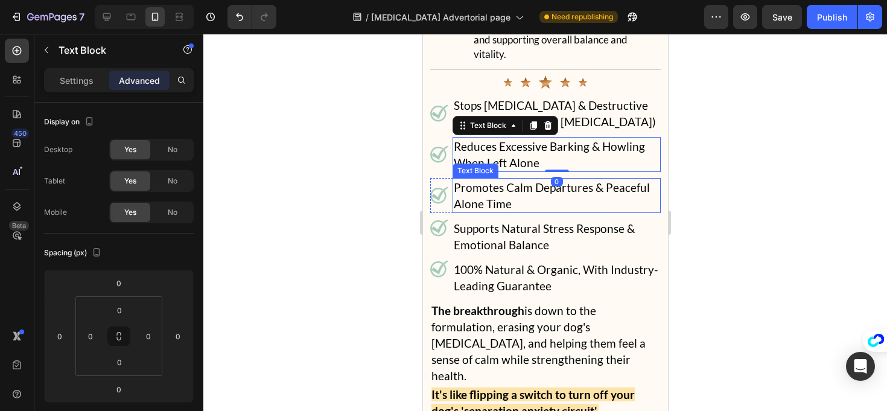
click at [507, 187] on p "Promotes Calm Departures & Peaceful Alone Time" at bounding box center [556, 195] width 206 height 33
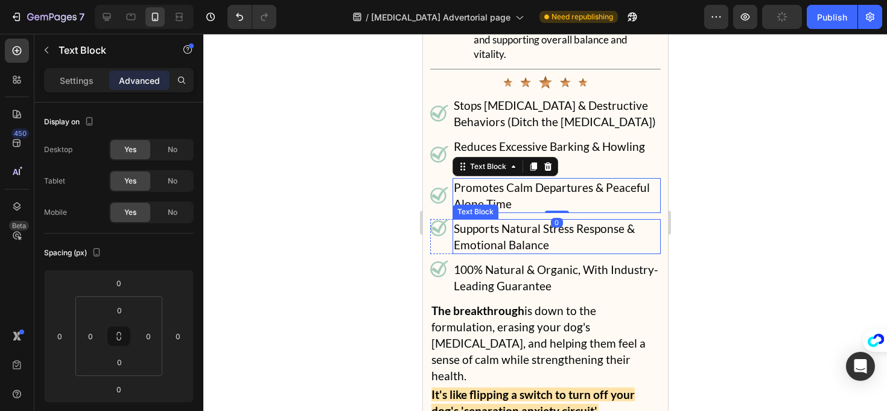
click at [491, 237] on p "Supports Natural Stress Response & Emotional Balance" at bounding box center [556, 236] width 206 height 33
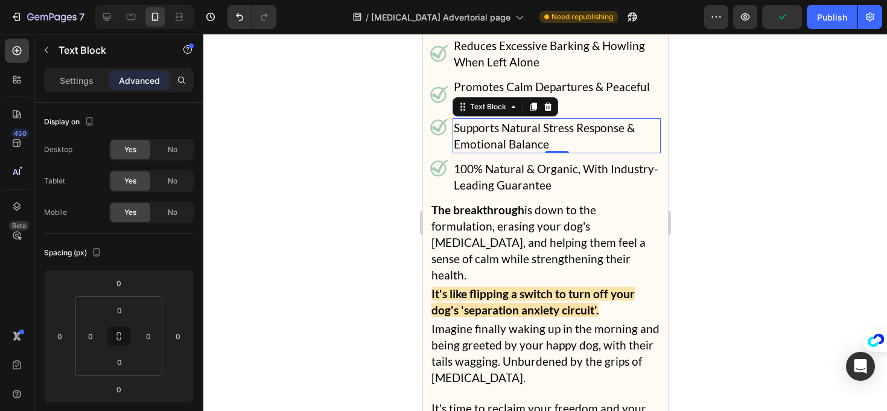
scroll to position [12778, 0]
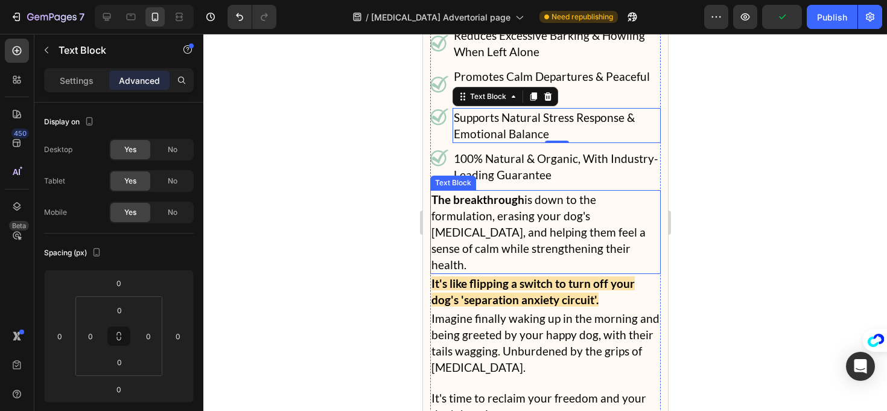
click at [555, 212] on p "The breakthrough is down to the formulation, erasing your dog's [MEDICAL_DATA],…" at bounding box center [545, 231] width 228 height 81
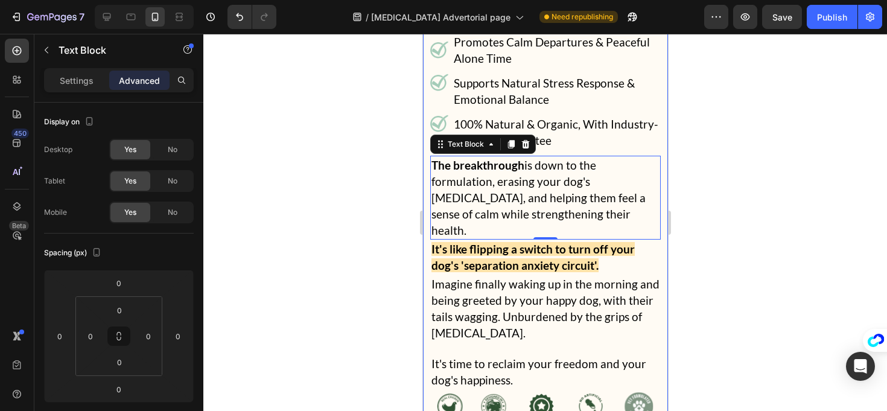
scroll to position [12877, 0]
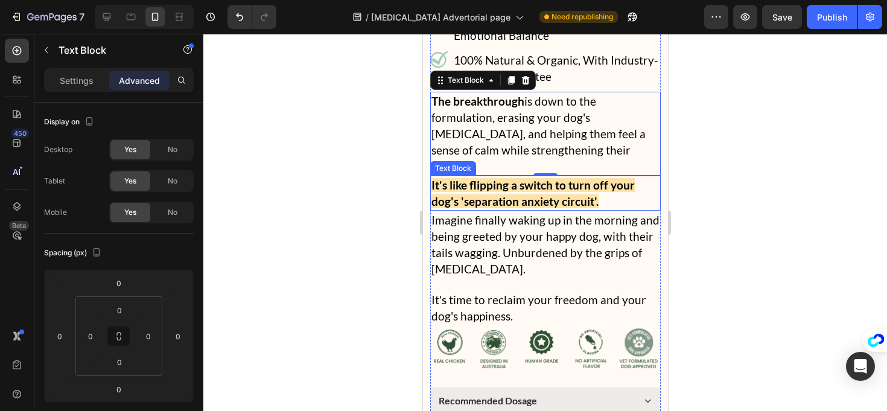
click at [616, 177] on p "It's like flipping a switch to turn off your dog's 'separation anxiety circuit'." at bounding box center [545, 193] width 228 height 33
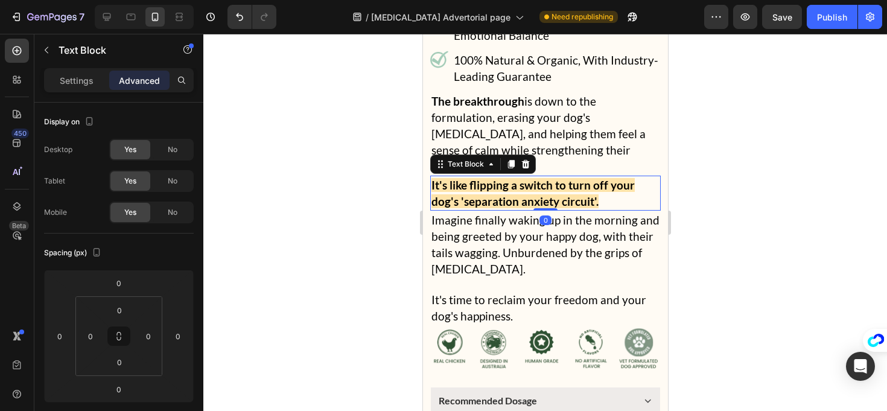
click at [619, 177] on p "It's like flipping a switch to turn off your dog's 'separation anxiety circuit'." at bounding box center [545, 193] width 228 height 33
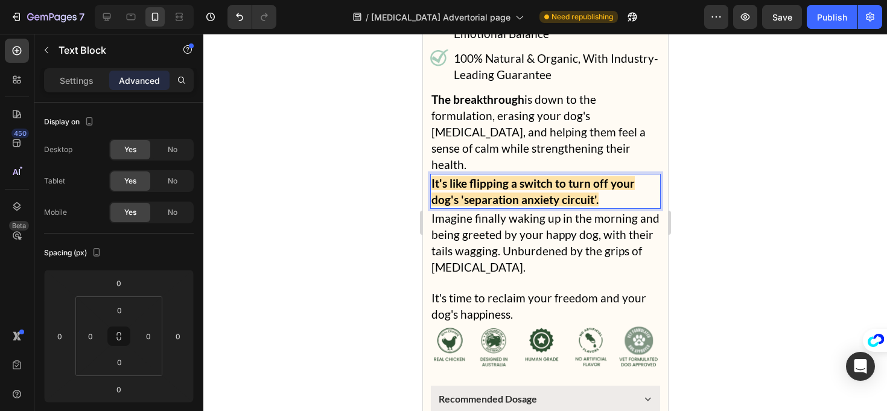
scroll to position [12879, 0]
click at [571, 212] on p "Imagine finally waking up in the morning and being greeted by your happy dog, w…" at bounding box center [545, 241] width 228 height 65
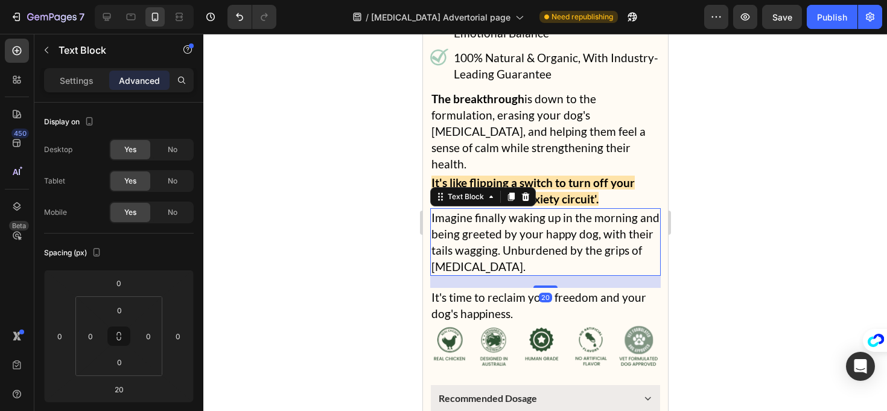
click at [715, 158] on div at bounding box center [545, 222] width 684 height 377
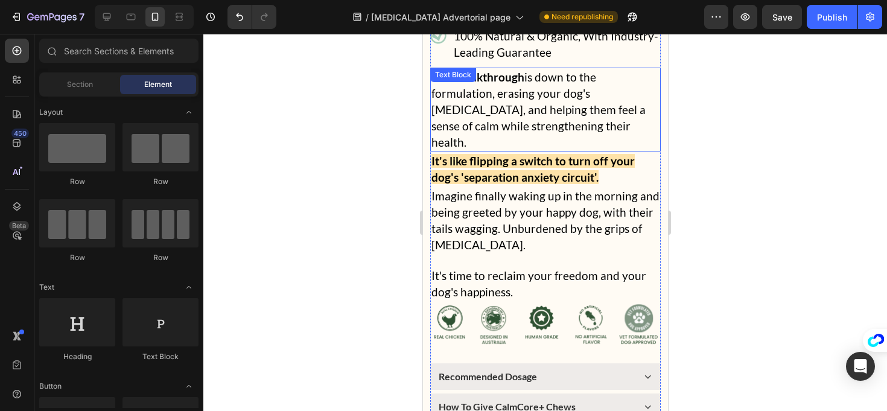
scroll to position [12872, 0]
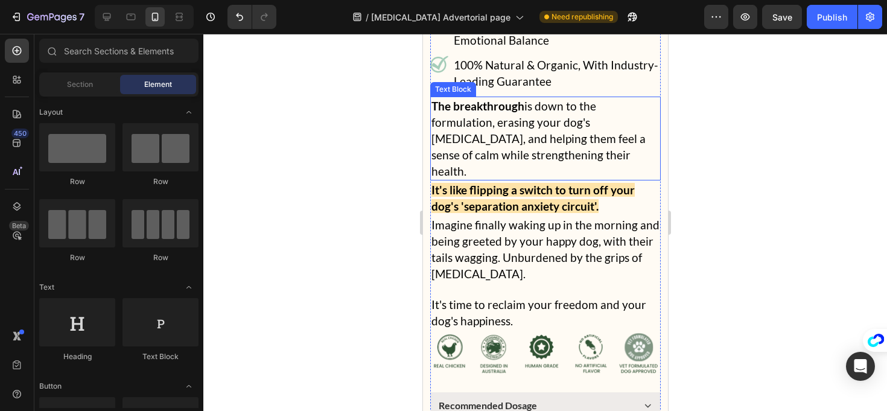
click at [560, 113] on p "The breakthrough is down to the formulation, erasing your dog's [MEDICAL_DATA],…" at bounding box center [545, 138] width 228 height 81
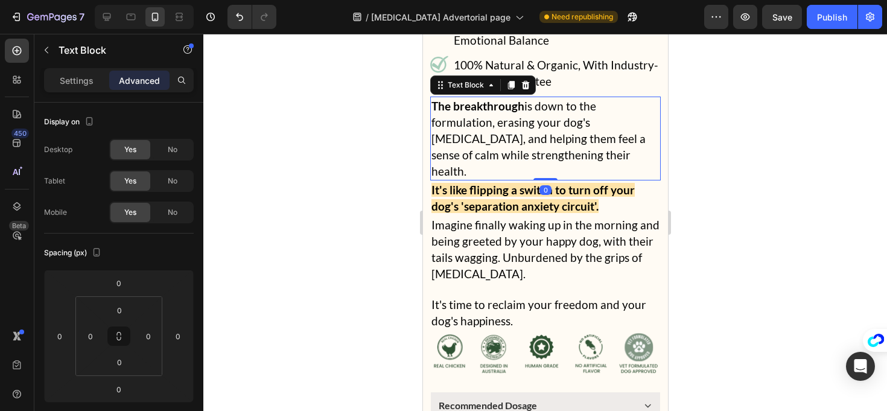
click at [649, 152] on p "The breakthrough is down to the formulation, erasing your dog's [MEDICAL_DATA],…" at bounding box center [545, 138] width 228 height 81
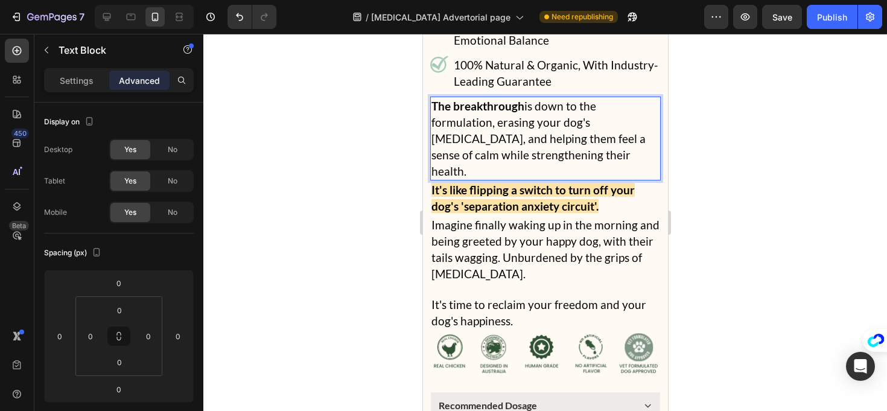
drag, startPoint x: 639, startPoint y: 145, endPoint x: 374, endPoint y: 95, distance: 269.1
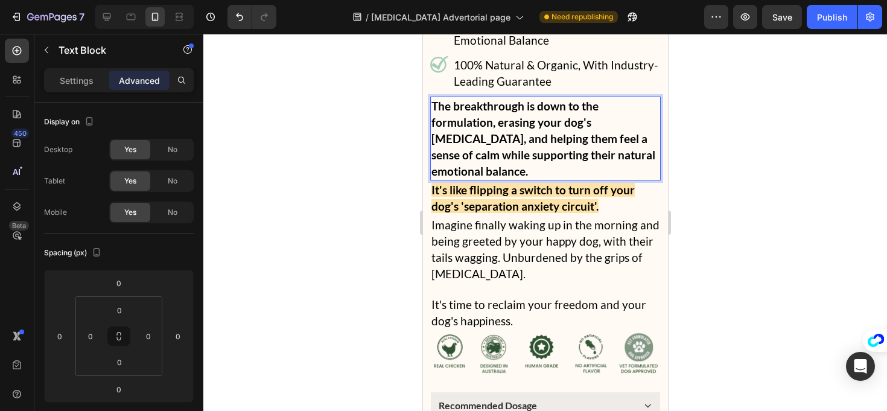
drag, startPoint x: 532, startPoint y: 158, endPoint x: 443, endPoint y: 84, distance: 116.2
click at [443, 84] on div "Vet-Approved [MEDICAL_DATA]-Relief Natural Solution: Text Block CalmCore+ Chews…" at bounding box center [545, 69] width 231 height 918
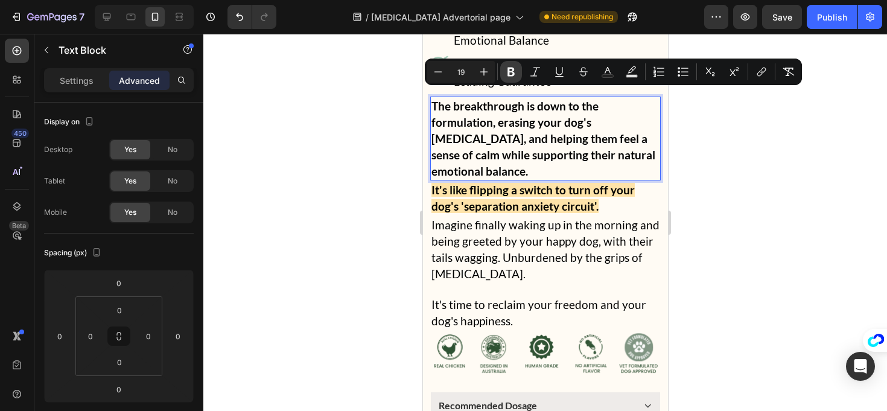
click at [509, 71] on icon "Editor contextual toolbar" at bounding box center [511, 72] width 7 height 9
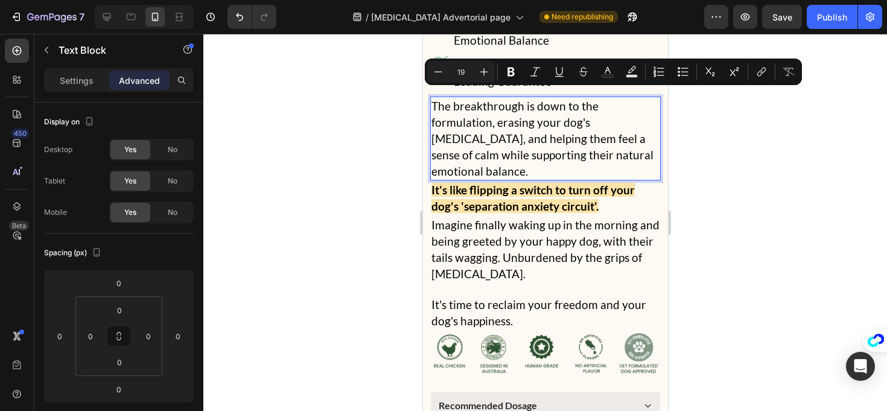
click at [487, 109] on p "The breakthrough is down to the formulation, erasing your dog's [MEDICAL_DATA],…" at bounding box center [545, 138] width 228 height 81
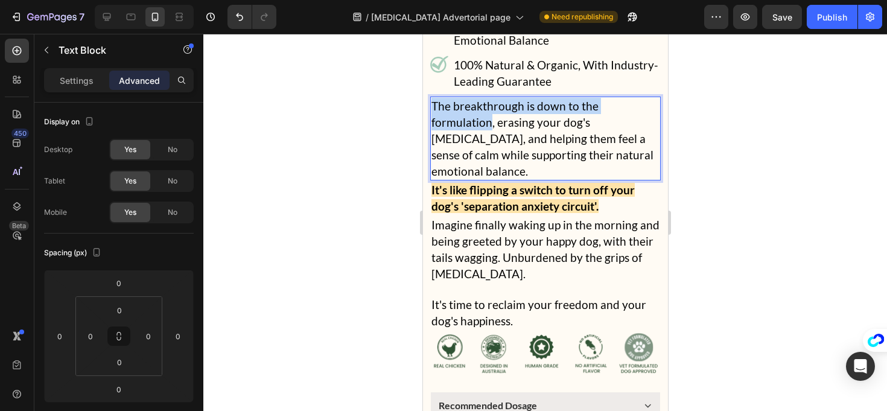
drag, startPoint x: 491, startPoint y: 115, endPoint x: 843, endPoint y: 124, distance: 351.5
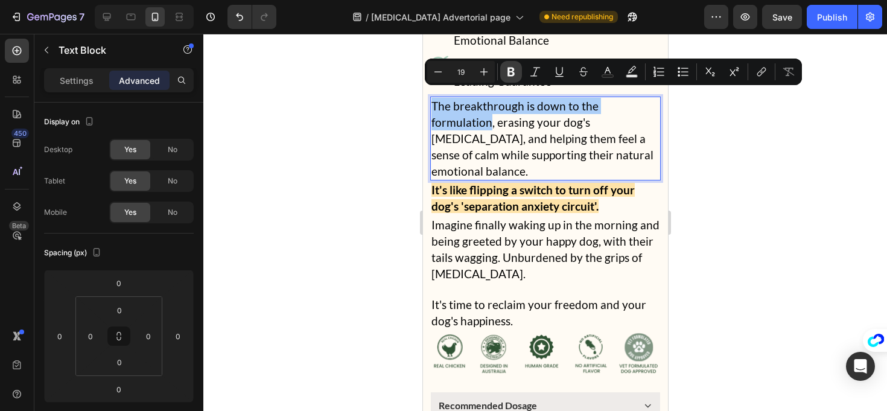
click at [519, 77] on button "Bold" at bounding box center [511, 72] width 22 height 22
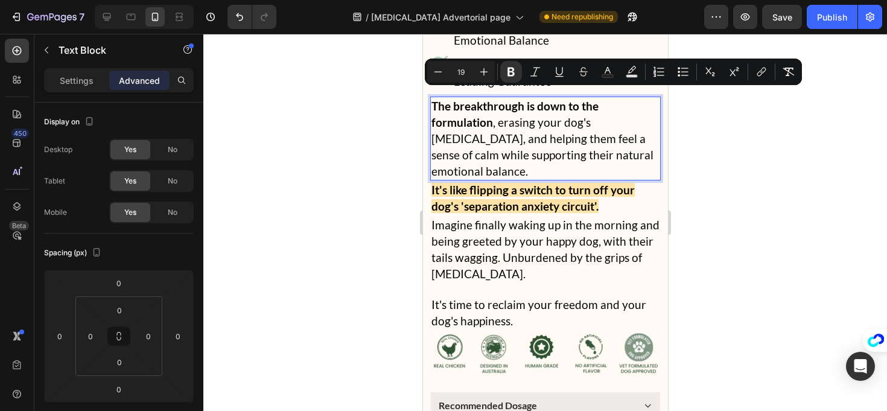
click at [518, 132] on p "The breakthrough is down to the formulation , erasing your dog's [MEDICAL_DATA]…" at bounding box center [545, 138] width 228 height 81
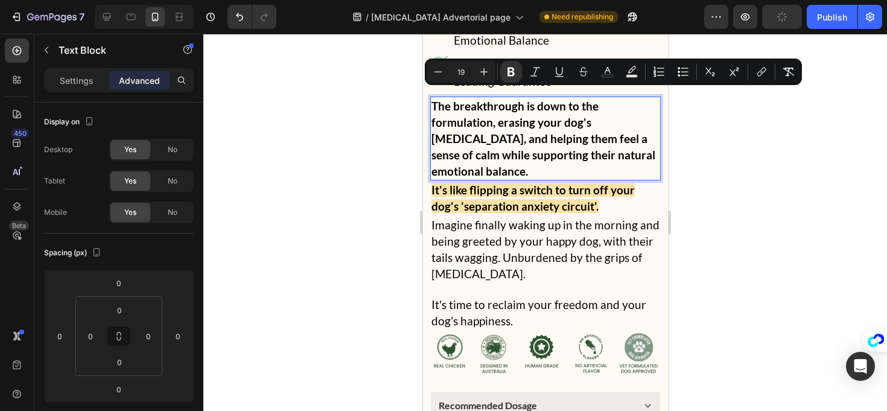
drag, startPoint x: 529, startPoint y: 107, endPoint x: 549, endPoint y: 156, distance: 52.6
click at [549, 156] on p "The breakthrough is down to the formulation, erasing your dog's [MEDICAL_DATA],…" at bounding box center [545, 138] width 228 height 81
click at [516, 67] on icon "Editor contextual toolbar" at bounding box center [511, 72] width 12 height 12
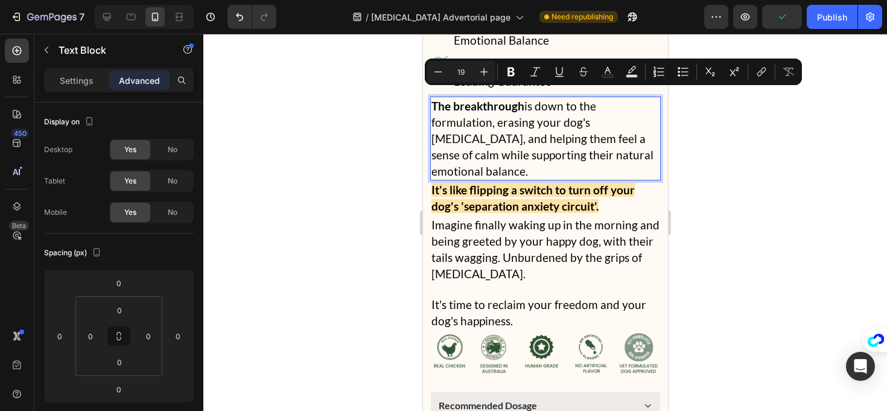
click at [356, 130] on div at bounding box center [545, 222] width 684 height 377
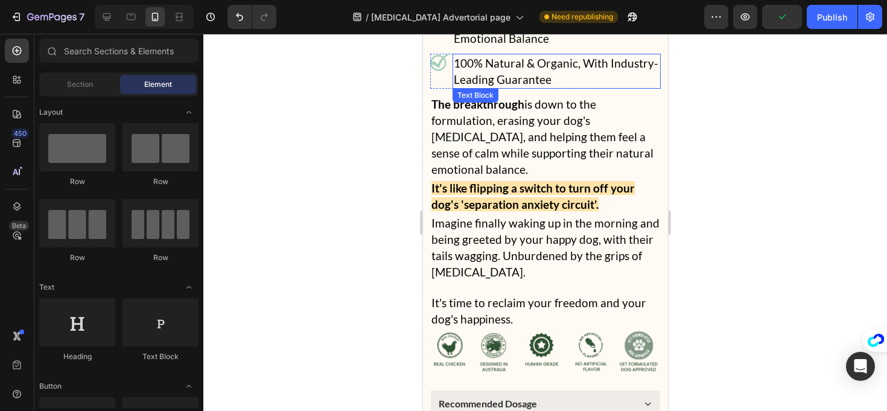
scroll to position [12874, 0]
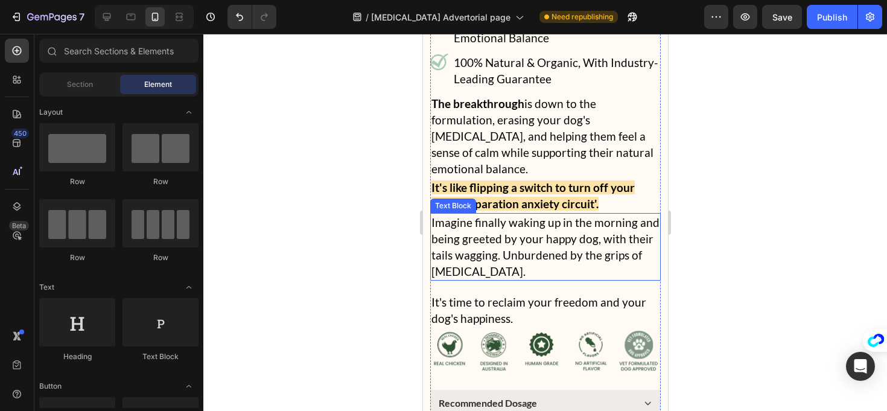
click at [550, 248] on p "Imagine finally waking up in the morning and being greeted by your happy dog, w…" at bounding box center [545, 246] width 228 height 65
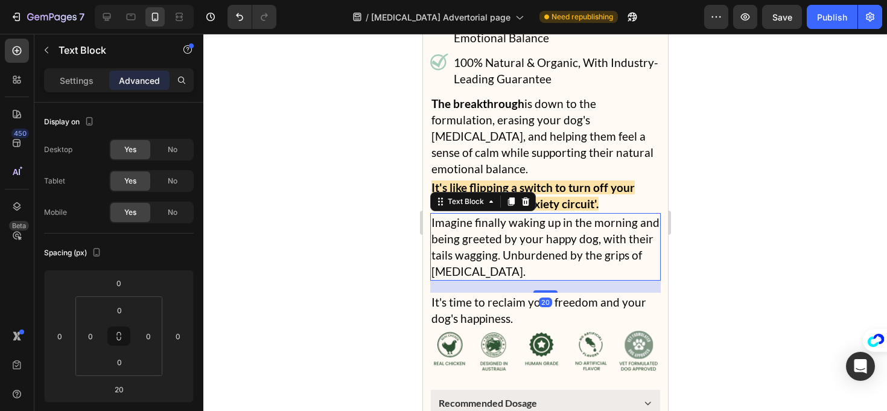
click at [560, 261] on p "Imagine finally waking up in the morning and being greeted by your happy dog, w…" at bounding box center [545, 246] width 228 height 65
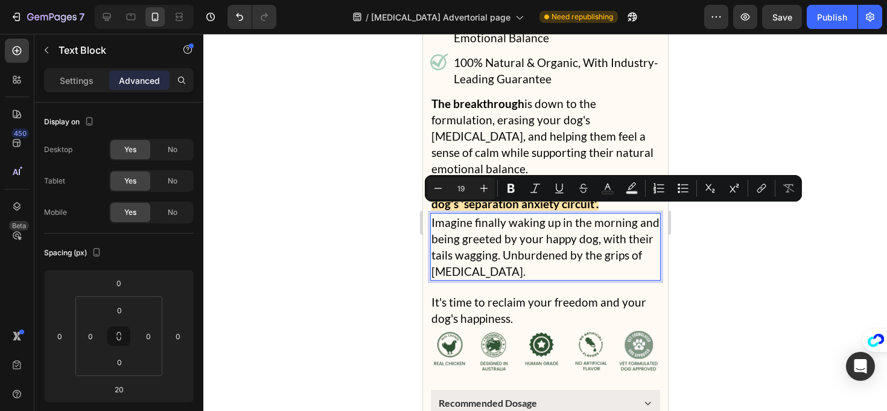
drag, startPoint x: 450, startPoint y: 196, endPoint x: 411, endPoint y: 187, distance: 40.3
click at [391, 190] on div at bounding box center [545, 222] width 684 height 377
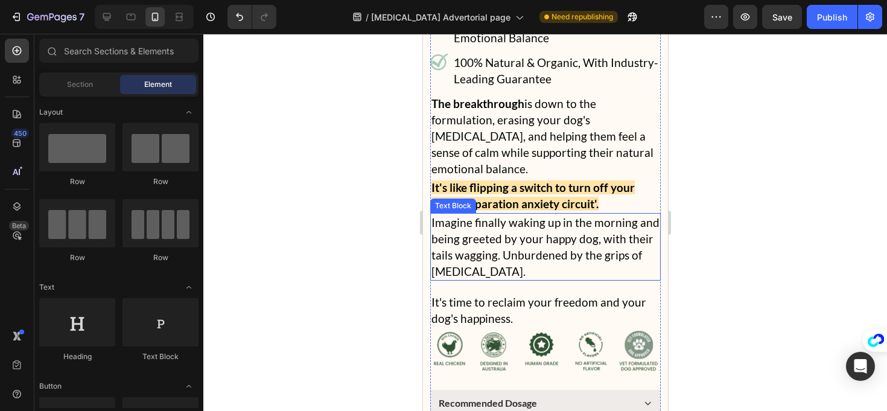
click at [549, 242] on p "Imagine finally waking up in the morning and being greeted by your happy dog, w…" at bounding box center [545, 246] width 228 height 65
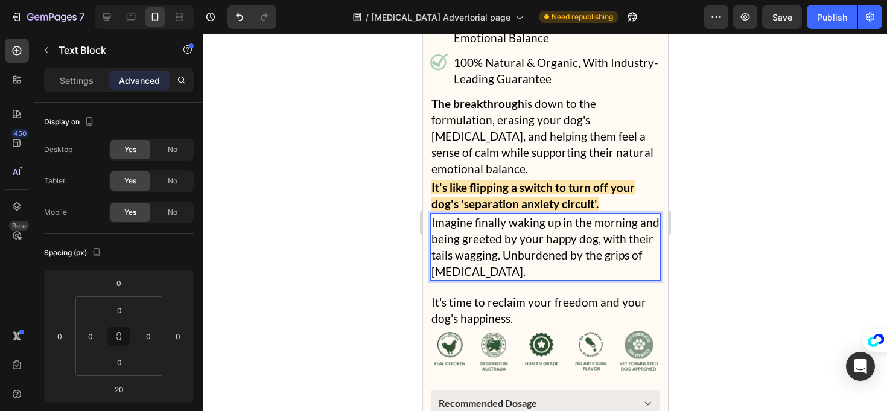
drag, startPoint x: 517, startPoint y: 238, endPoint x: 365, endPoint y: 186, distance: 161.5
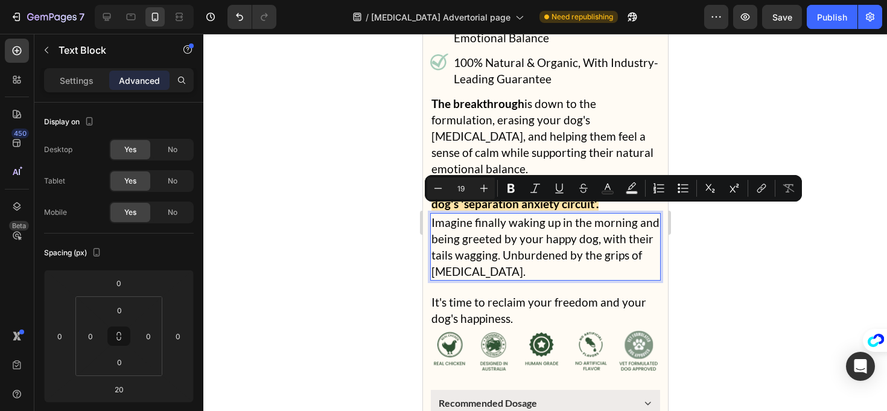
click at [363, 187] on div at bounding box center [545, 222] width 684 height 377
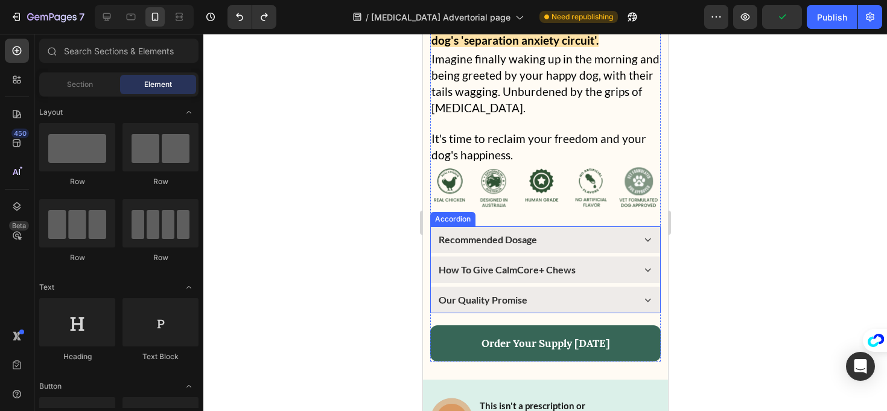
scroll to position [13039, 0]
click at [641, 232] on icon at bounding box center [647, 238] width 13 height 13
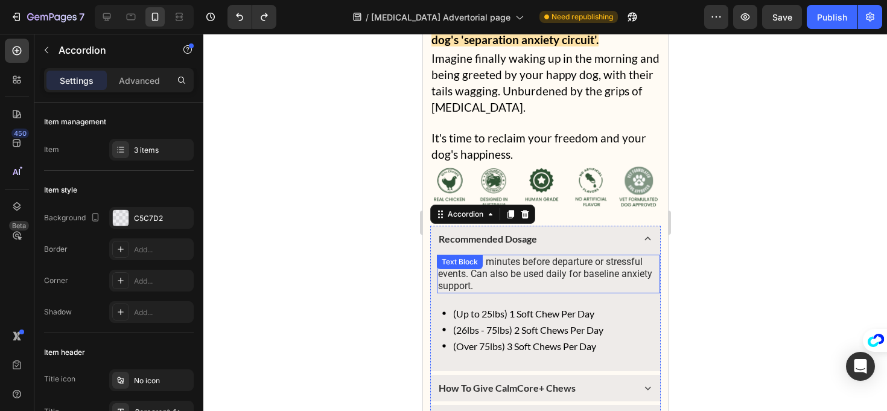
click at [495, 256] on p "Give 30-60 minutes before departure or stressful events. Can also be used daily…" at bounding box center [548, 274] width 221 height 36
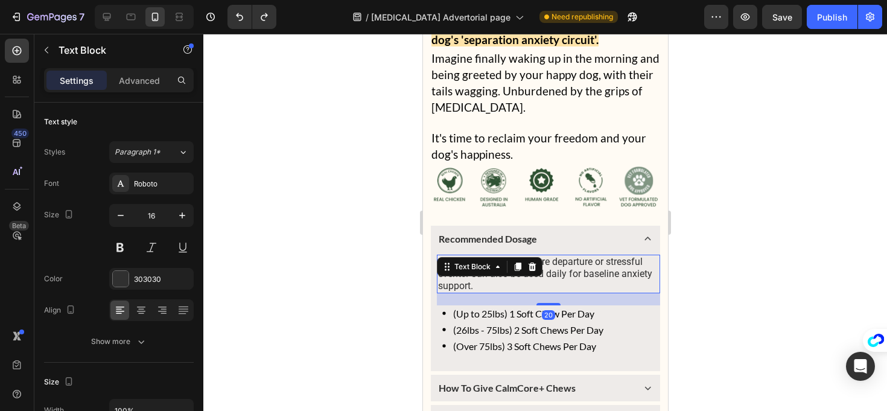
click at [487, 257] on p "Give 30-60 minutes before departure or stressful events. Can also be used daily…" at bounding box center [548, 274] width 221 height 36
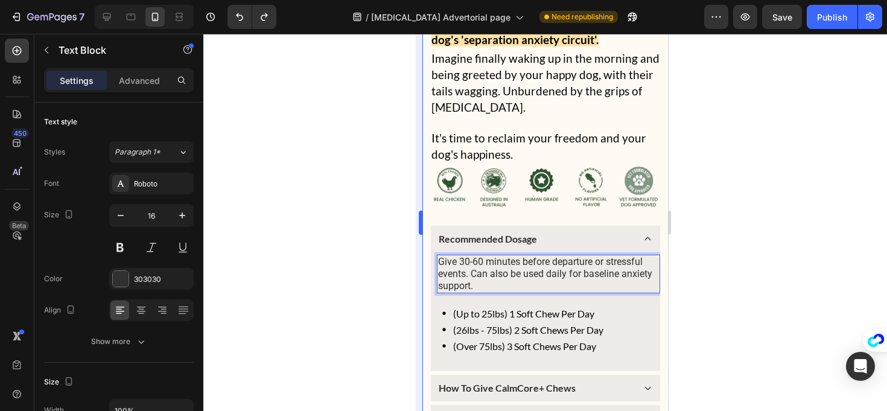
drag, startPoint x: 389, startPoint y: 244, endPoint x: 421, endPoint y: 238, distance: 33.0
click at [389, 244] on div at bounding box center [545, 222] width 684 height 377
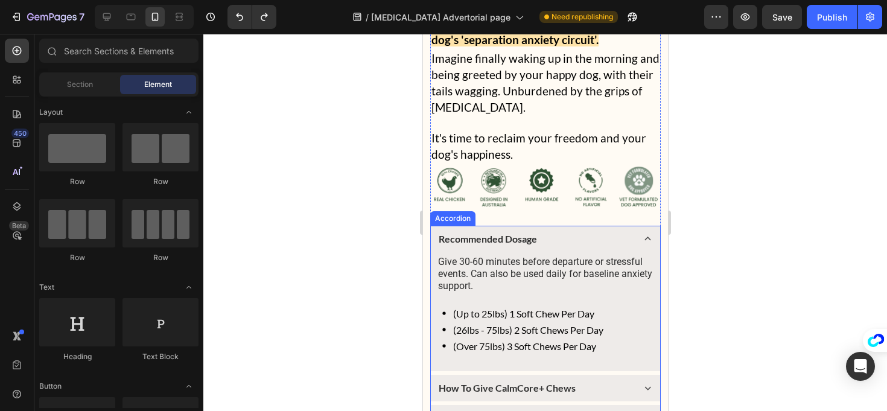
click at [631, 226] on div "Recommended Dosage" at bounding box center [544, 239] width 229 height 27
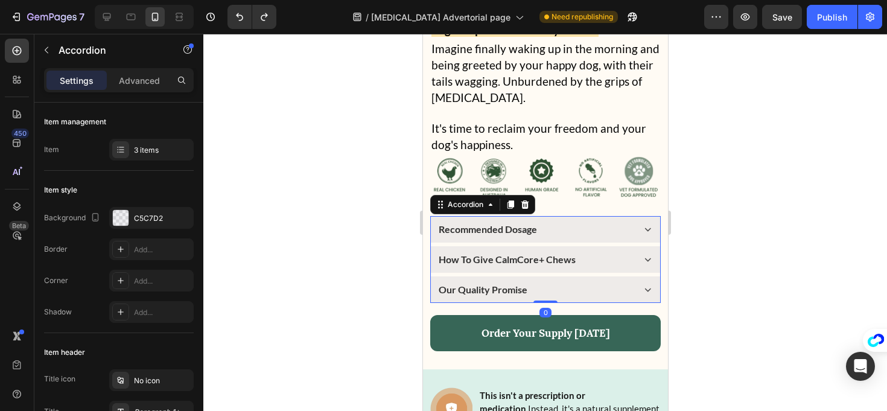
scroll to position [13052, 0]
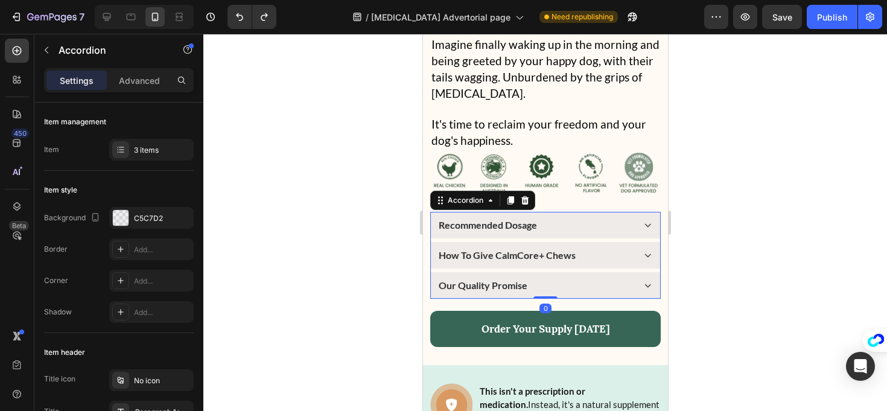
click at [641, 249] on icon at bounding box center [647, 255] width 13 height 13
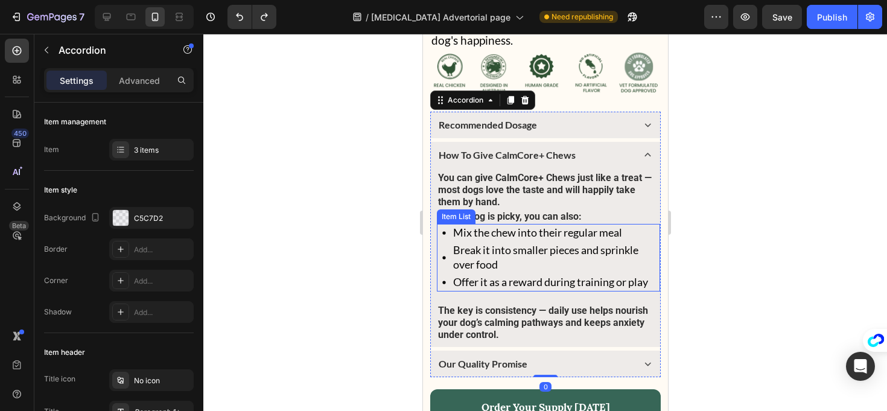
scroll to position [13153, 0]
click at [641, 149] on icon at bounding box center [647, 155] width 13 height 13
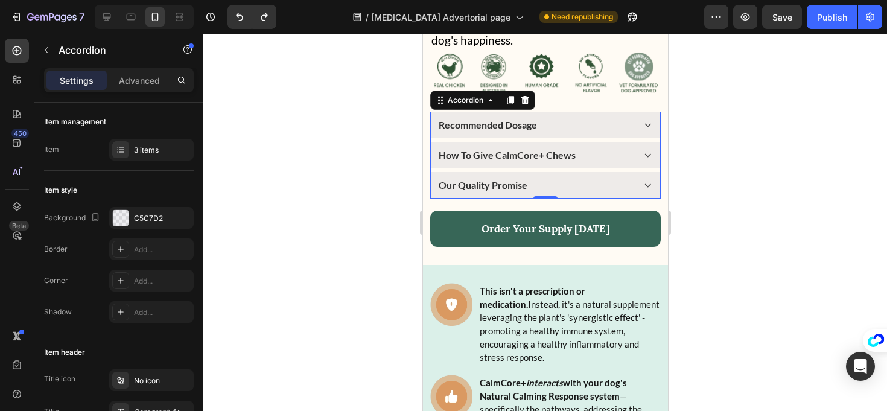
click at [631, 172] on div "Our Quality Promise" at bounding box center [544, 185] width 229 height 27
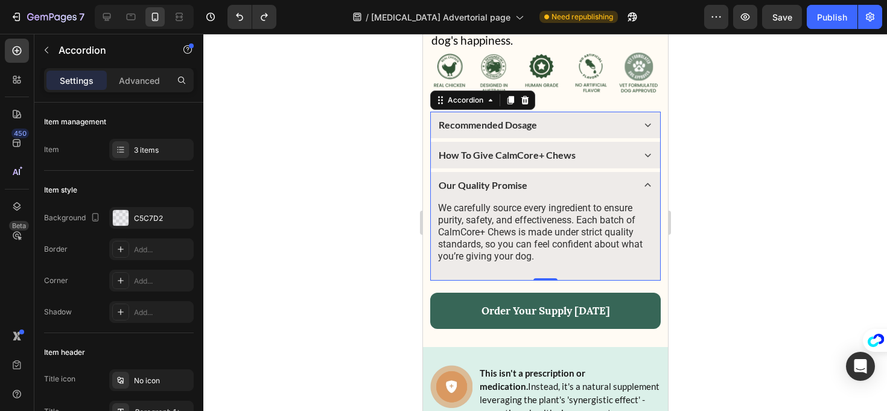
click at [631, 172] on div "Our Quality Promise" at bounding box center [544, 185] width 229 height 27
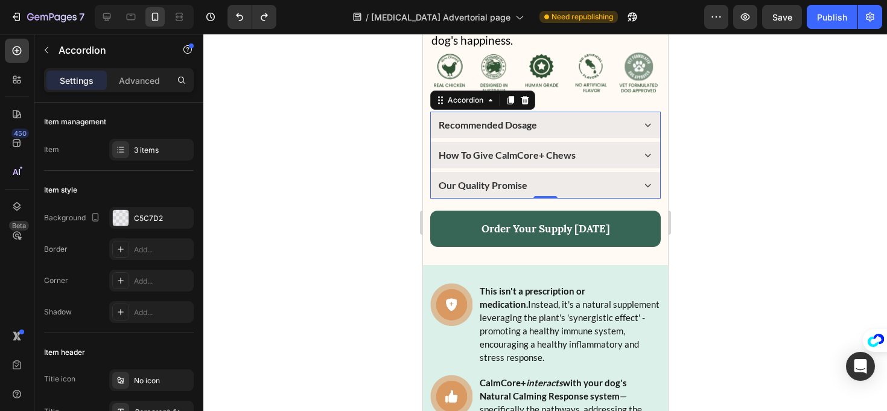
click at [631, 172] on div "Our Quality Promise" at bounding box center [544, 185] width 229 height 27
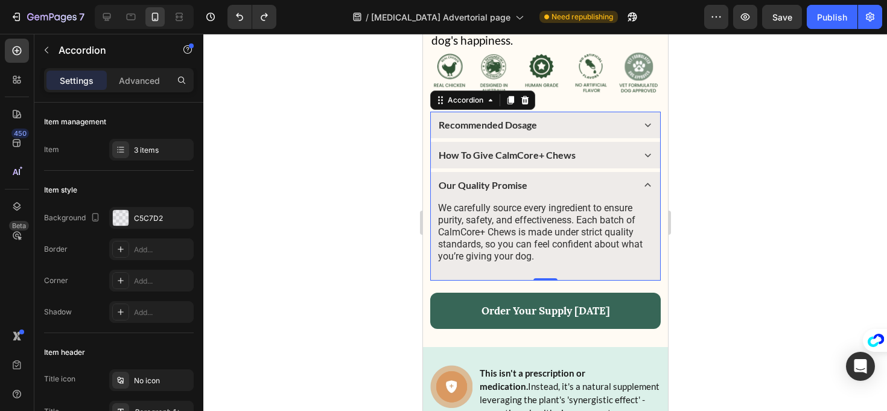
click at [630, 172] on div "Our Quality Promise" at bounding box center [544, 185] width 229 height 27
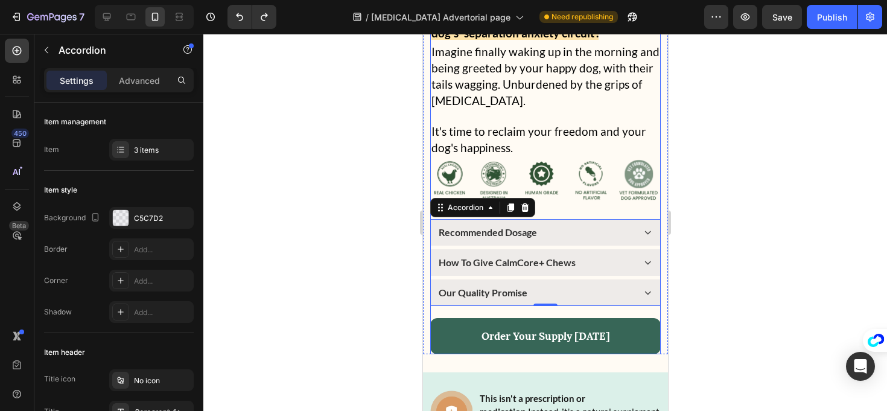
scroll to position [13027, 0]
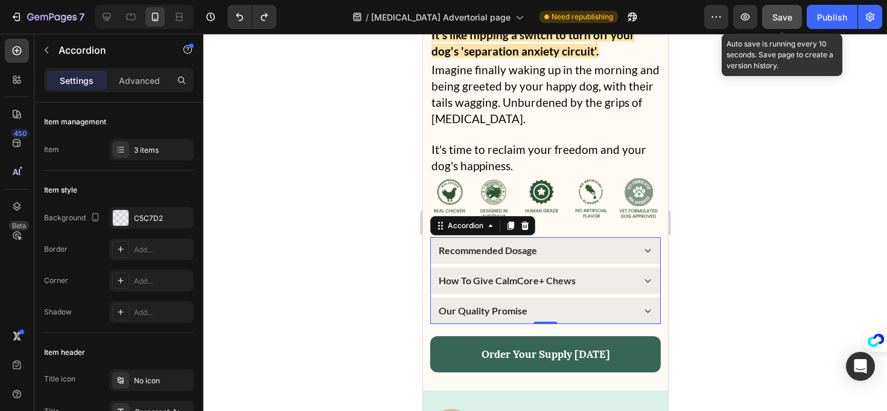
click at [779, 21] on span "Save" at bounding box center [783, 17] width 20 height 10
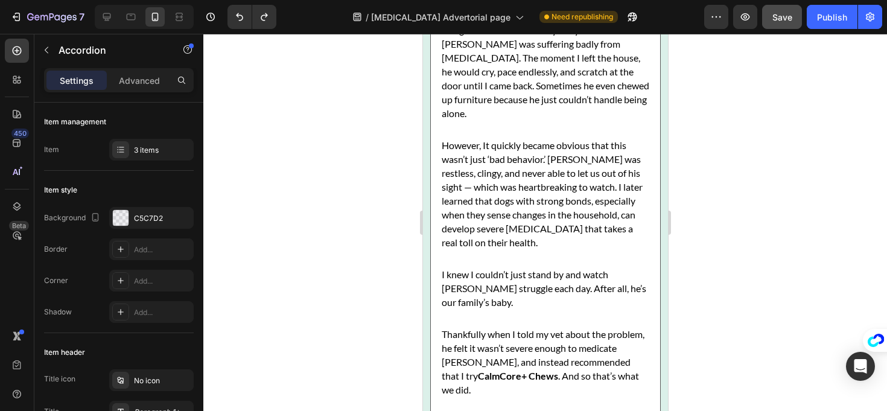
scroll to position [14386, 0]
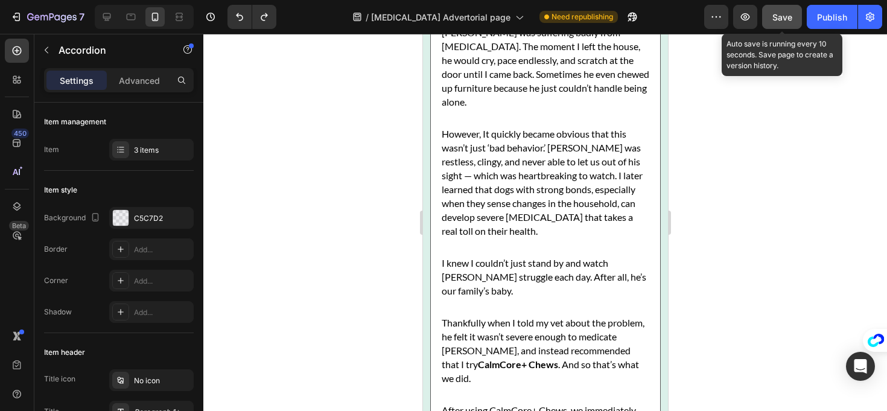
click at [779, 27] on button "Save" at bounding box center [782, 17] width 40 height 24
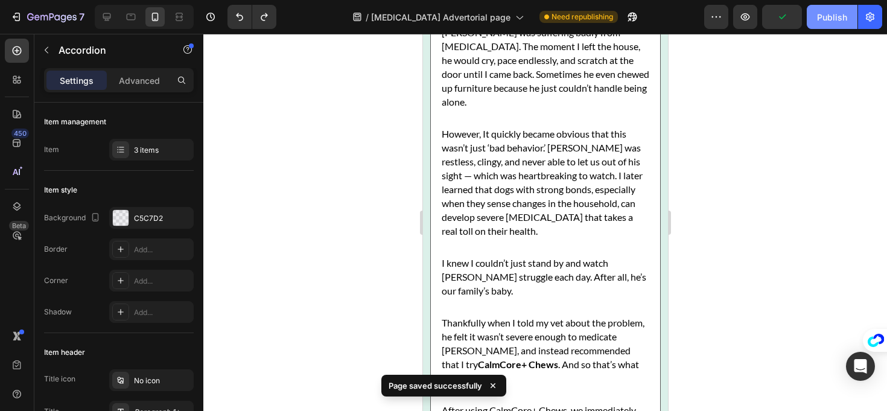
click at [825, 25] on button "Publish" at bounding box center [832, 17] width 51 height 24
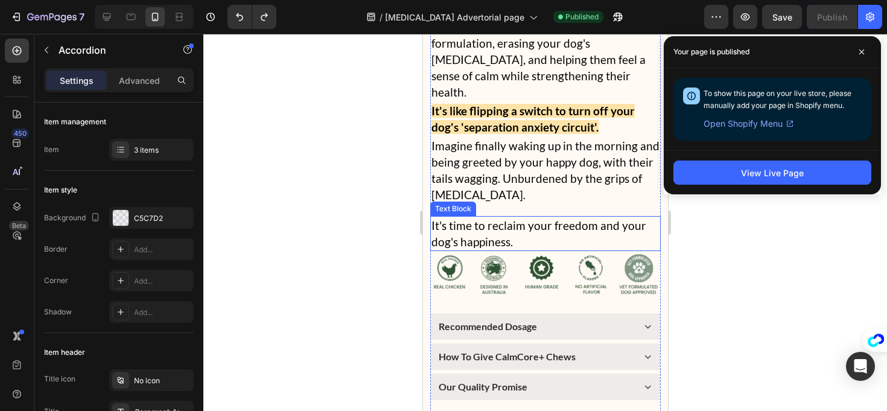
scroll to position [13012, 0]
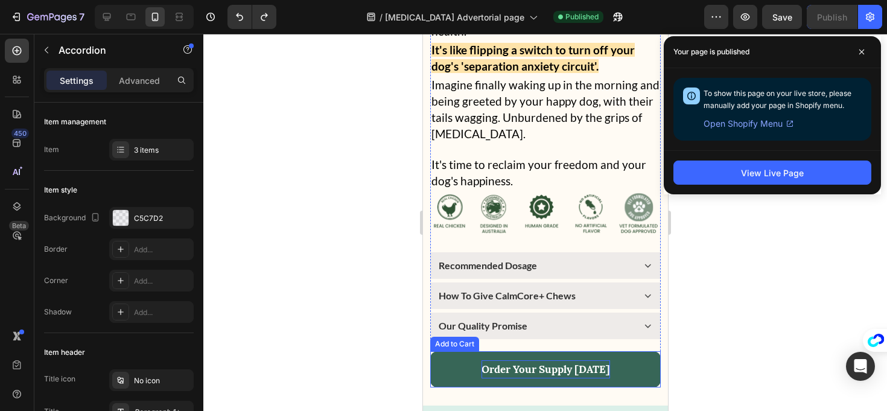
click at [572, 360] on div "Order Your Supply [DATE]" at bounding box center [545, 369] width 129 height 19
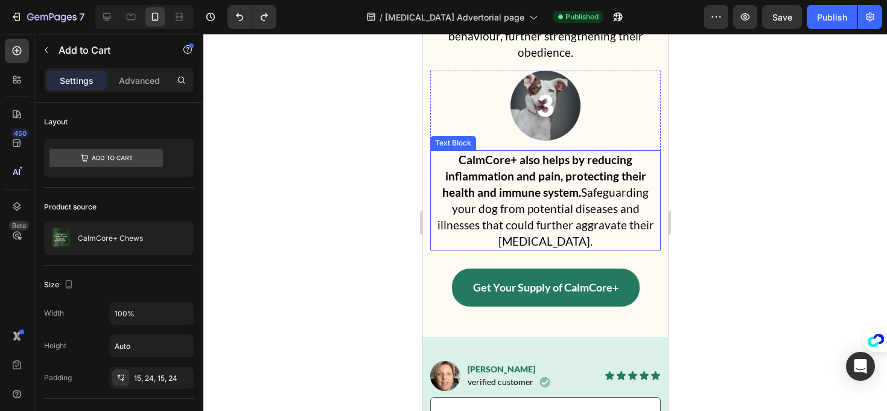
scroll to position [14268, 0]
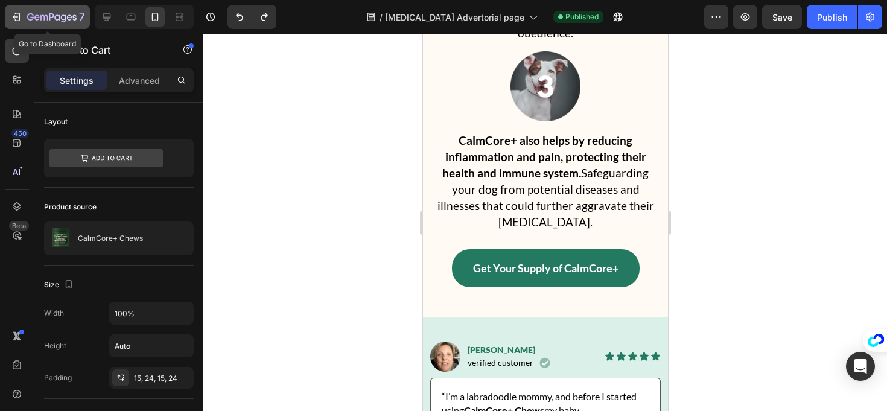
click at [12, 11] on icon "button" at bounding box center [16, 17] width 12 height 12
